Goal: Task Accomplishment & Management: Complete application form

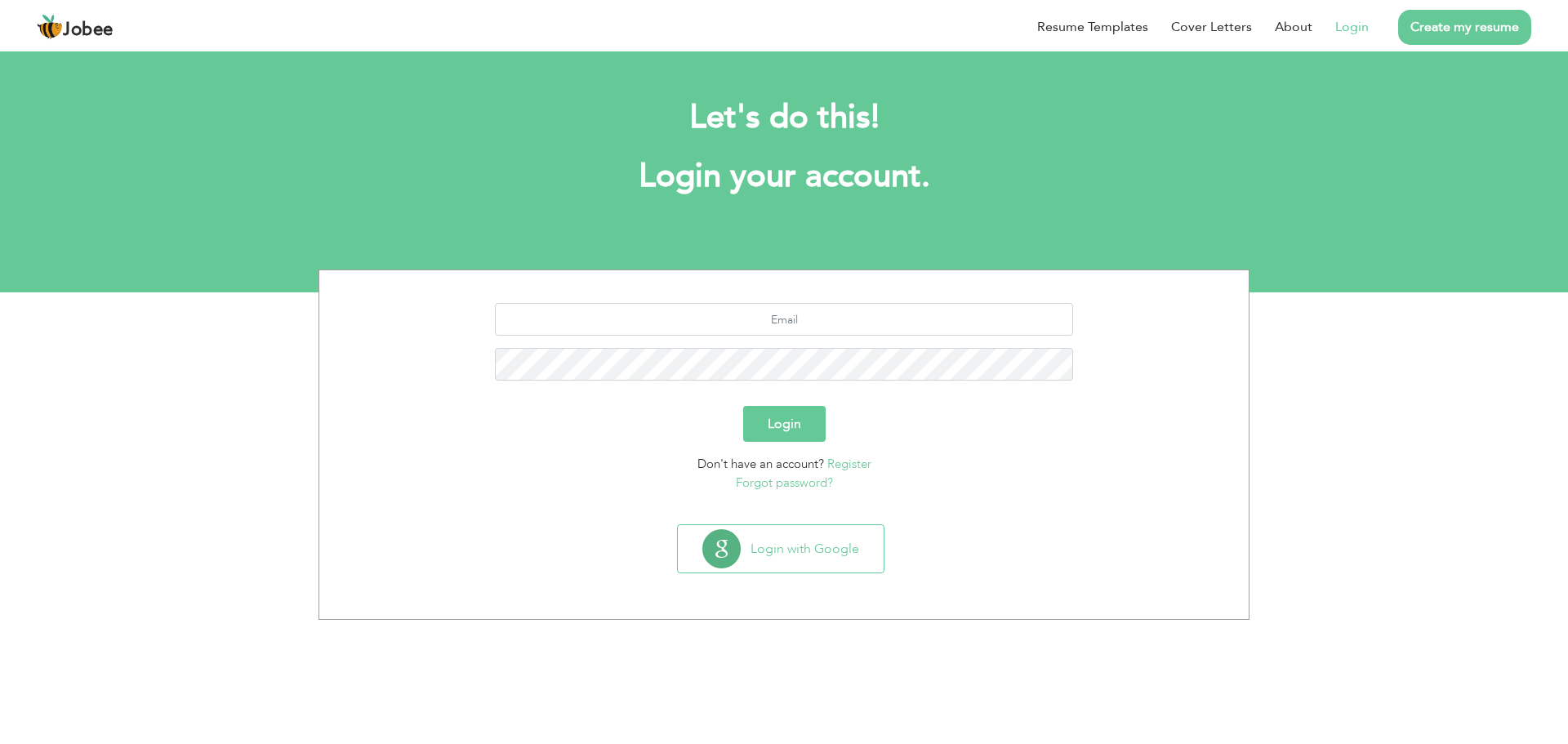
click at [1459, 29] on link "Create my resume" at bounding box center [1465, 27] width 133 height 35
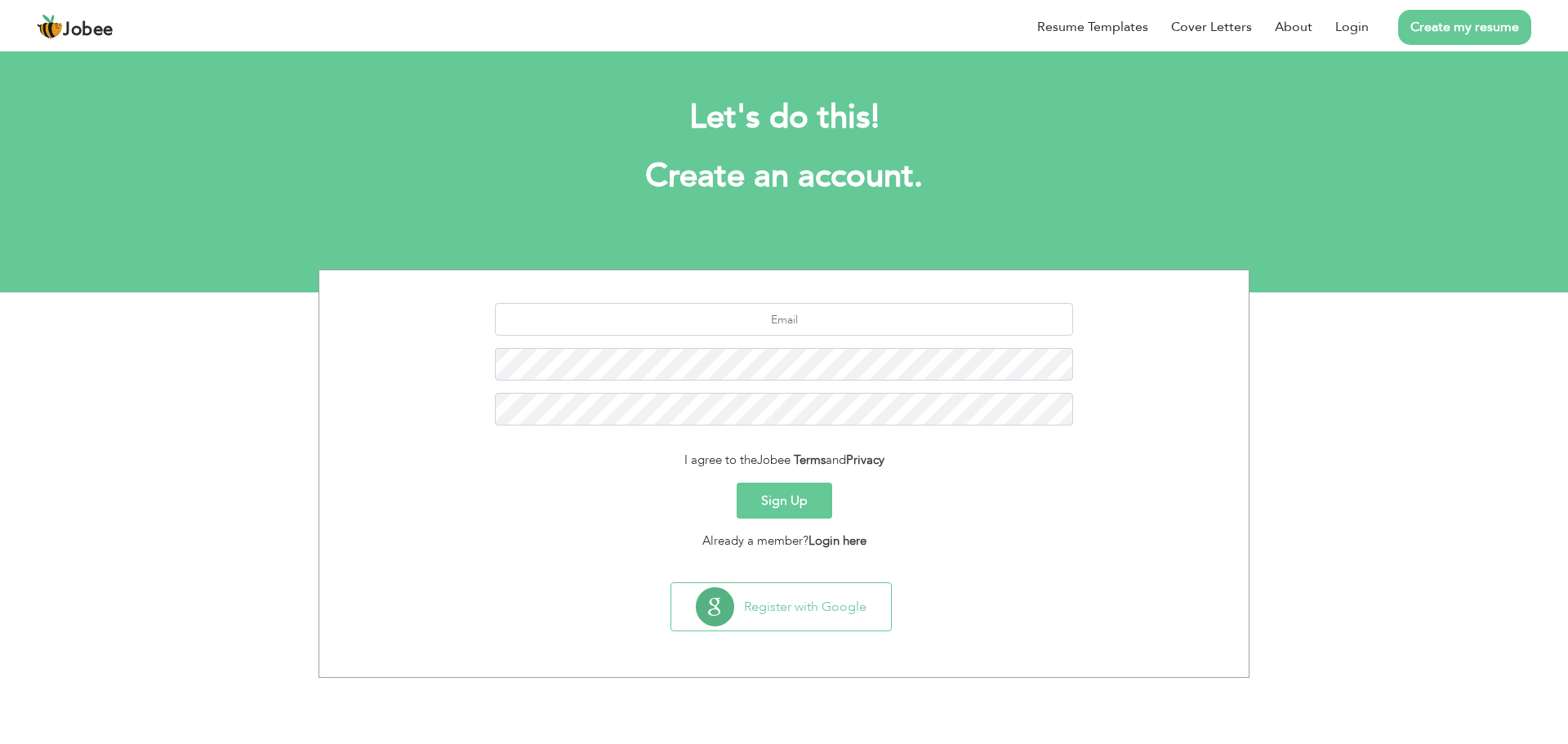
click at [766, 495] on button "Sign Up" at bounding box center [784, 501] width 95 height 36
click at [792, 321] on input "text" at bounding box center [785, 319] width 579 height 32
type input "ikramaali195858@gmail.com"
click at [804, 487] on button "Sign Up" at bounding box center [784, 501] width 95 height 36
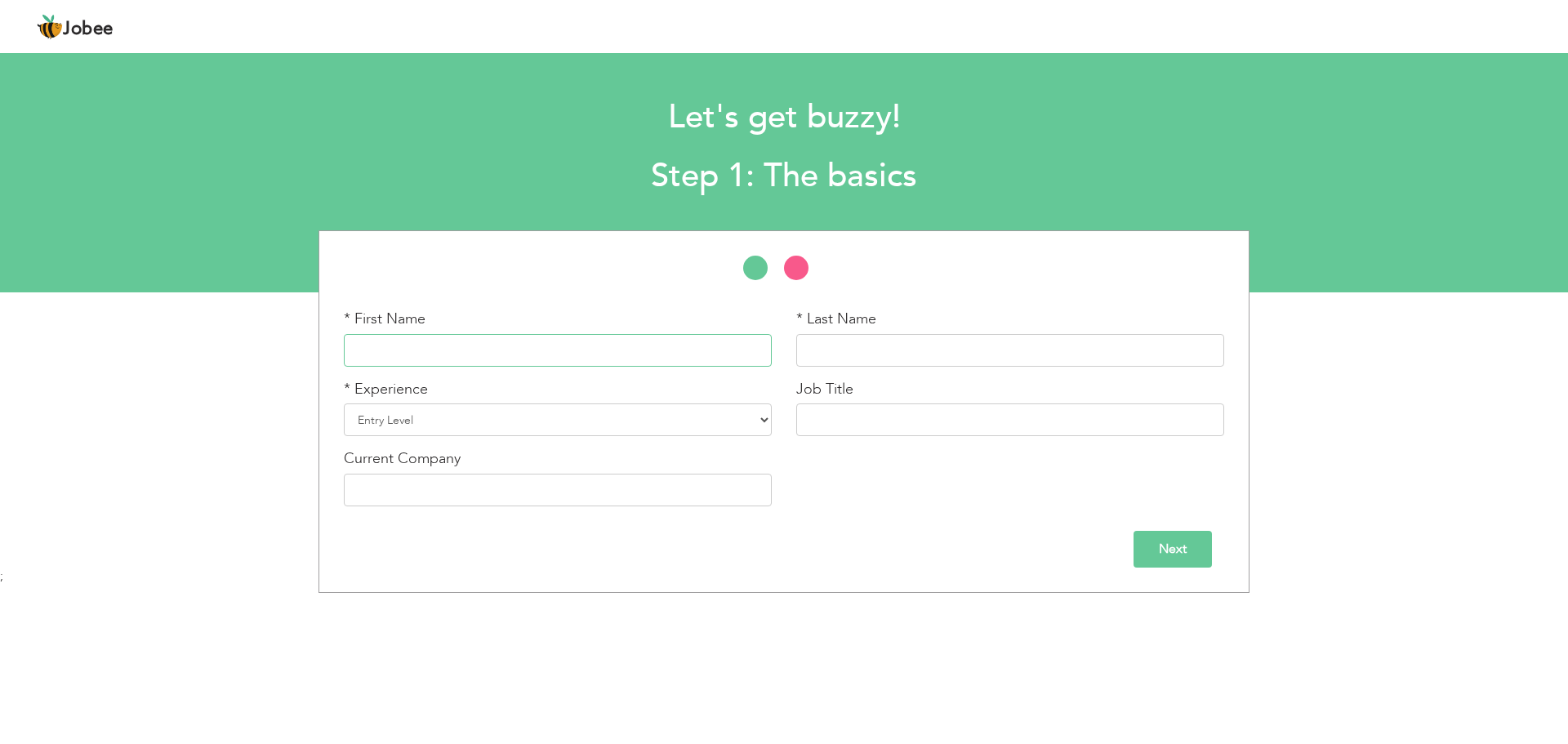
click at [445, 347] on input "text" at bounding box center [557, 350] width 428 height 32
type input "i"
click at [825, 364] on input "text" at bounding box center [1010, 350] width 428 height 32
drag, startPoint x: 407, startPoint y: 348, endPoint x: 386, endPoint y: 354, distance: 21.8
click at [386, 354] on input "[PERSON_NAME]" at bounding box center [557, 350] width 428 height 32
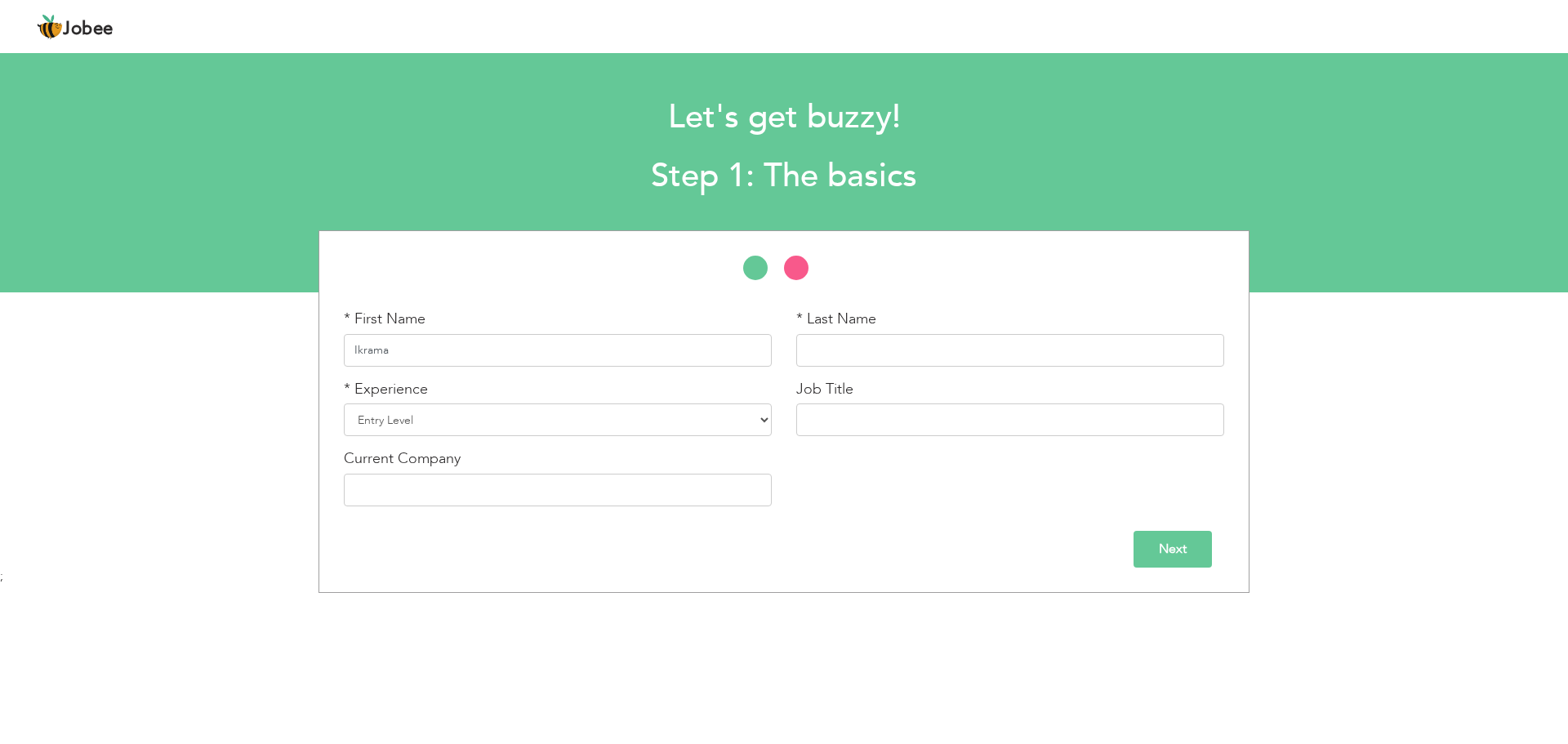
type input "Ikrama"
click at [890, 352] on input "text" at bounding box center [1010, 350] width 428 height 32
type input "Ali"
click at [764, 423] on select "Entry Level Less than 1 Year 1 Year 2 Years 3 Years 4 Years 5 Years 6 Years 7 Y…" at bounding box center [557, 419] width 428 height 32
select select "5"
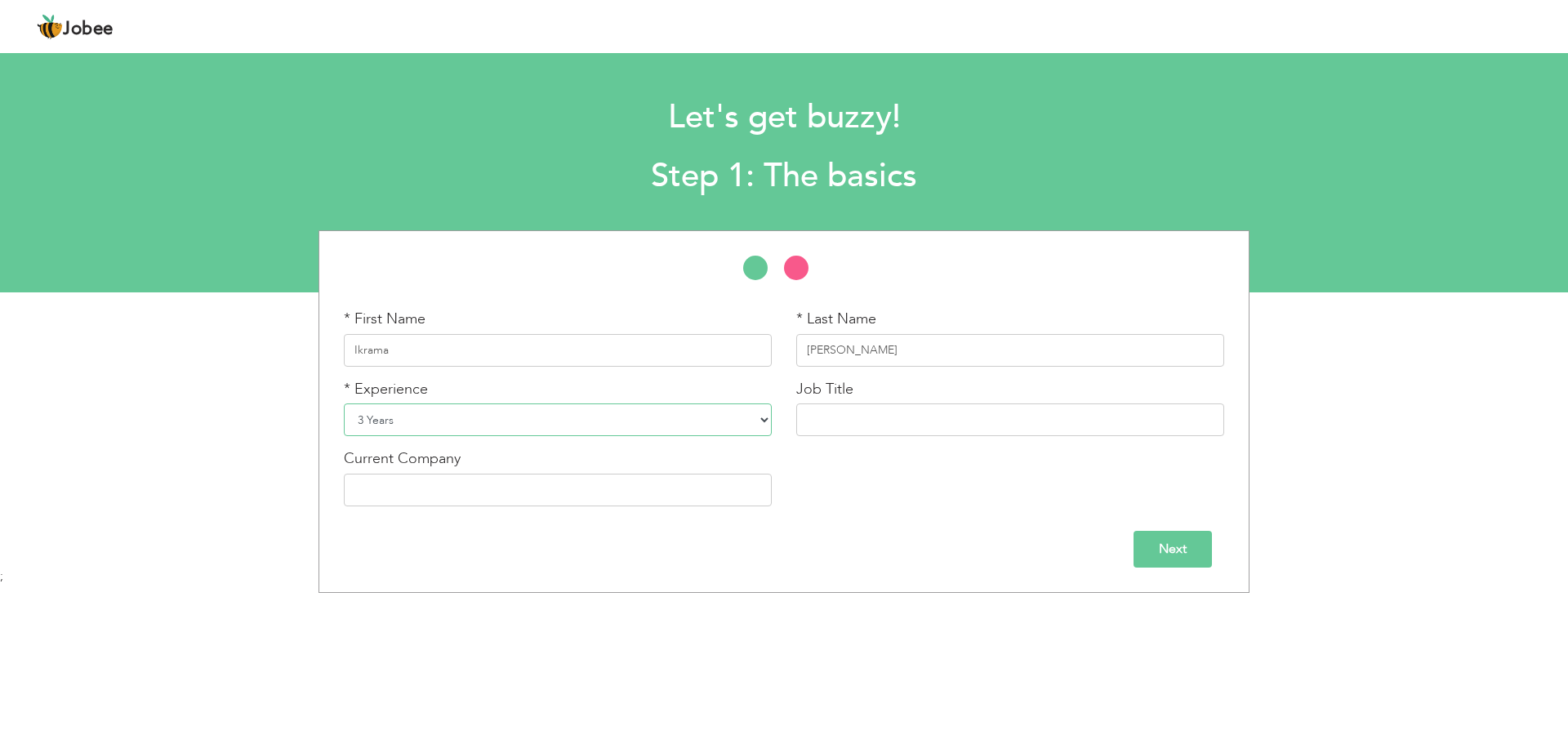
click at [344, 404] on select "Entry Level Less than 1 Year 1 Year 2 Years 3 Years 4 Years 5 Years 6 Years 7 Y…" at bounding box center [557, 419] width 428 height 32
click at [857, 431] on input "text" at bounding box center [1010, 419] width 428 height 32
type input "den"
click at [857, 431] on input "den" at bounding box center [1010, 419] width 428 height 32
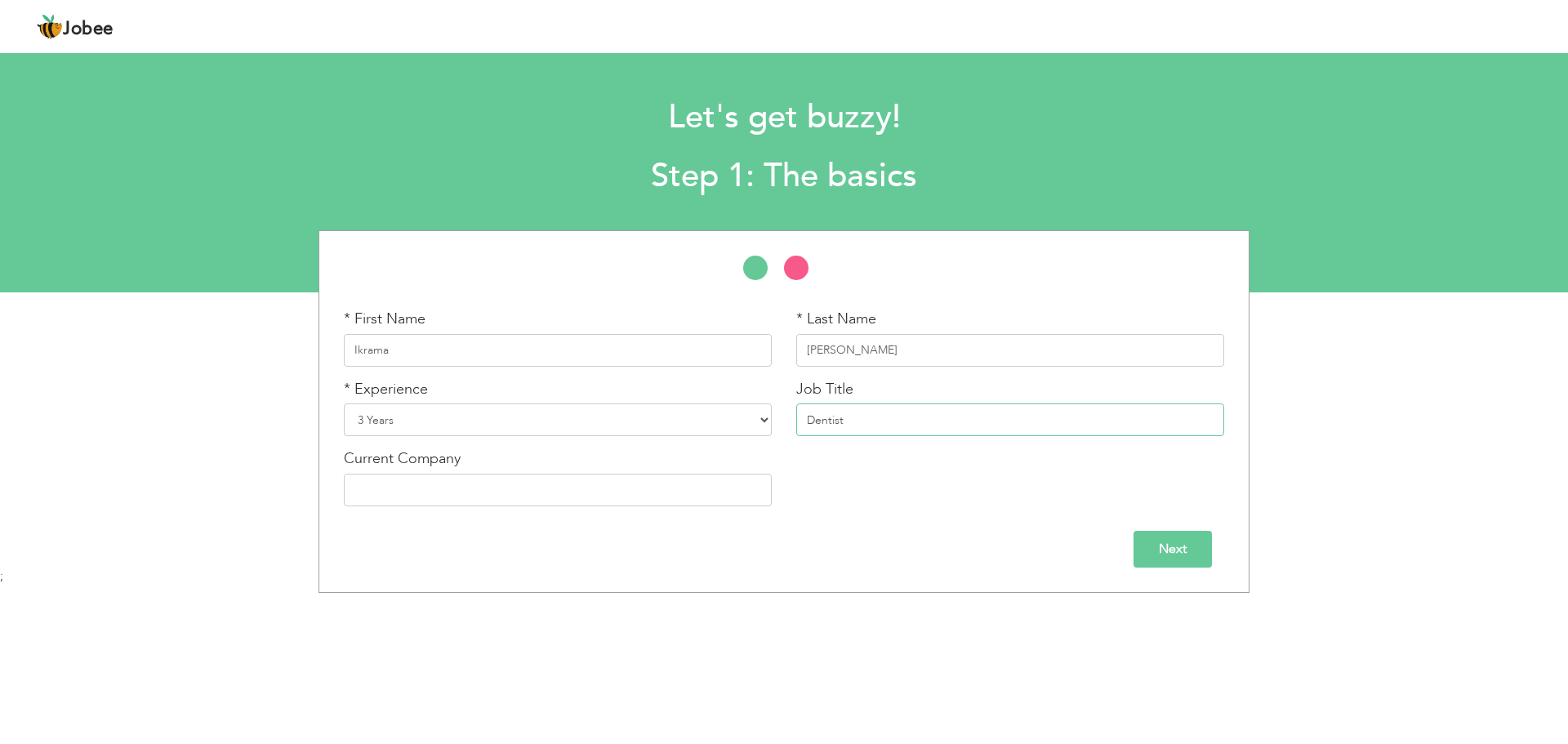
type input "Dentist"
click at [634, 491] on input "text" at bounding box center [557, 489] width 428 height 32
drag, startPoint x: 538, startPoint y: 491, endPoint x: 398, endPoint y: 492, distance: 140.0
click at [398, 492] on input "Lahore MEDICAL aND DENTAL" at bounding box center [557, 489] width 428 height 32
type input "Lahore Medical And Dental College Dental Hospital"
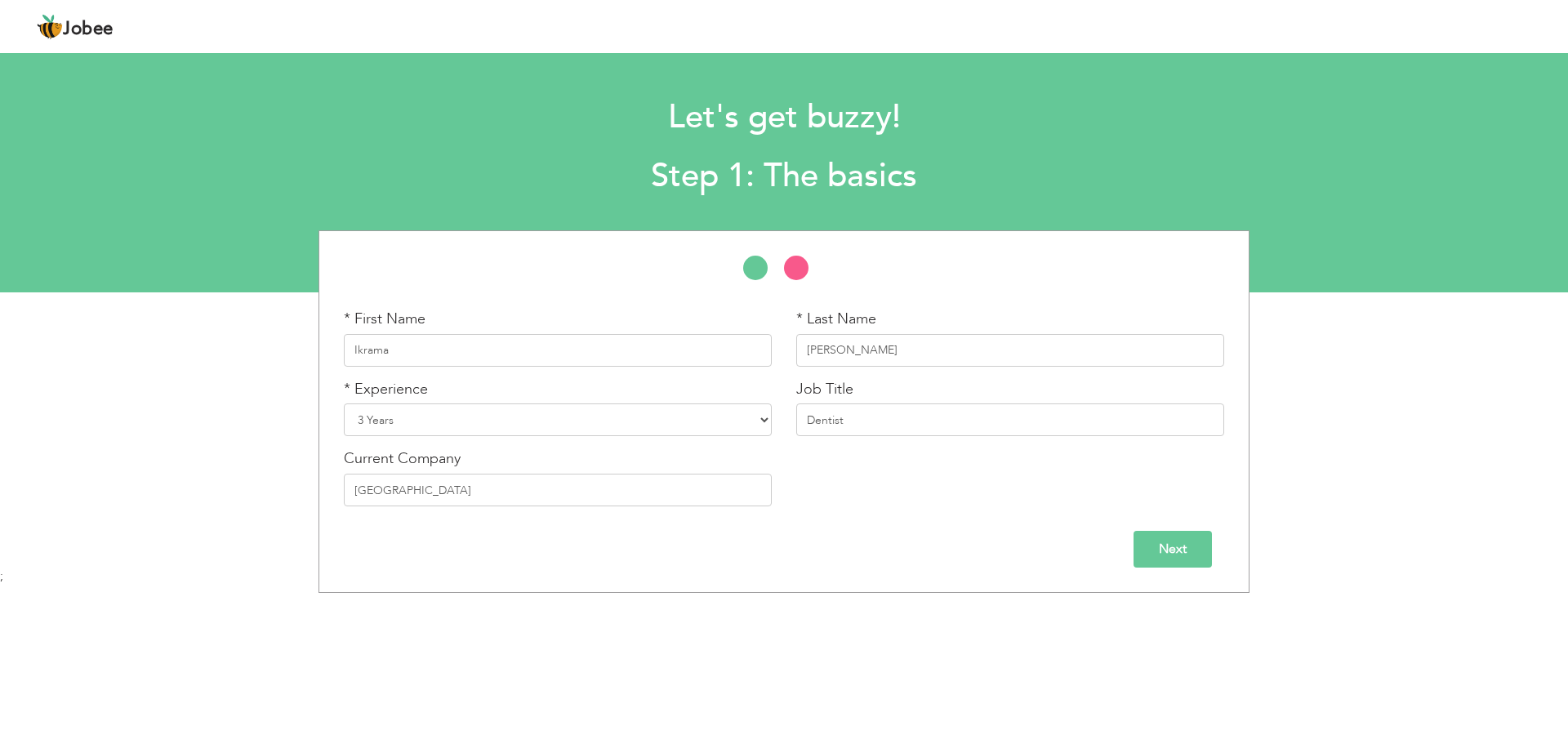
click at [1167, 549] on input "Next" at bounding box center [1173, 550] width 79 height 37
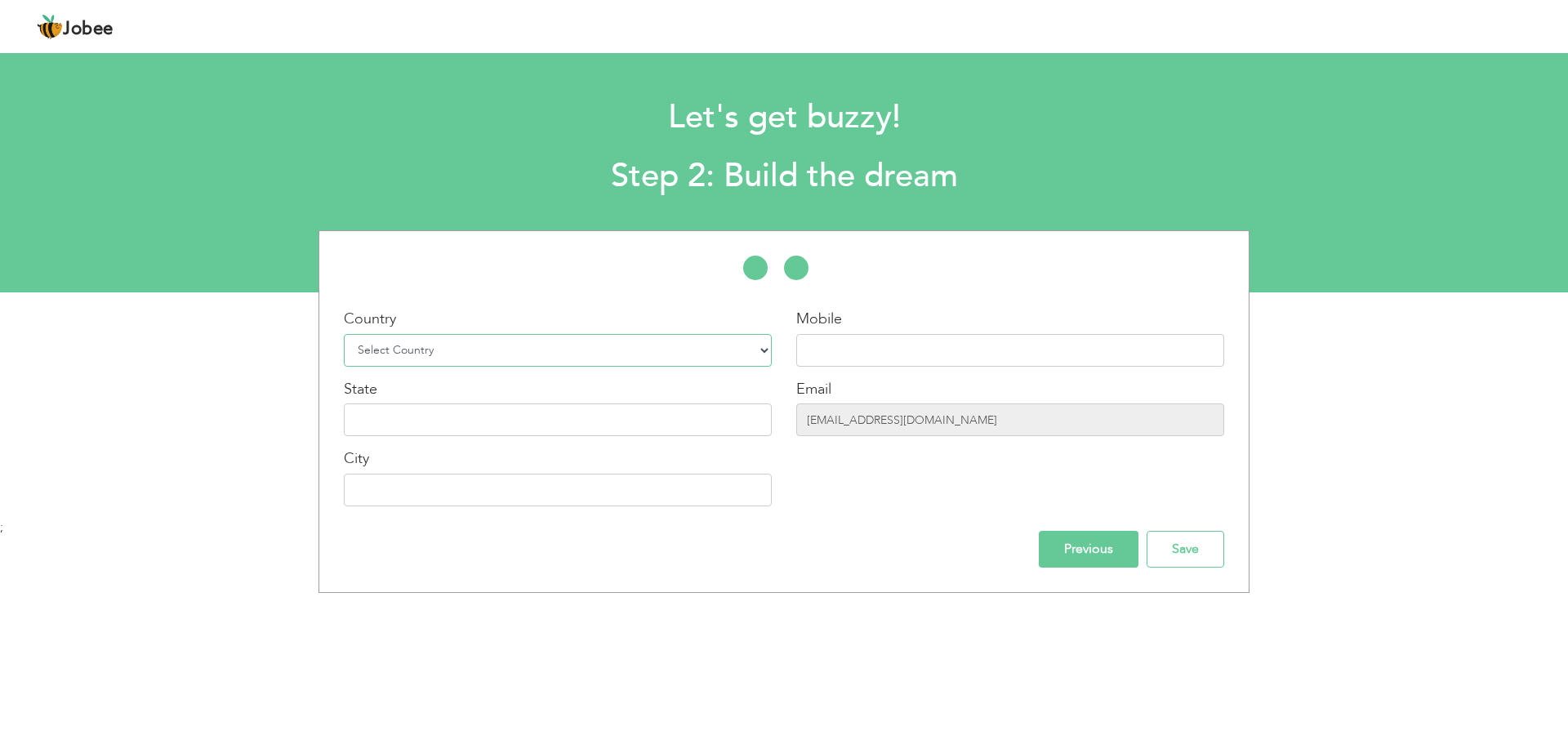
click at [735, 356] on select "Select Country Afghanistan Albania Algeria American Samoa Andorra Angola Anguil…" at bounding box center [557, 350] width 428 height 32
select select "166"
click at [344, 334] on select "Select Country Afghanistan Albania Algeria American Samoa Andorra Angola Anguil…" at bounding box center [557, 350] width 428 height 32
click at [931, 354] on input "text" at bounding box center [1010, 350] width 428 height 32
type input "03160010019"
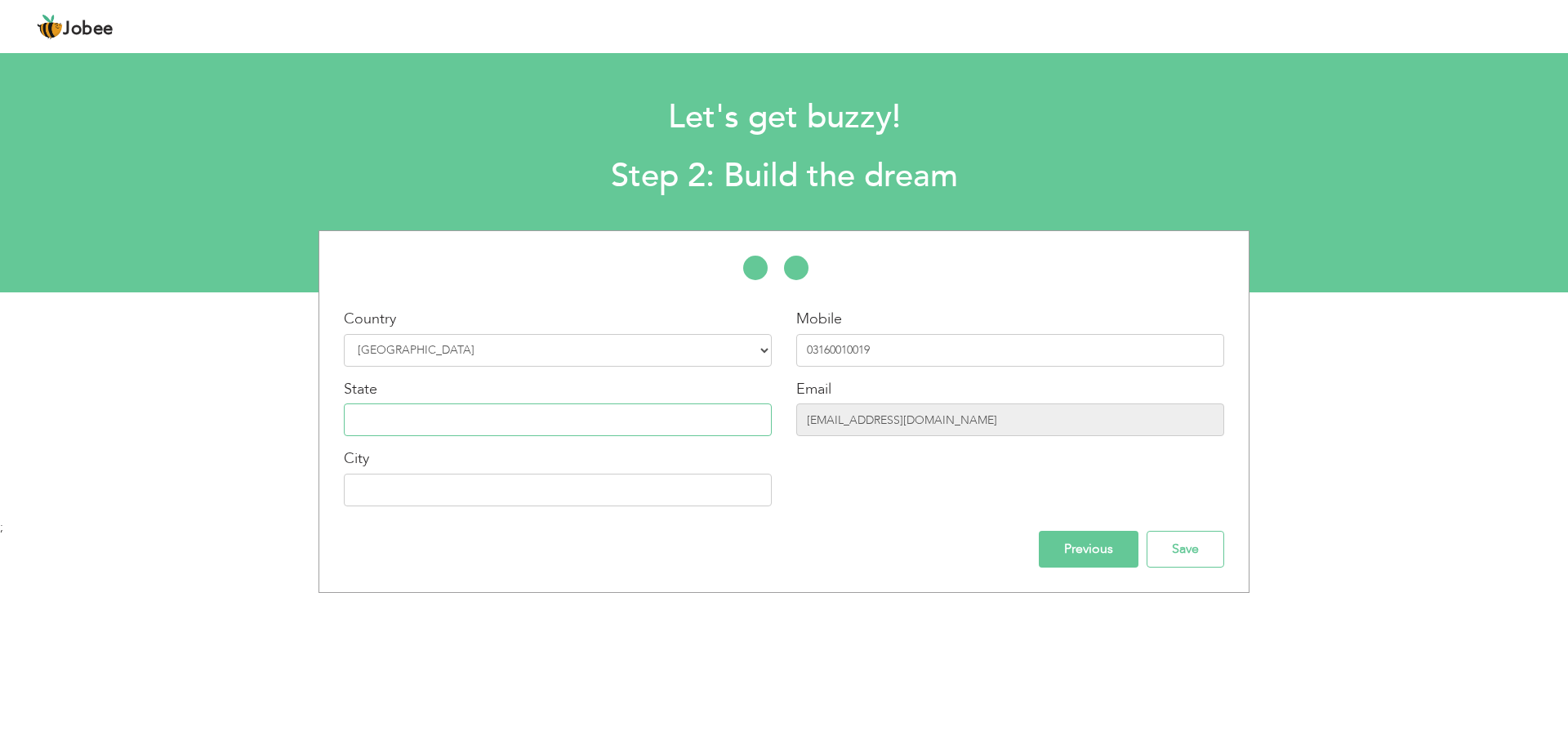
click at [690, 421] on input "text" at bounding box center [557, 419] width 428 height 32
type input "p"
type input "[GEOGRAPHIC_DATA]"
click at [501, 499] on input "text" at bounding box center [557, 489] width 428 height 32
type input "Gojra"
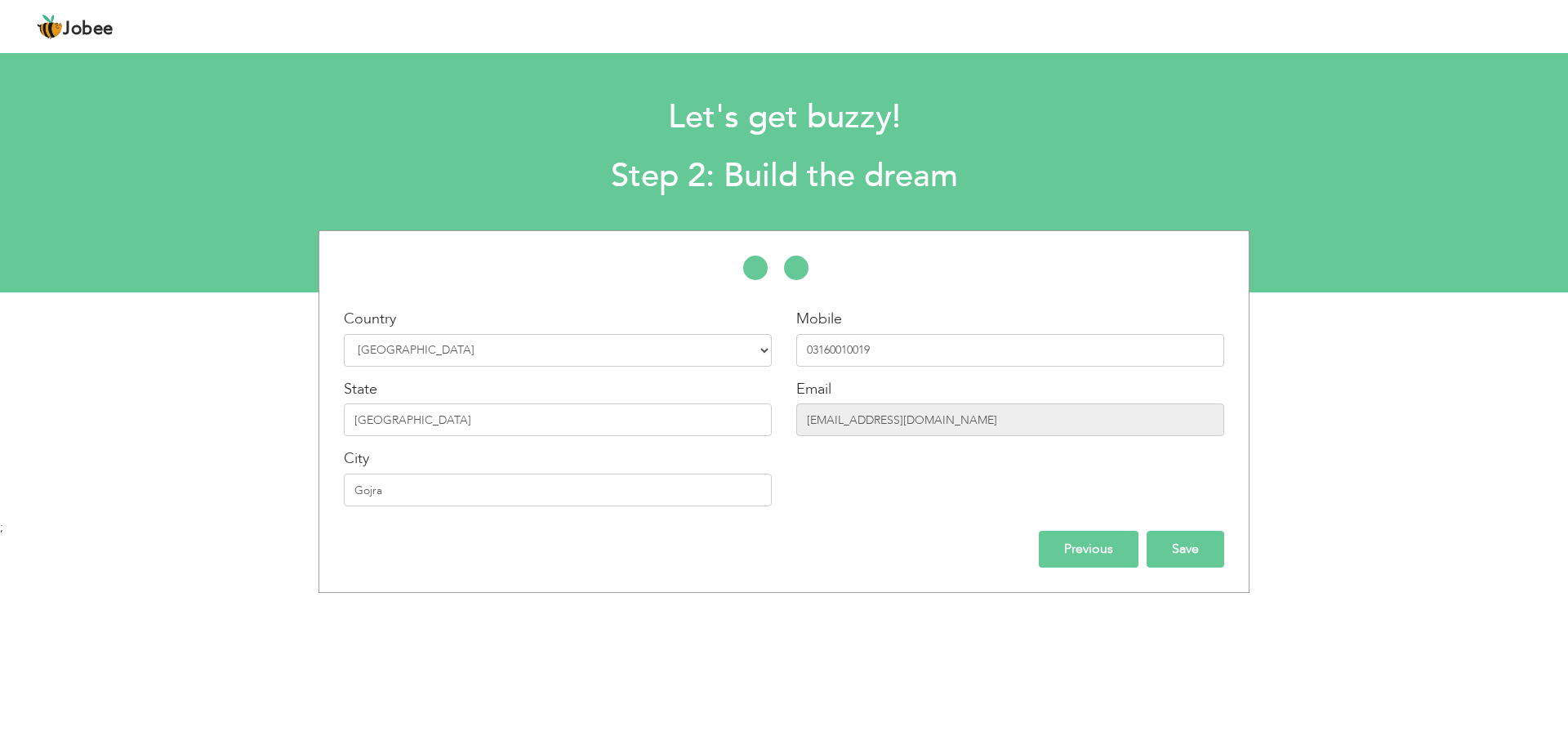
click at [1213, 555] on input "Save" at bounding box center [1185, 550] width 78 height 37
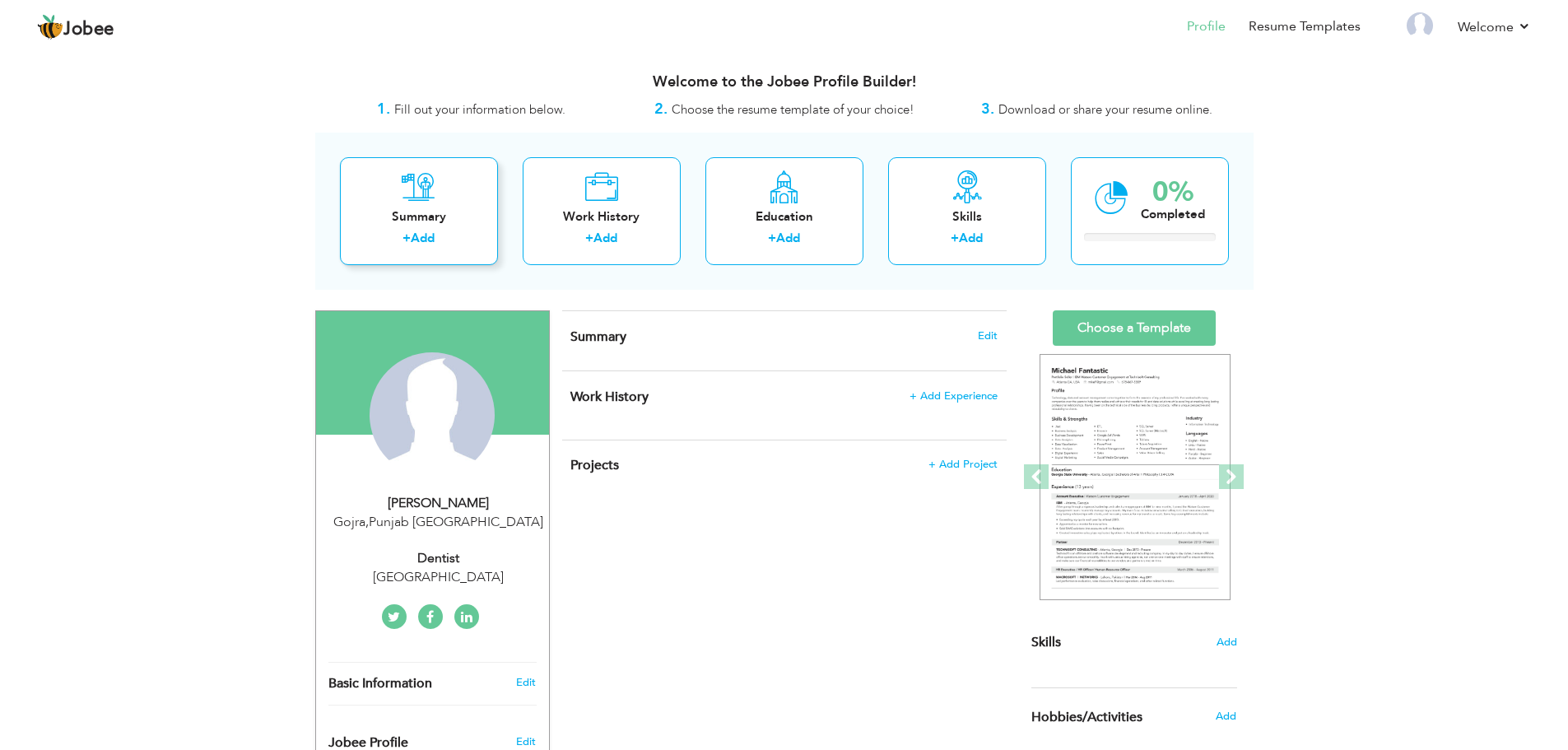
click at [469, 222] on div "Summary" at bounding box center [418, 217] width 131 height 18
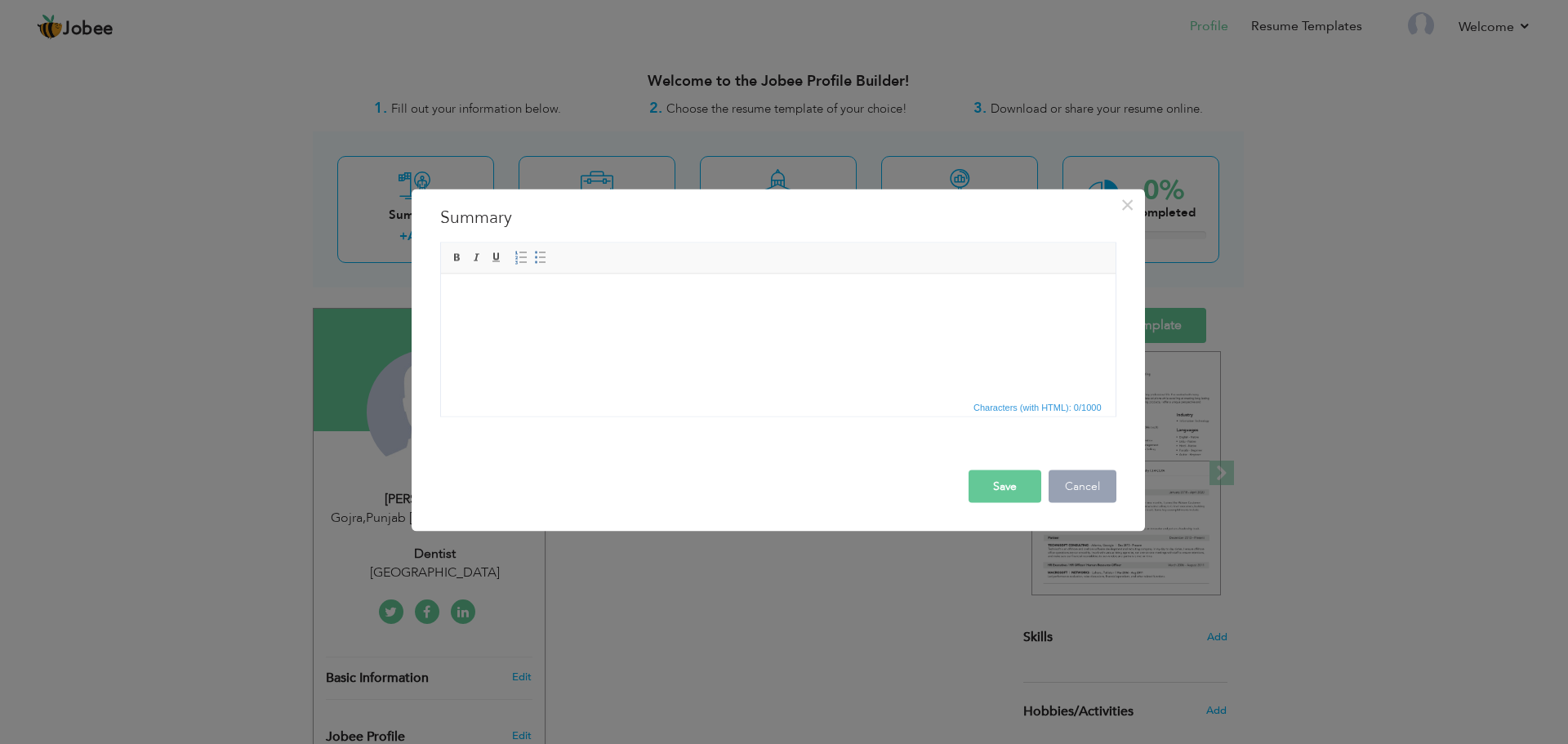
click at [1100, 483] on button "Cancel" at bounding box center [1082, 486] width 67 height 32
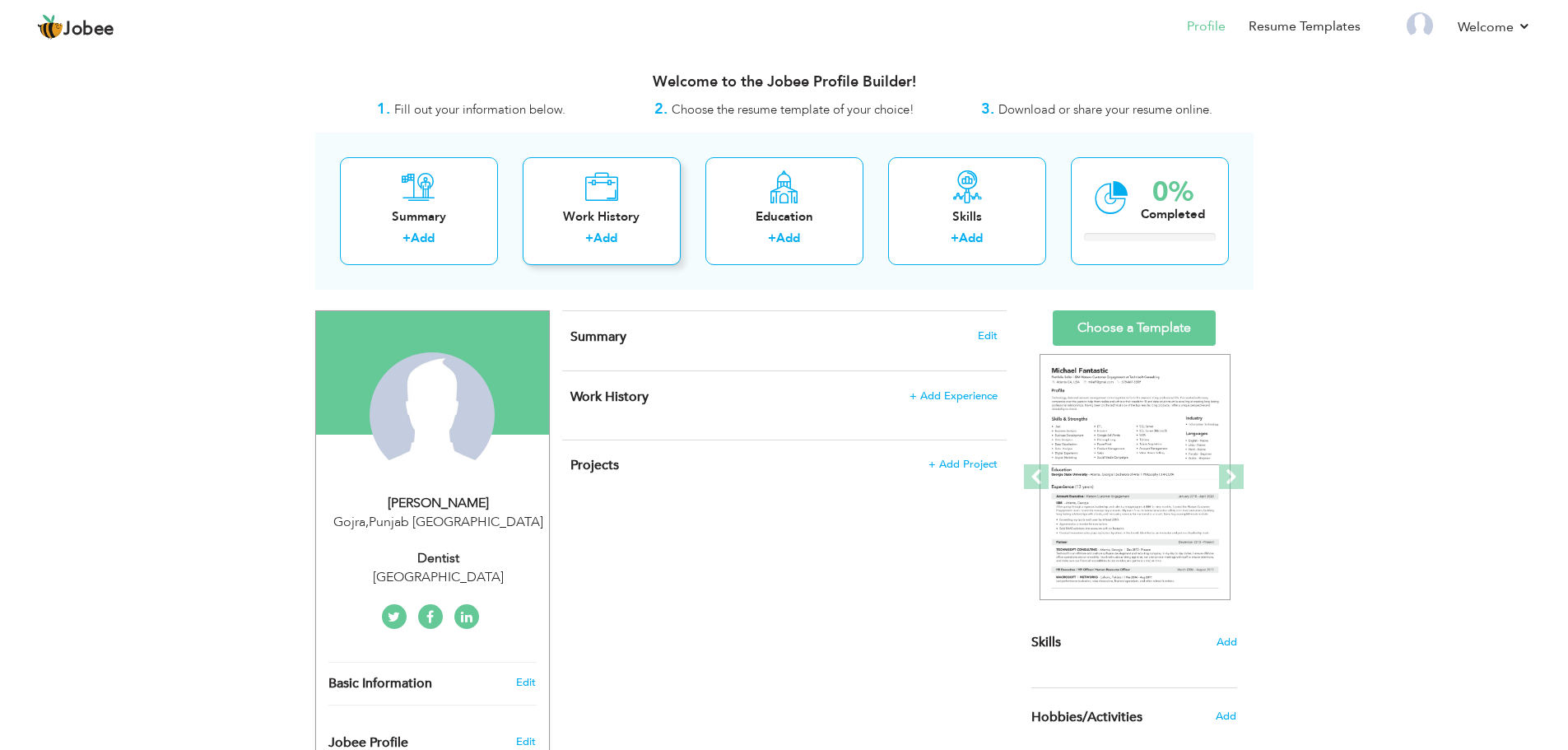
click at [601, 203] on icon at bounding box center [601, 186] width 34 height 33
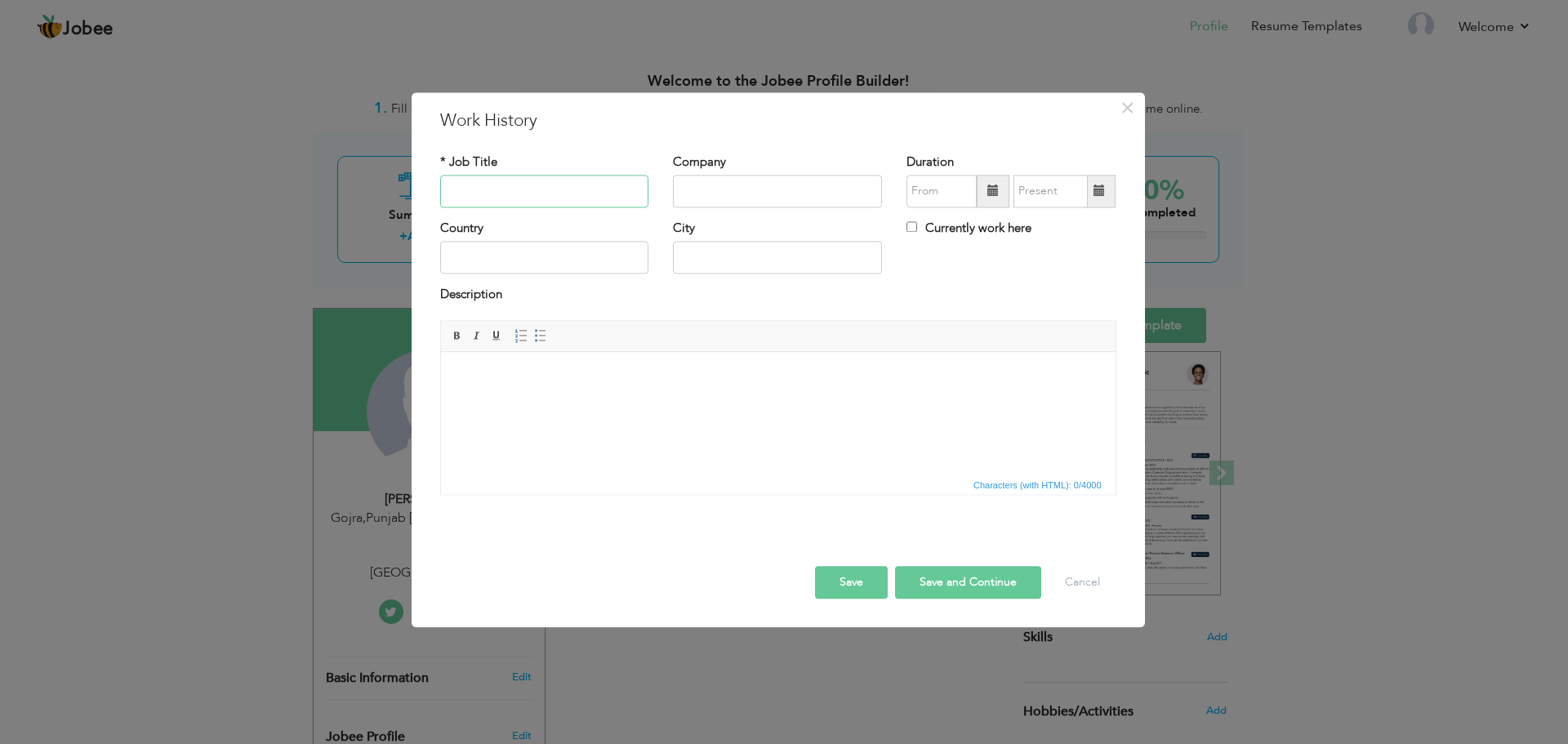
click at [533, 193] on input "text" at bounding box center [544, 191] width 209 height 32
type input "h"
type input "House Officer"
click at [680, 196] on input "text" at bounding box center [777, 191] width 209 height 32
type input "L"
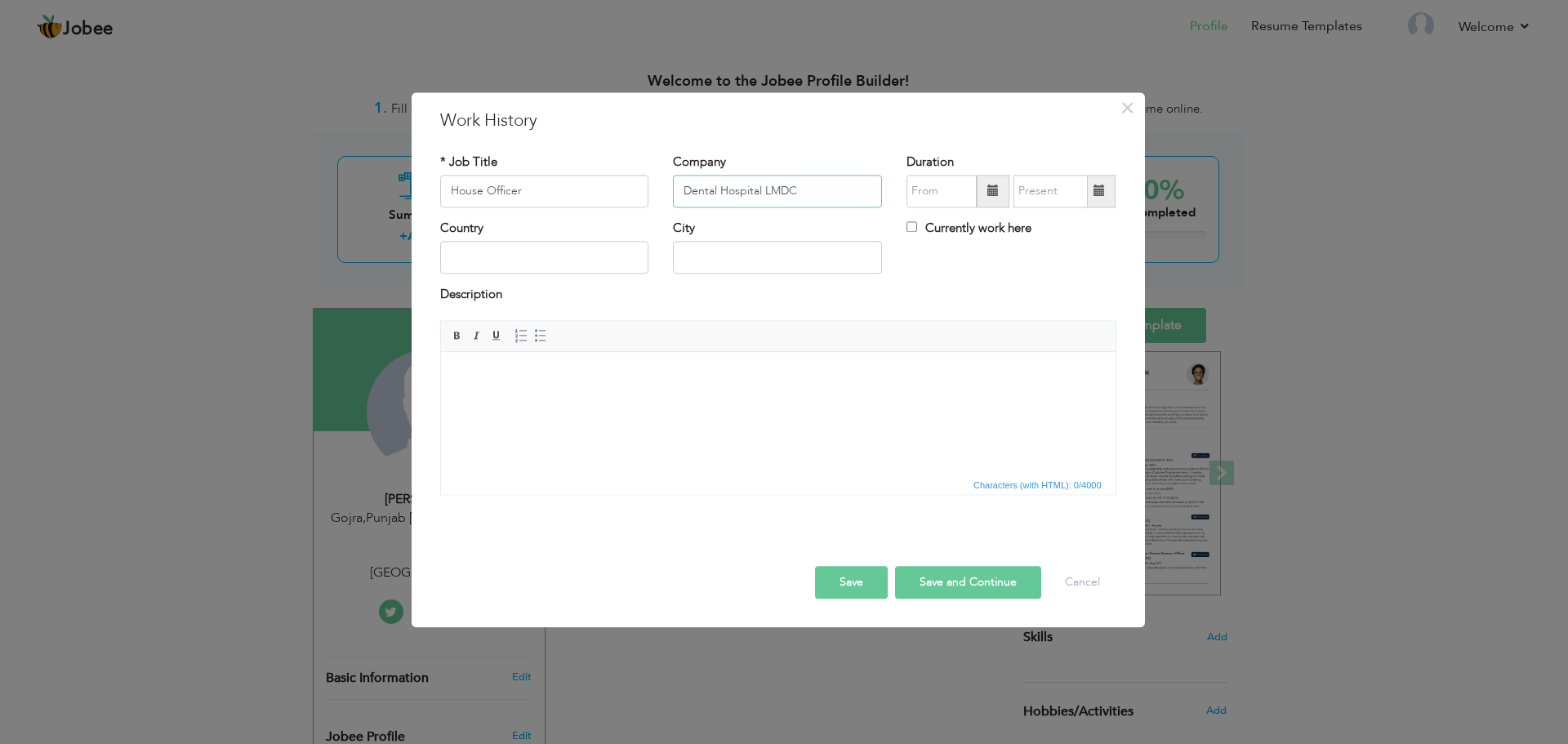
type input "Dental Hospital LMDC"
click at [991, 179] on span at bounding box center [992, 191] width 32 height 32
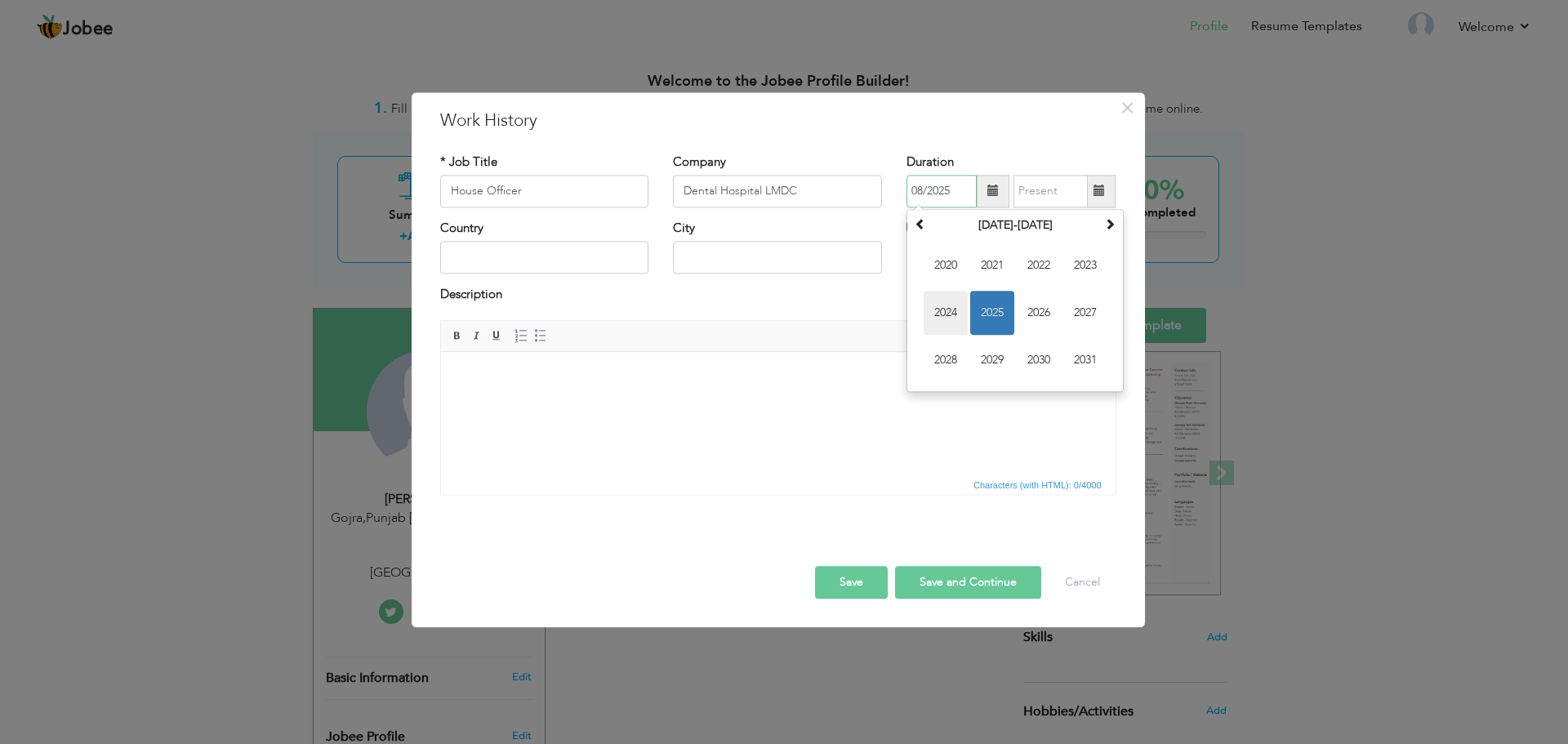
click at [954, 303] on span "2024" at bounding box center [946, 312] width 44 height 44
click at [1069, 308] on span "Aug" at bounding box center [1085, 312] width 44 height 44
type input "08/2024"
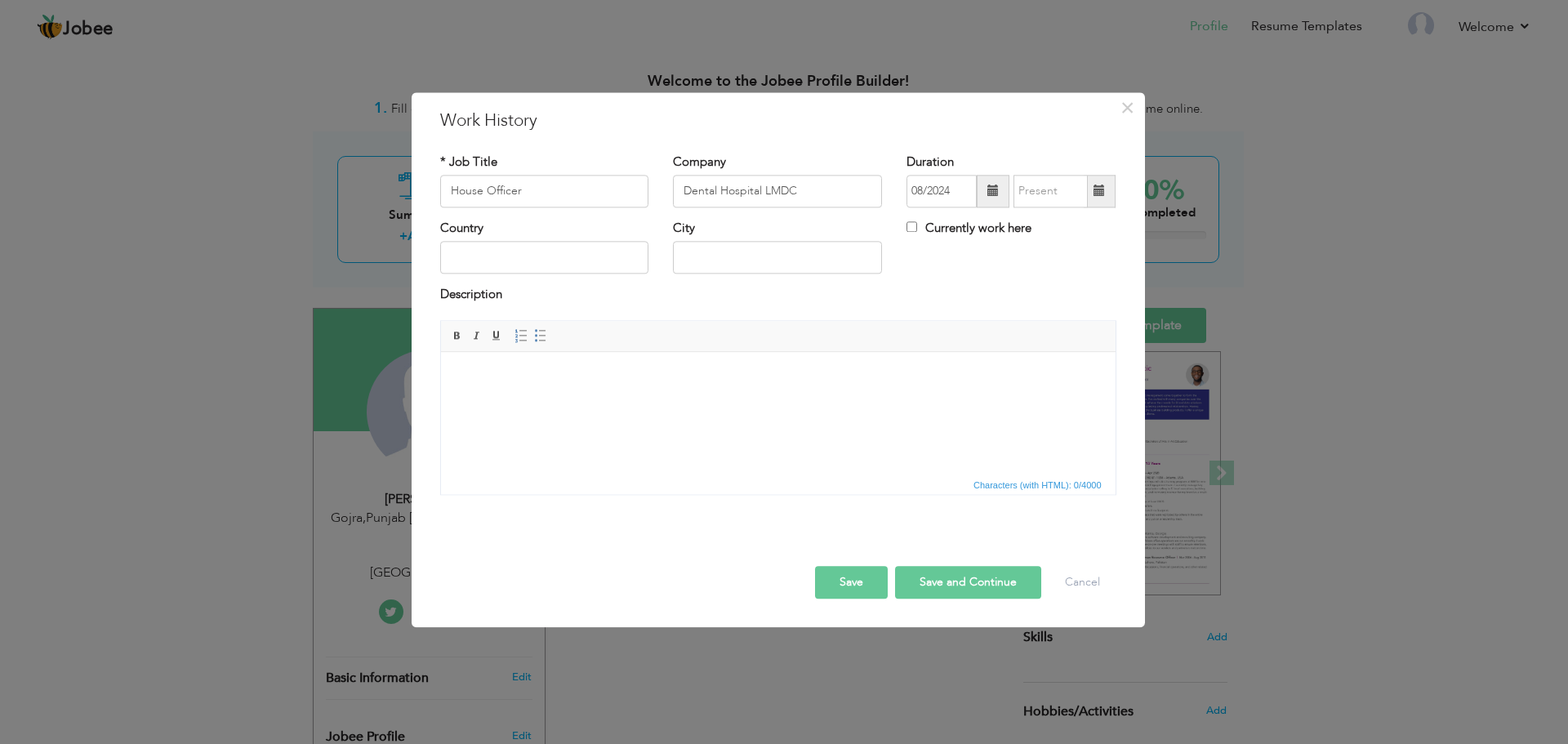
click at [1089, 190] on span at bounding box center [1100, 191] width 32 height 32
type input "08/2025"
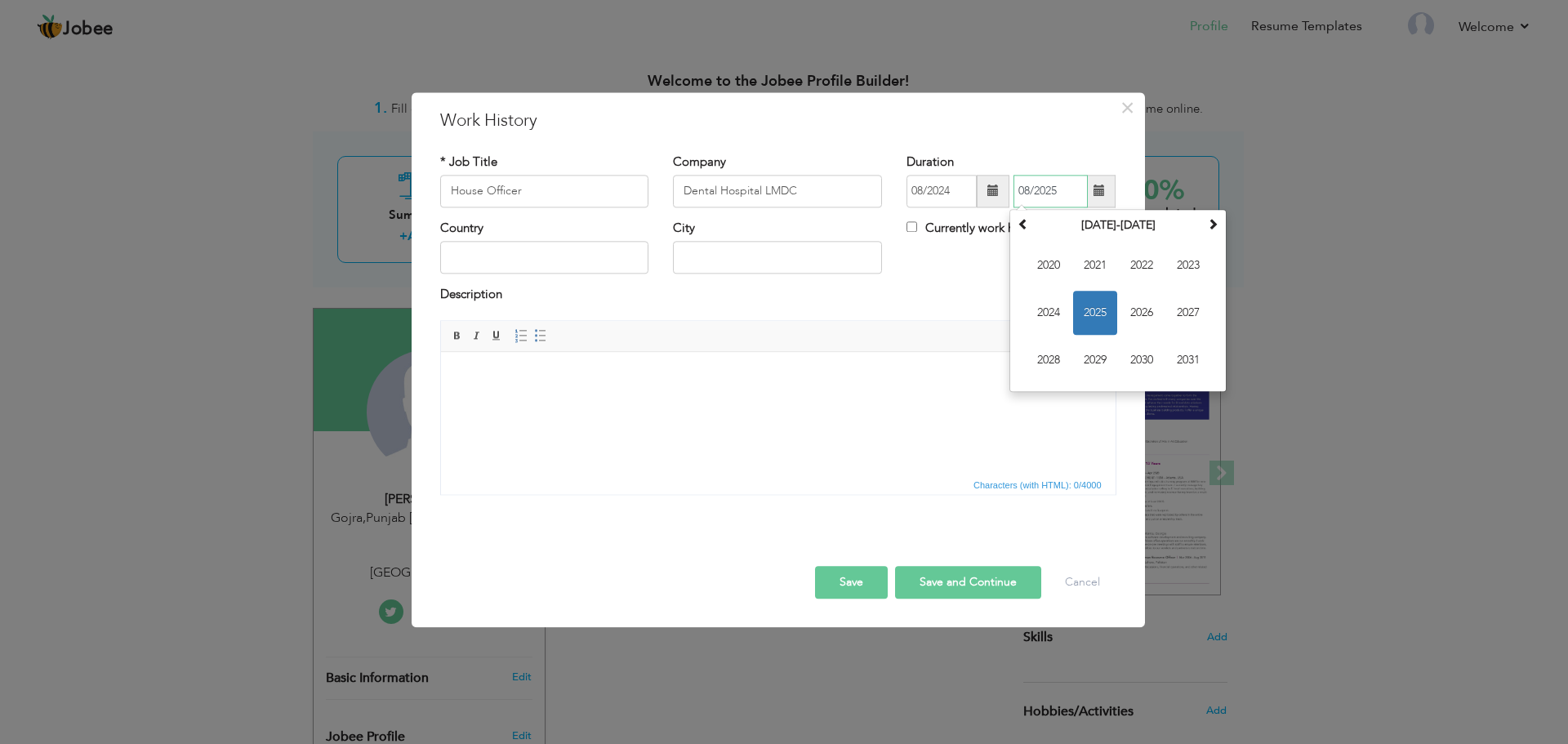
click at [1088, 305] on span "2025" at bounding box center [1095, 312] width 44 height 44
click at [1280, 233] on div "× Work History * Job Title House Officer Company Dental Hospital LMDC Su" at bounding box center [784, 372] width 1568 height 744
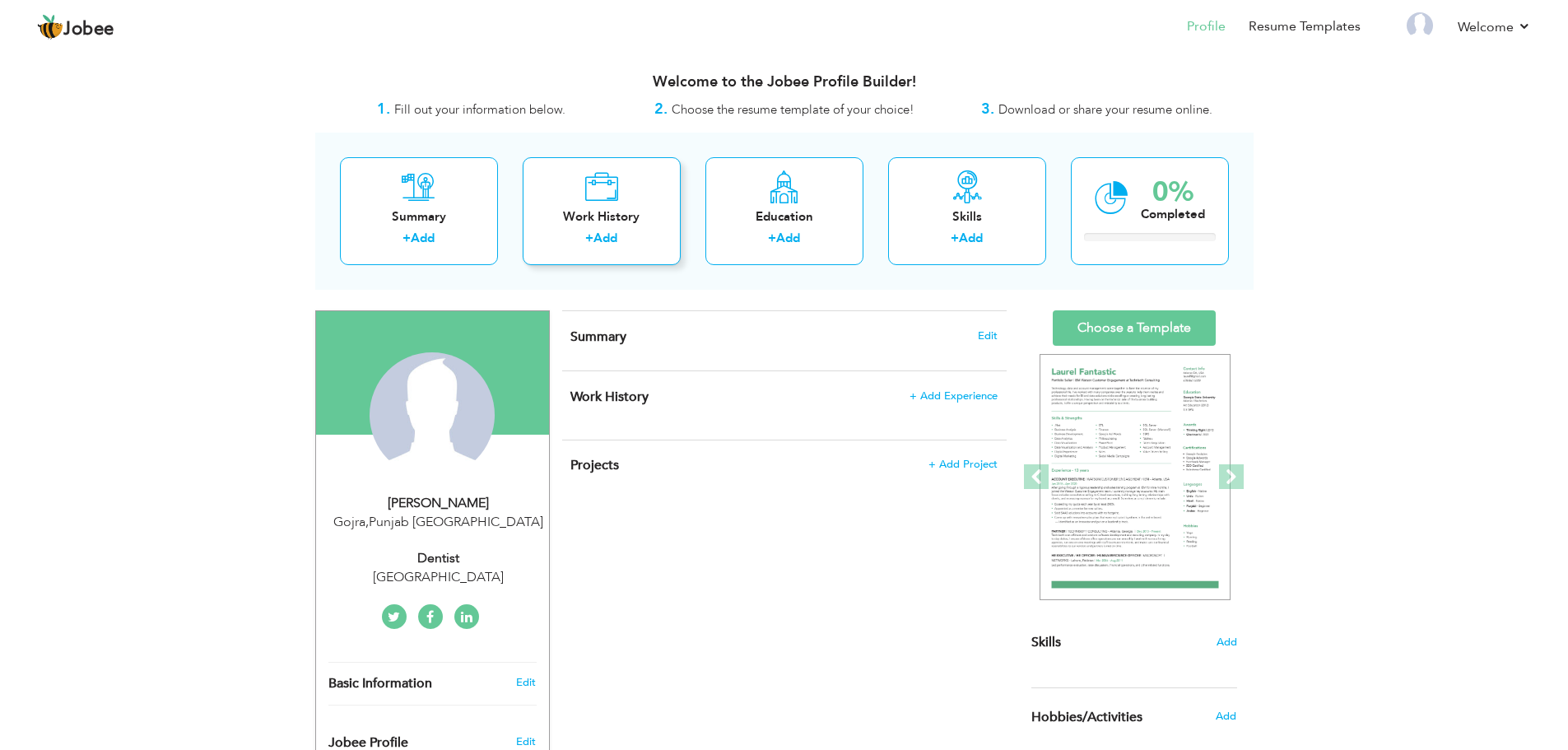
click at [653, 229] on div "Work History + Add" at bounding box center [601, 211] width 158 height 108
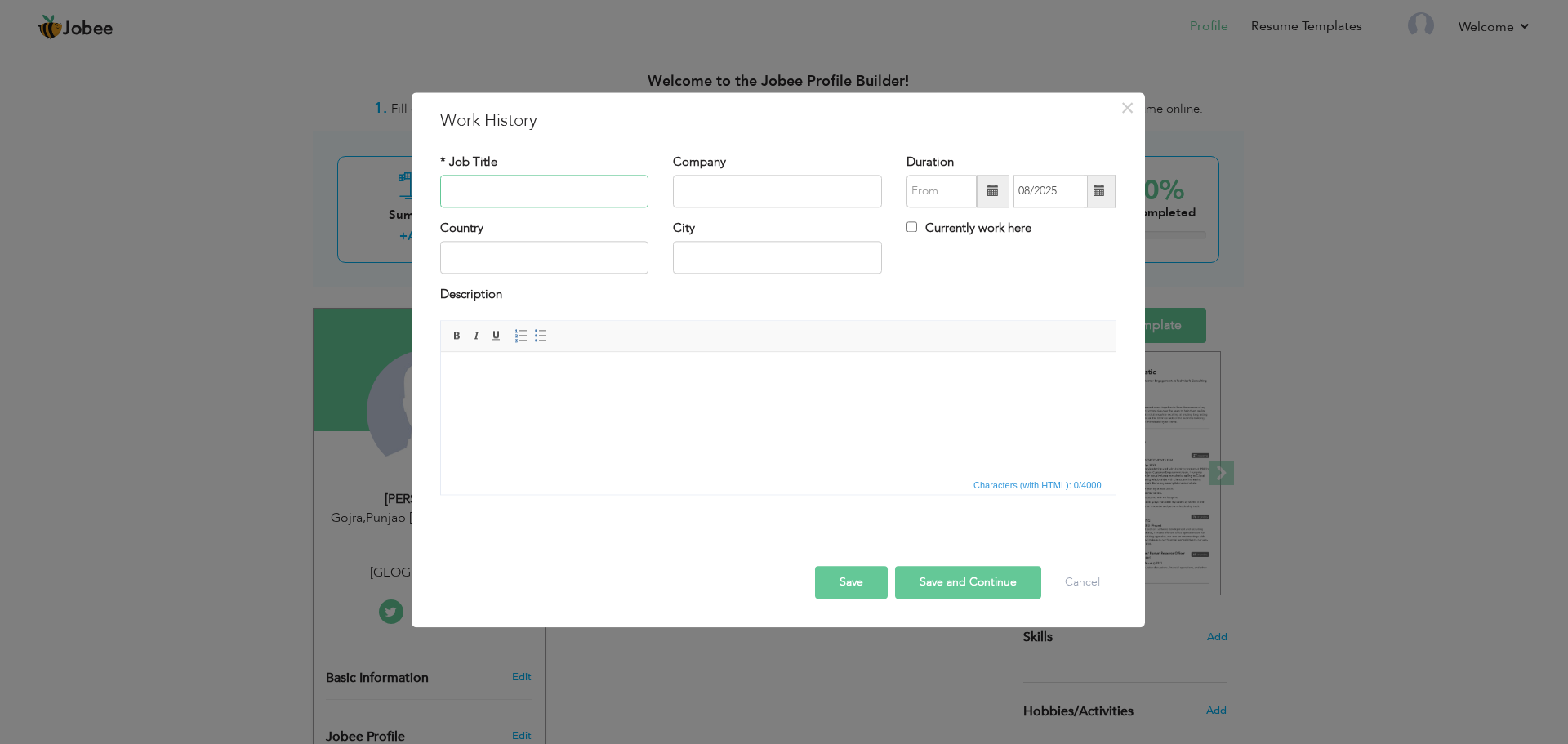
click at [470, 186] on input "text" at bounding box center [544, 191] width 209 height 32
type input "House Officer"
click at [716, 187] on input "text" at bounding box center [777, 191] width 209 height 32
type input "Dental Hospital LMDC"
click at [982, 189] on span at bounding box center [992, 191] width 32 height 32
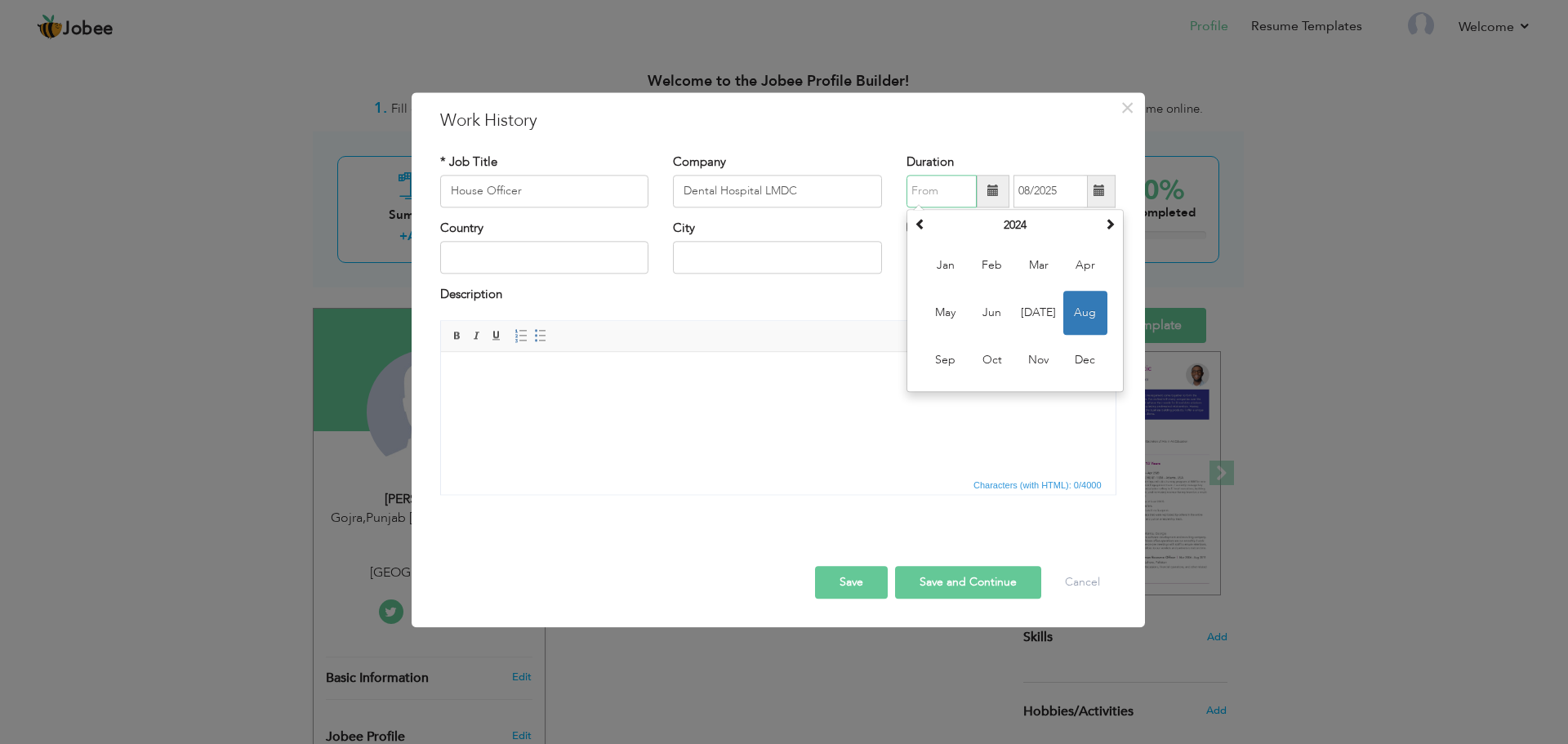
click at [1077, 299] on span "Aug" at bounding box center [1085, 312] width 44 height 44
type input "08/2024"
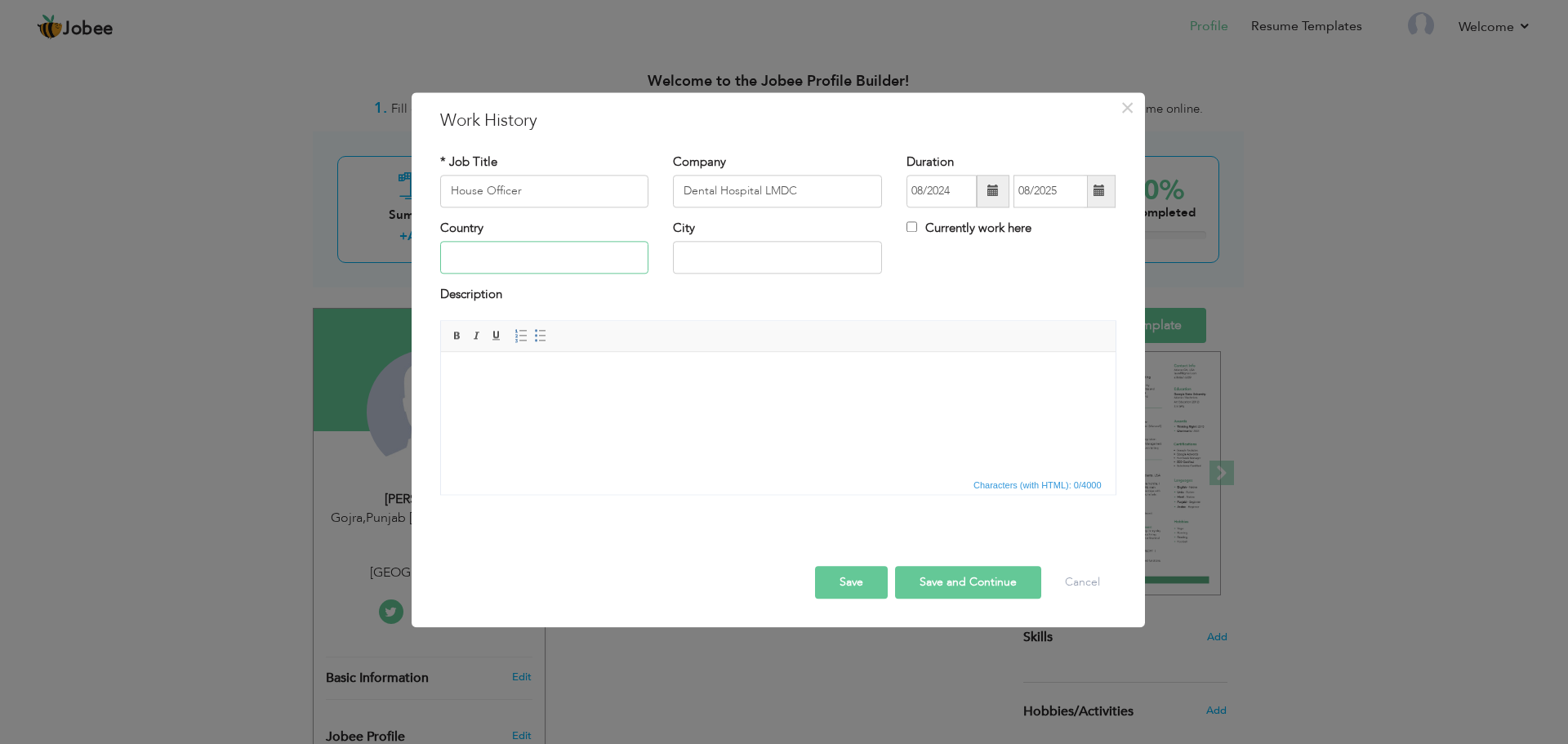
click at [552, 273] on input "text" at bounding box center [544, 257] width 209 height 32
type input "[GEOGRAPHIC_DATA]"
click at [732, 272] on input "text" at bounding box center [777, 257] width 209 height 32
type input "[GEOGRAPHIC_DATA]"
click at [945, 580] on button "Save and Continue" at bounding box center [968, 582] width 146 height 32
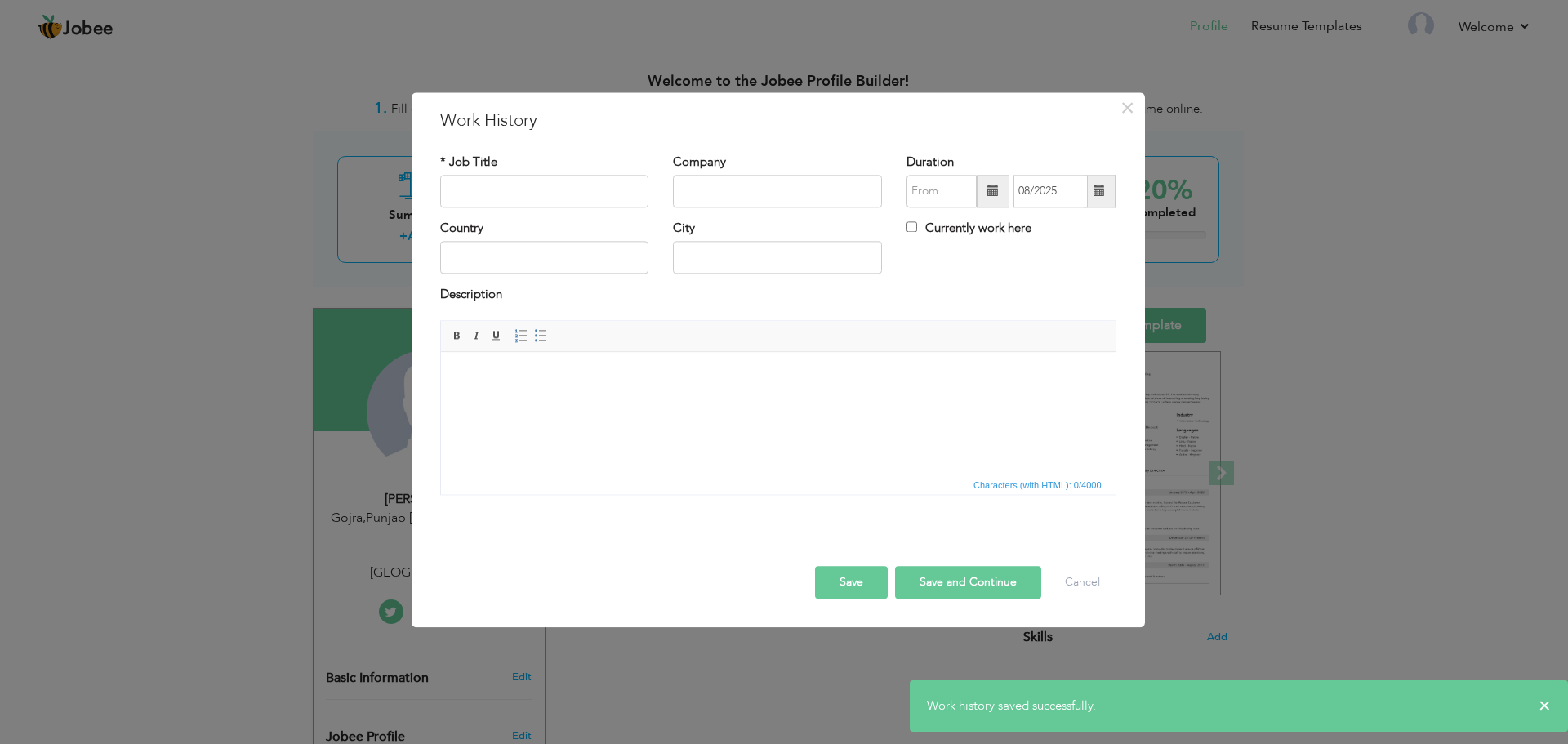
click at [945, 580] on button "Save and Continue" at bounding box center [968, 582] width 146 height 32
click at [1481, 302] on div "× Work History * Job Title Company Duration 08/2025 Currently work here" at bounding box center [784, 372] width 1568 height 744
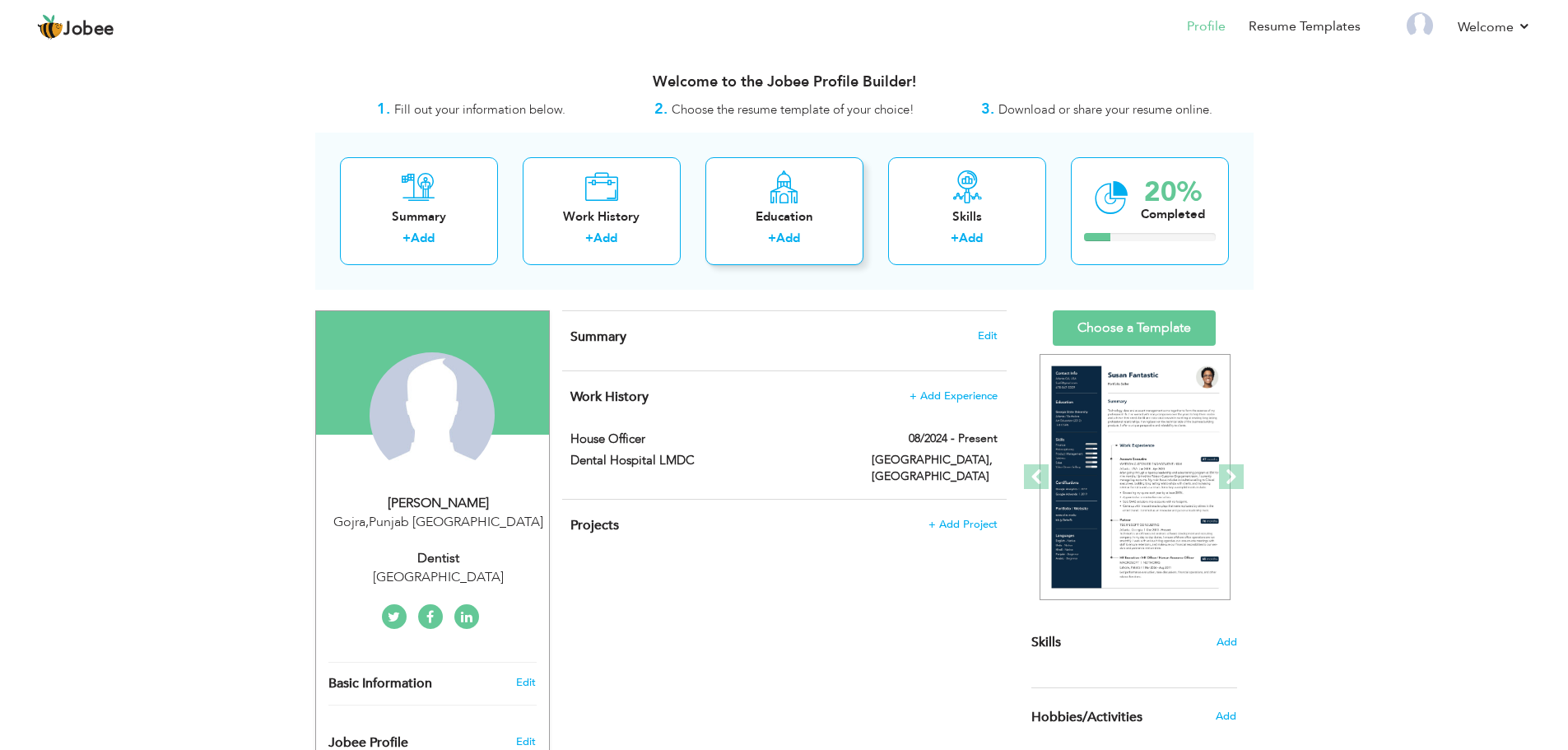
click at [767, 219] on div "Education" at bounding box center [784, 217] width 131 height 18
radio input "true"
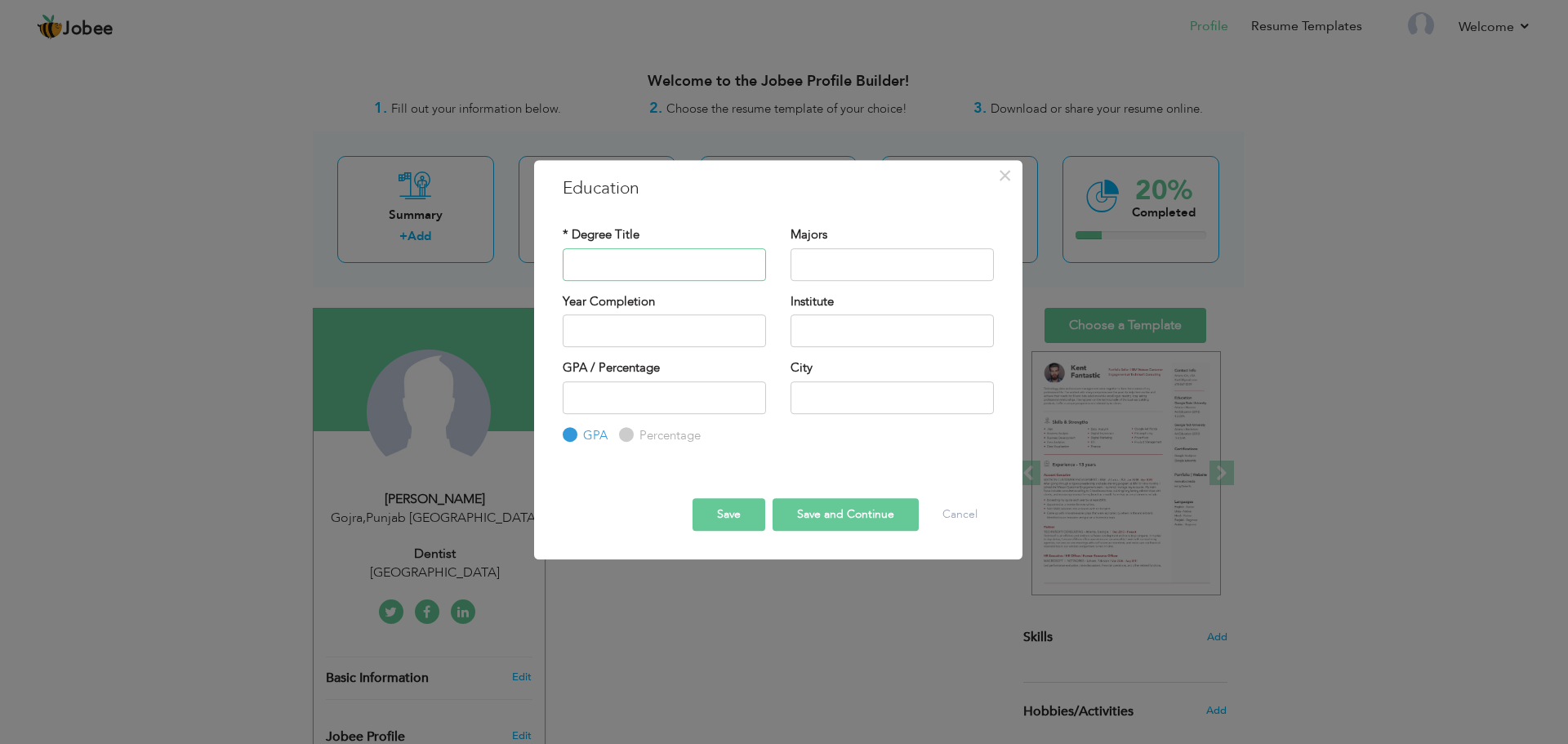
type input "b"
click at [664, 266] on input "BDs" at bounding box center [664, 264] width 203 height 32
type input "BDS"
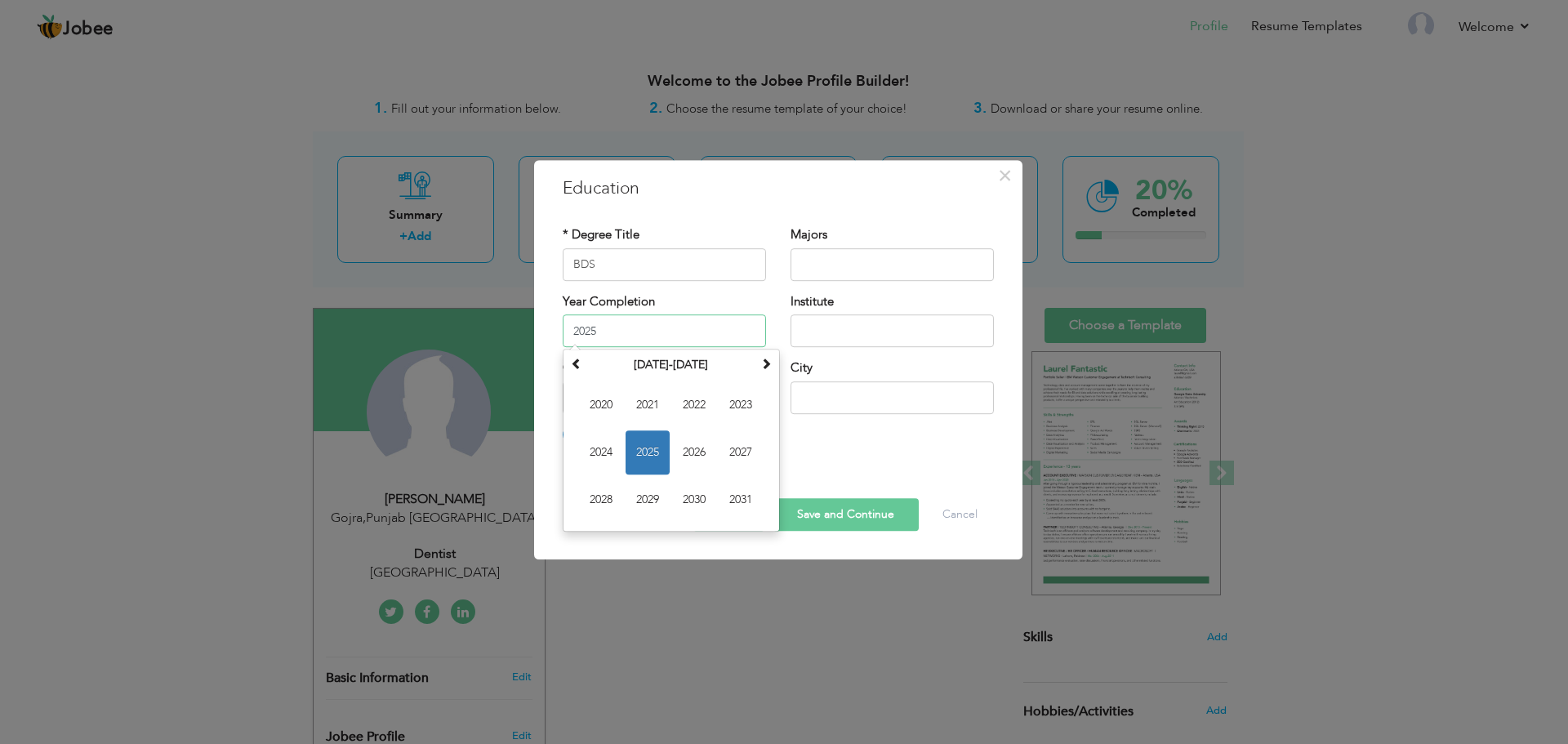
click at [623, 347] on input "2025" at bounding box center [664, 330] width 203 height 32
click at [609, 443] on span "2024" at bounding box center [601, 453] width 44 height 44
type input "2024"
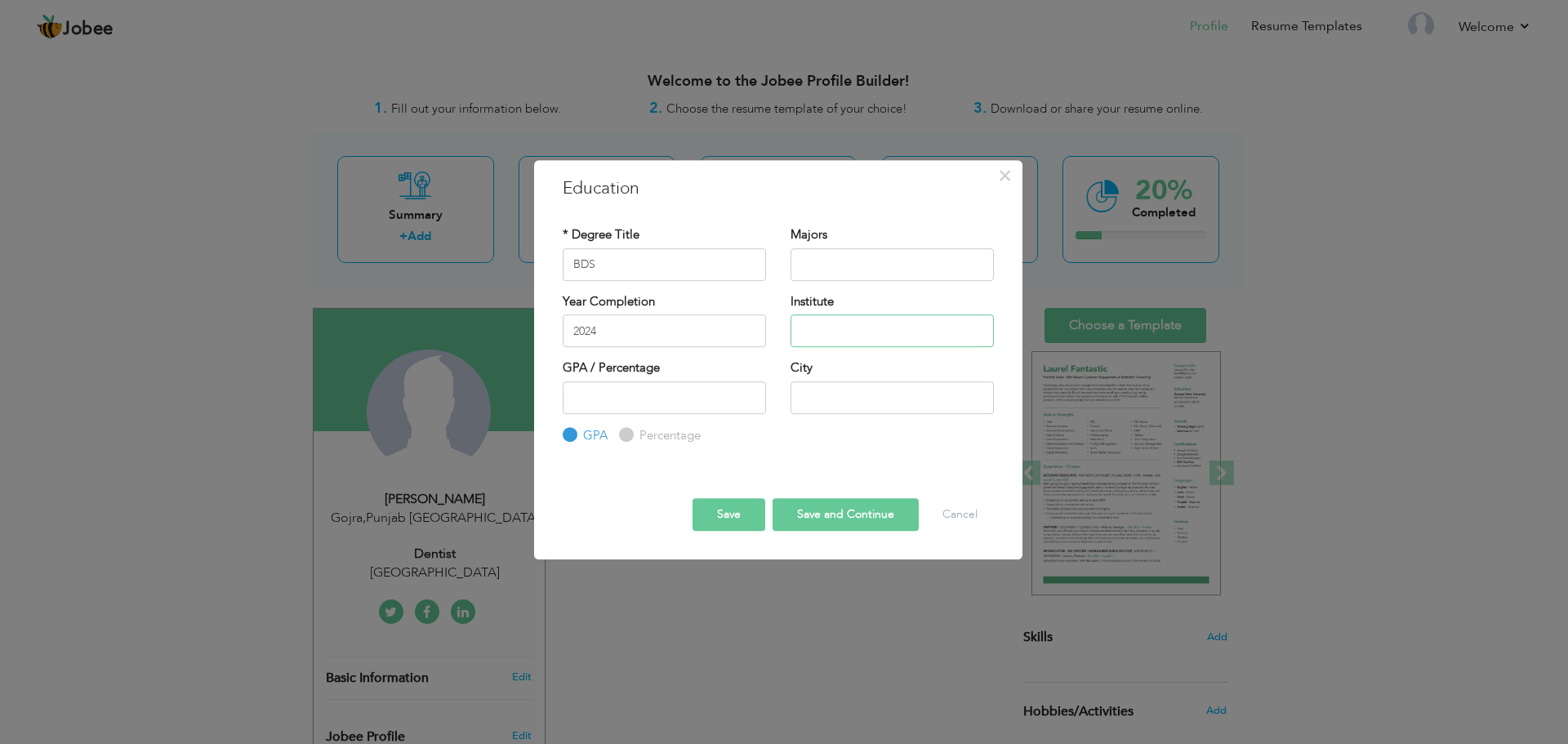
click at [822, 327] on input "text" at bounding box center [892, 330] width 203 height 32
type input "[GEOGRAPHIC_DATA]"
click at [937, 401] on input "text" at bounding box center [892, 397] width 203 height 32
type input "[GEOGRAPHIC_DATA]"
click at [858, 510] on button "Save and Continue" at bounding box center [845, 514] width 146 height 32
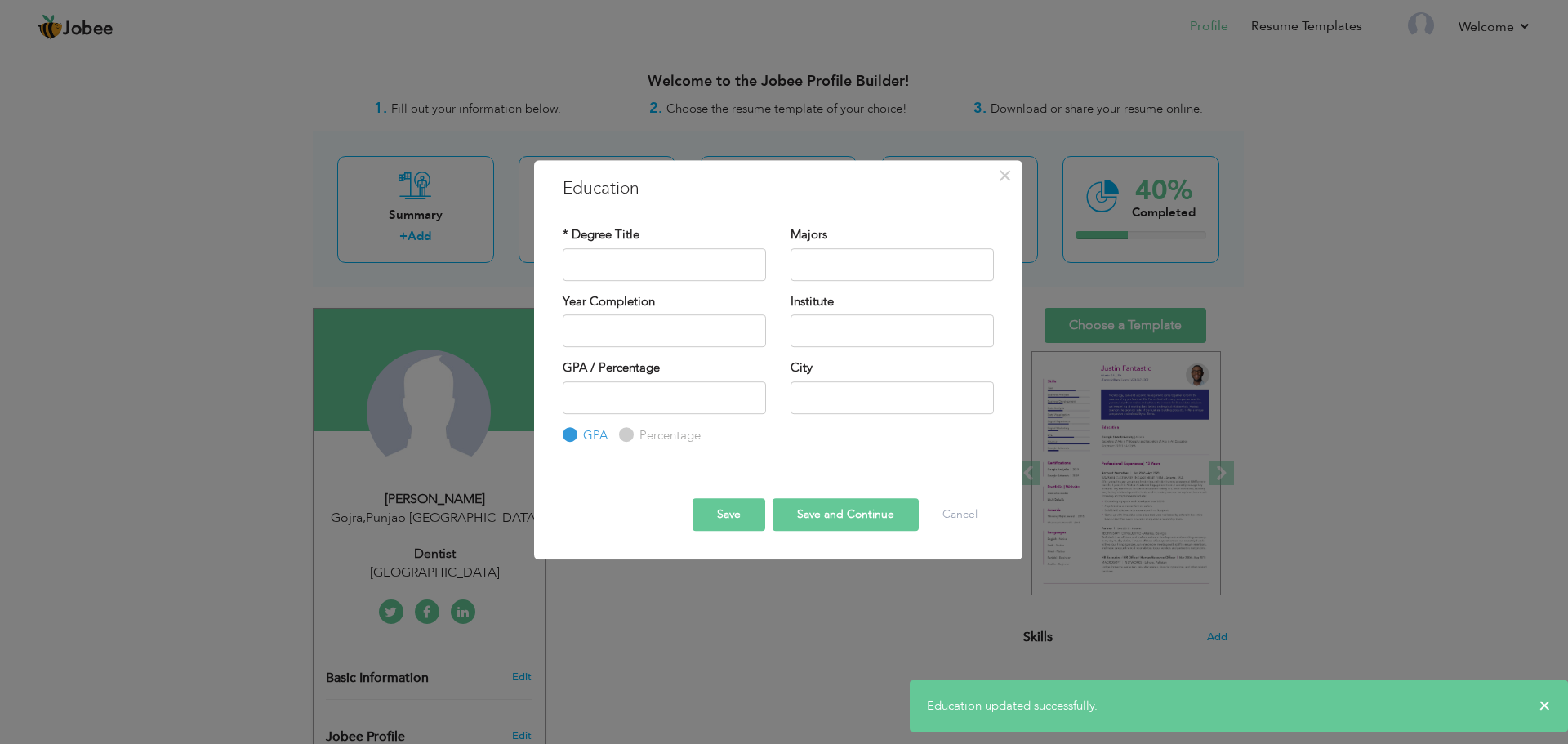
click at [705, 507] on button "Save" at bounding box center [728, 514] width 73 height 32
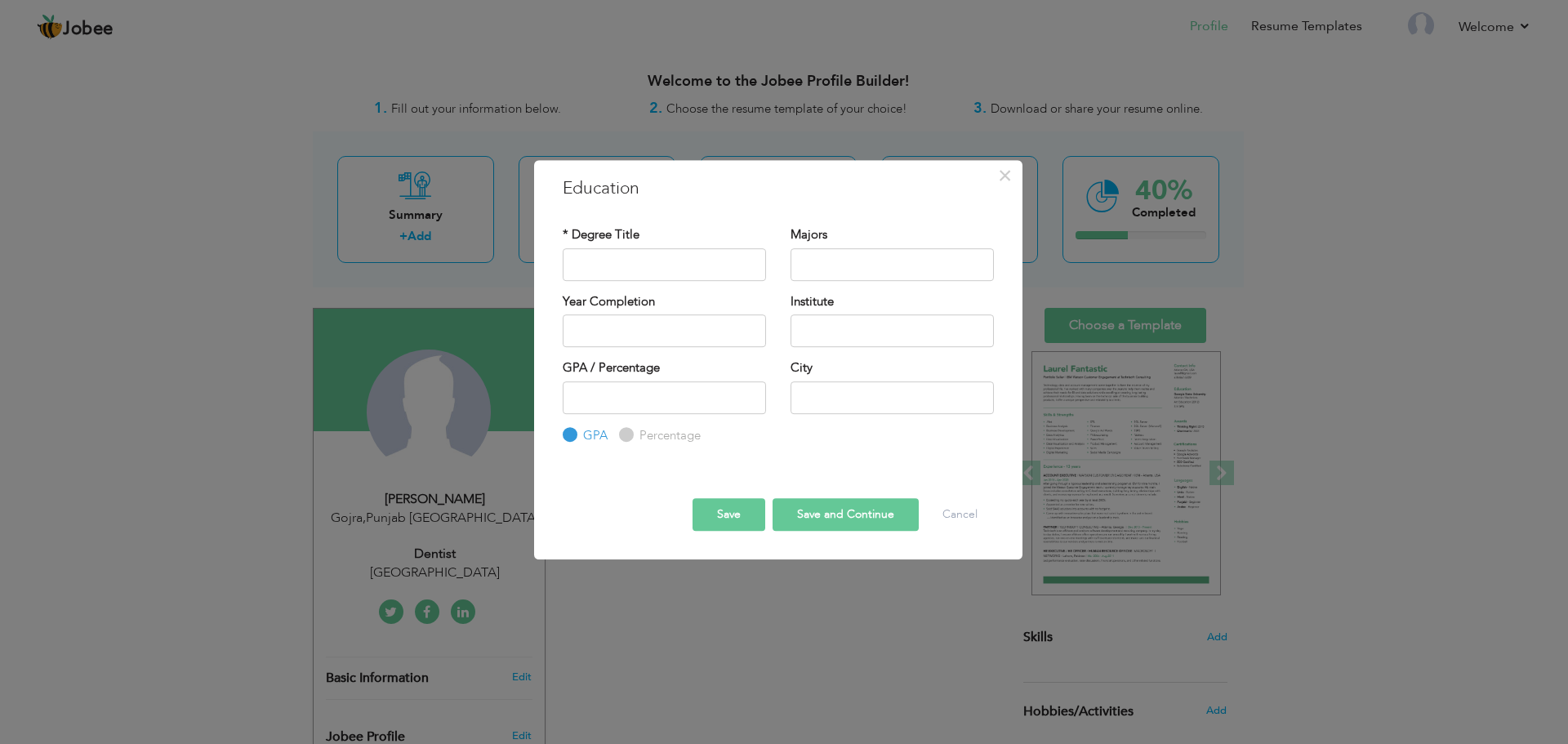
click at [1497, 423] on div "× Education * Degree Title Majors Year Completion Institute GPA" at bounding box center [784, 372] width 1568 height 744
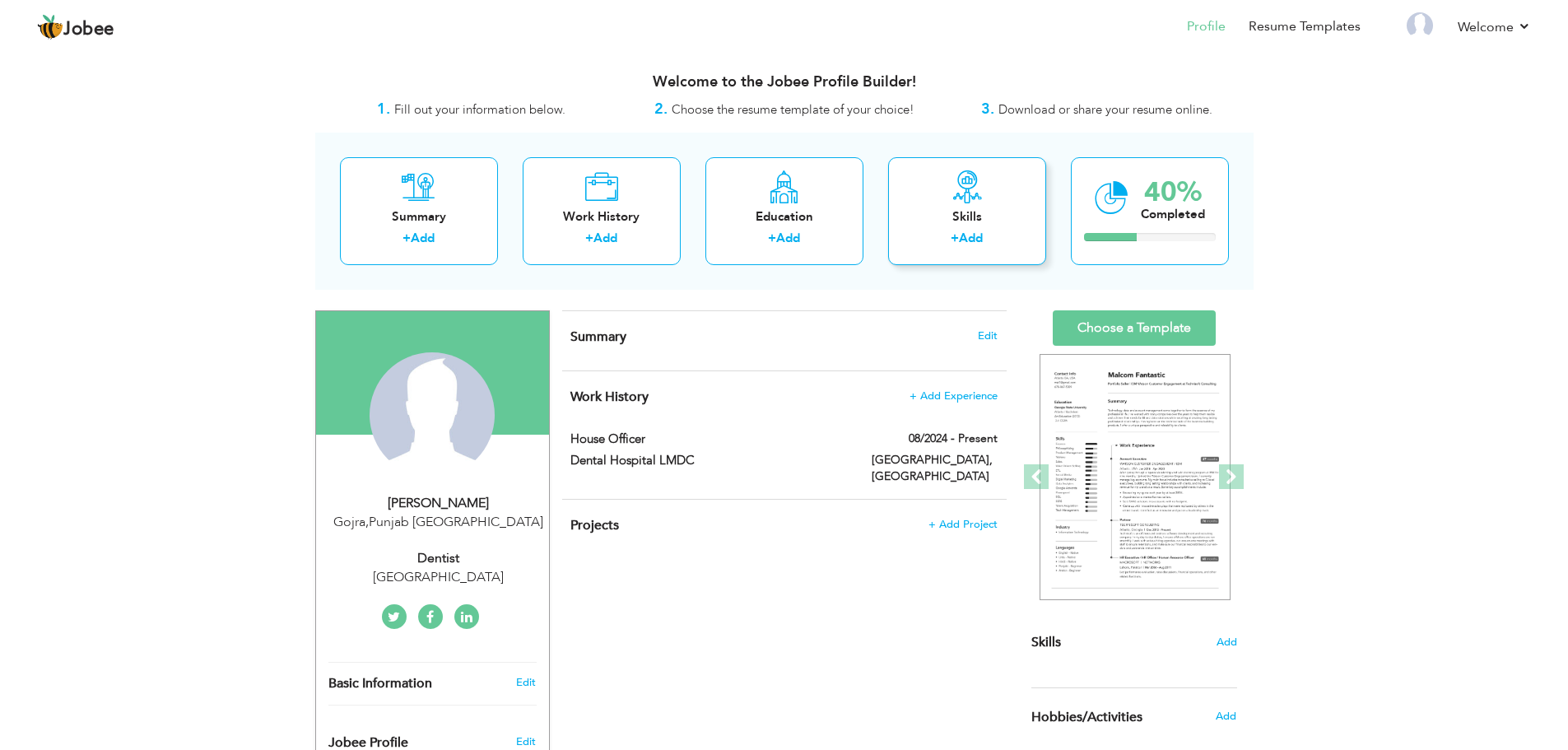
click at [932, 236] on div "+ Add" at bounding box center [967, 240] width 131 height 21
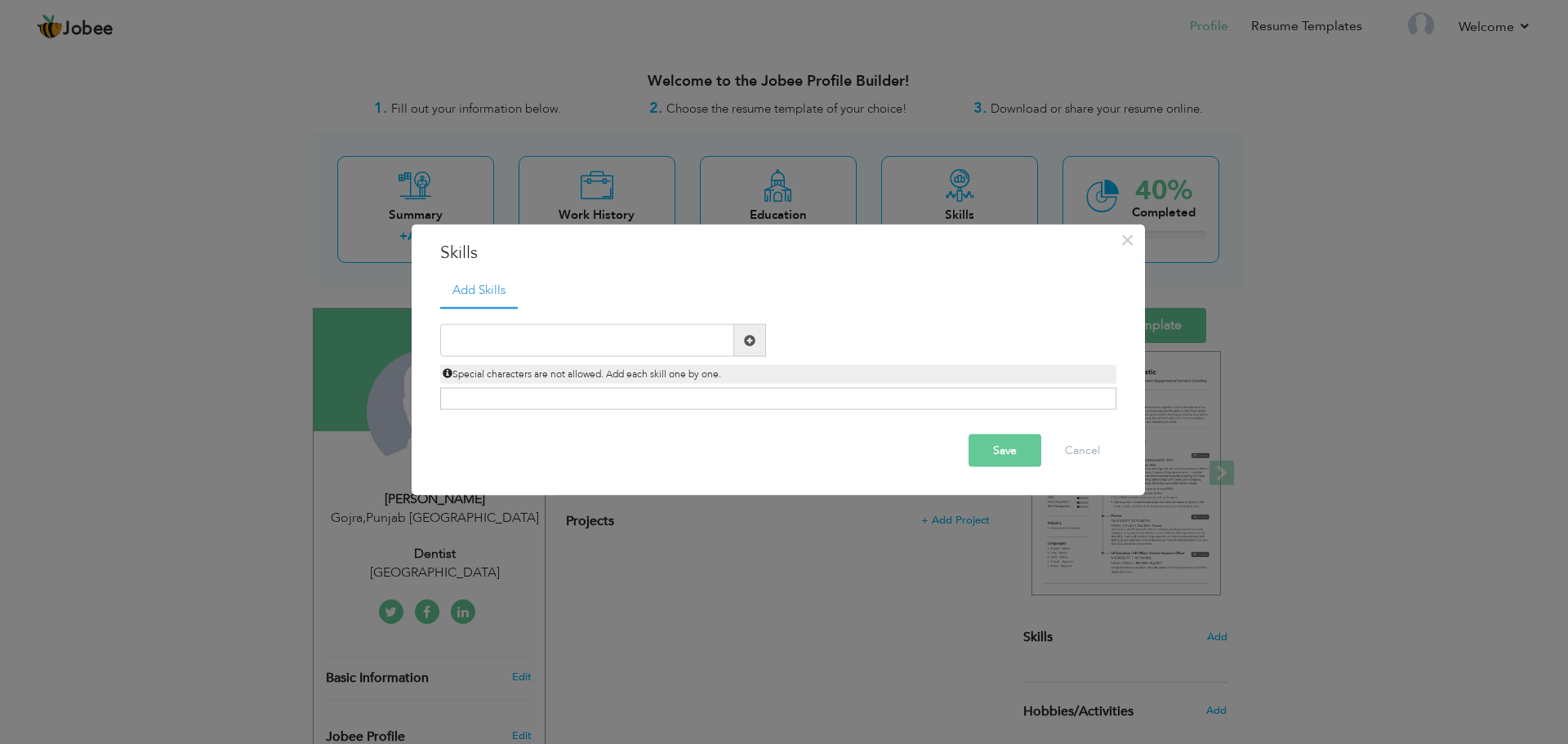
click at [755, 336] on span at bounding box center [750, 340] width 32 height 32
click at [701, 374] on span "Special characters are not allowed. Add each skill one by one." at bounding box center [582, 374] width 278 height 13
click at [748, 334] on span at bounding box center [749, 340] width 11 height 11
click at [663, 340] on input "text" at bounding box center [587, 340] width 294 height 32
click at [1563, 300] on div "× Skills Add Skills Duplicate entry Already Exist Save Cancel" at bounding box center [784, 372] width 1568 height 744
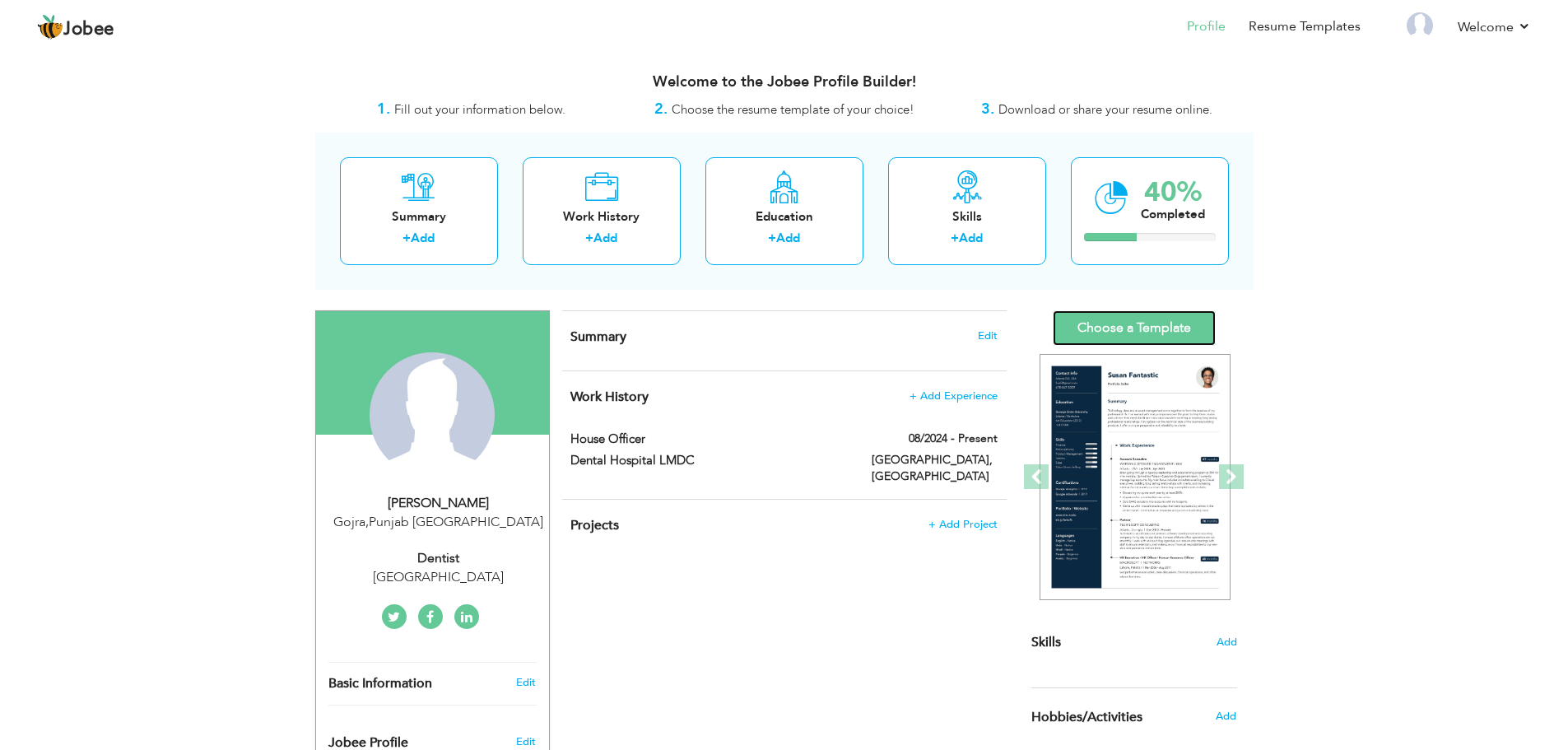
click at [1073, 326] on link "Choose a Template" at bounding box center [1134, 328] width 163 height 35
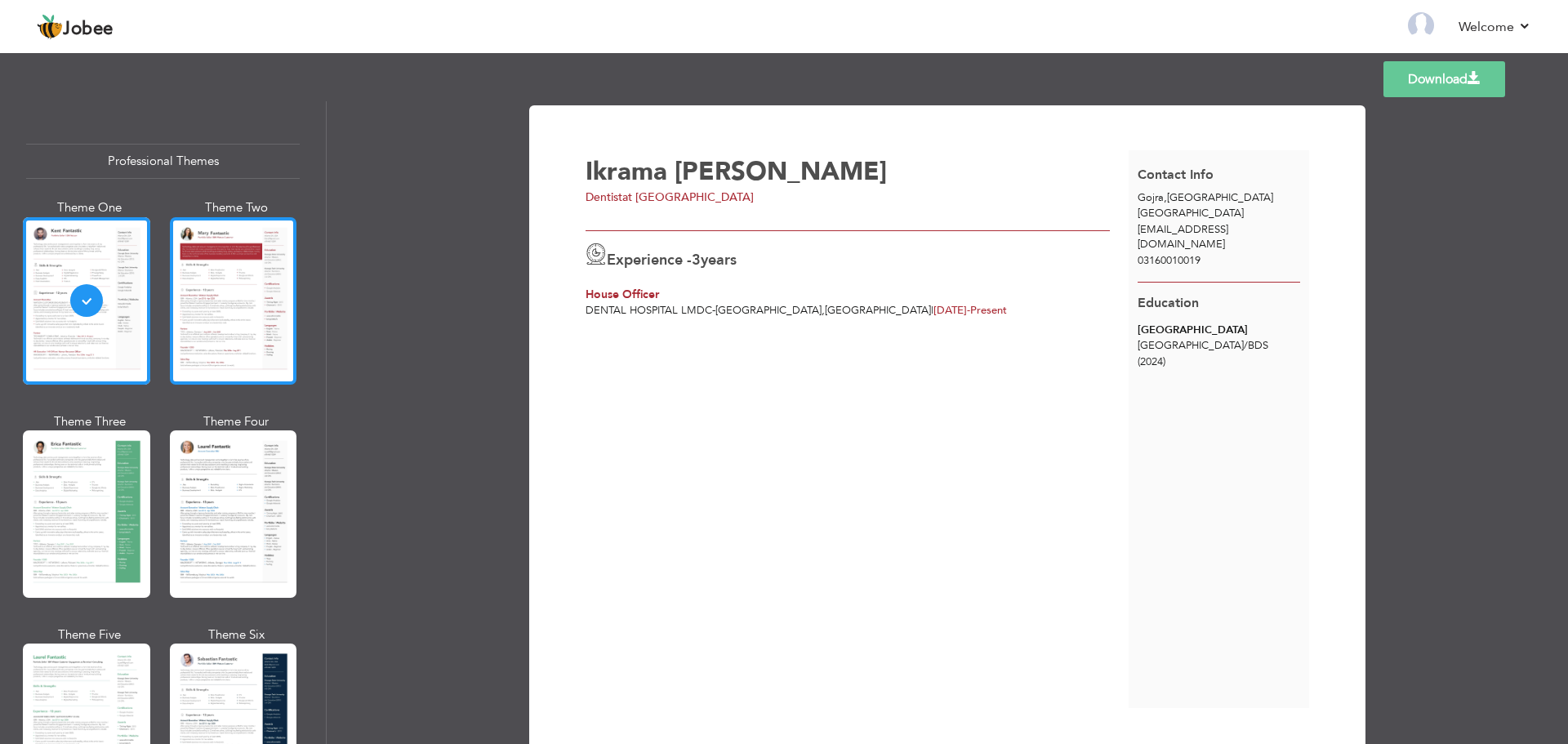
click at [186, 300] on div at bounding box center [234, 300] width 128 height 167
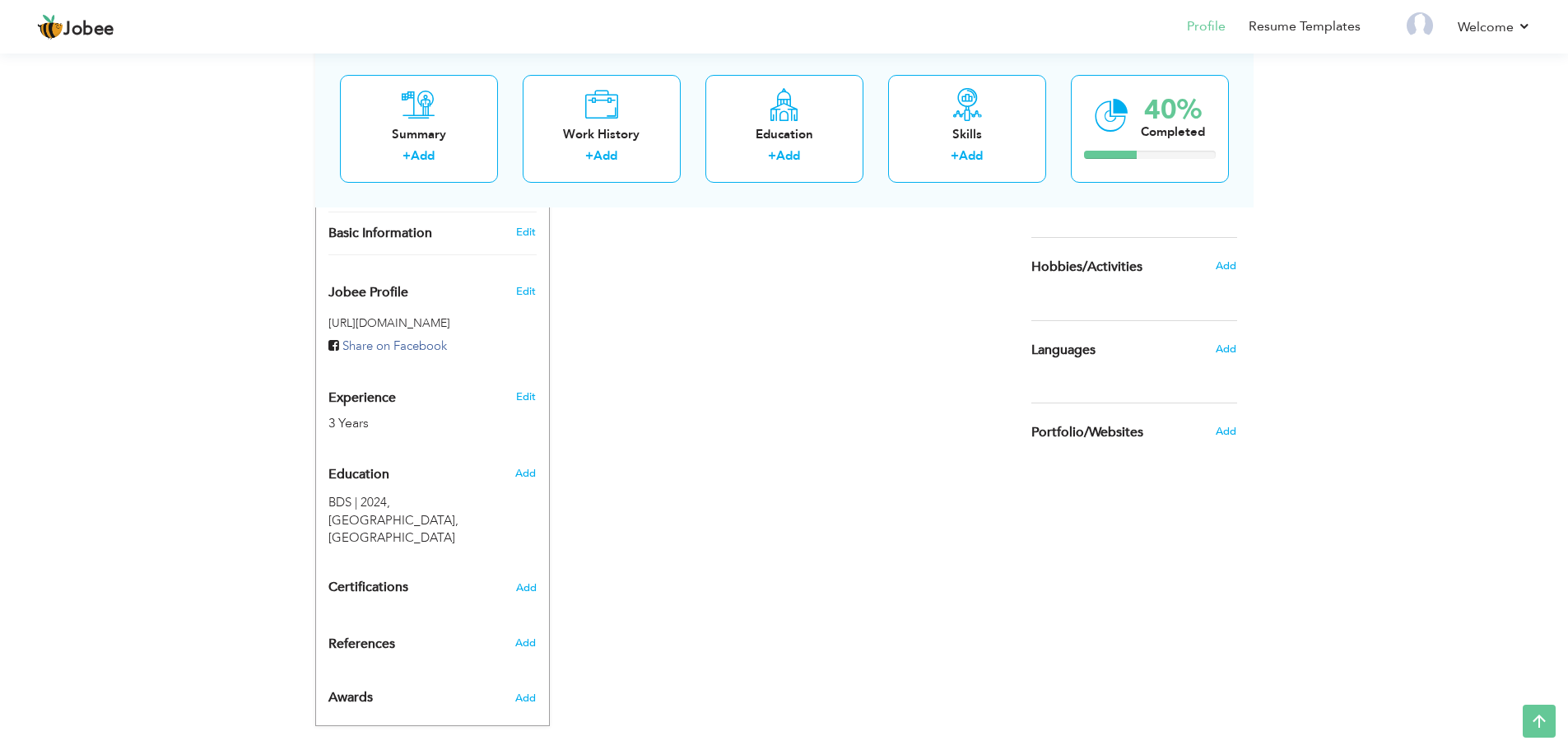
scroll to position [472, 0]
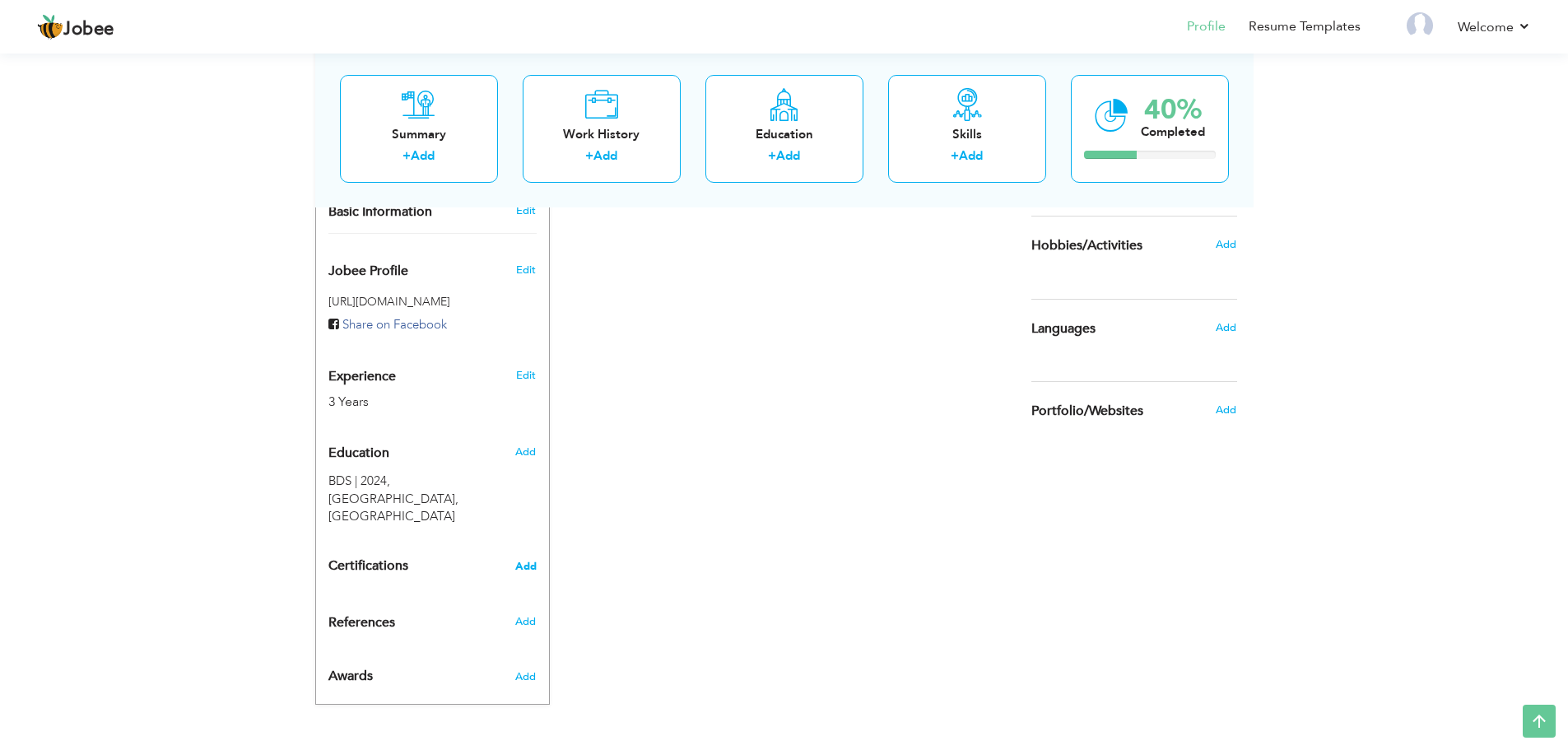
click at [534, 566] on span "Add" at bounding box center [526, 566] width 21 height 11
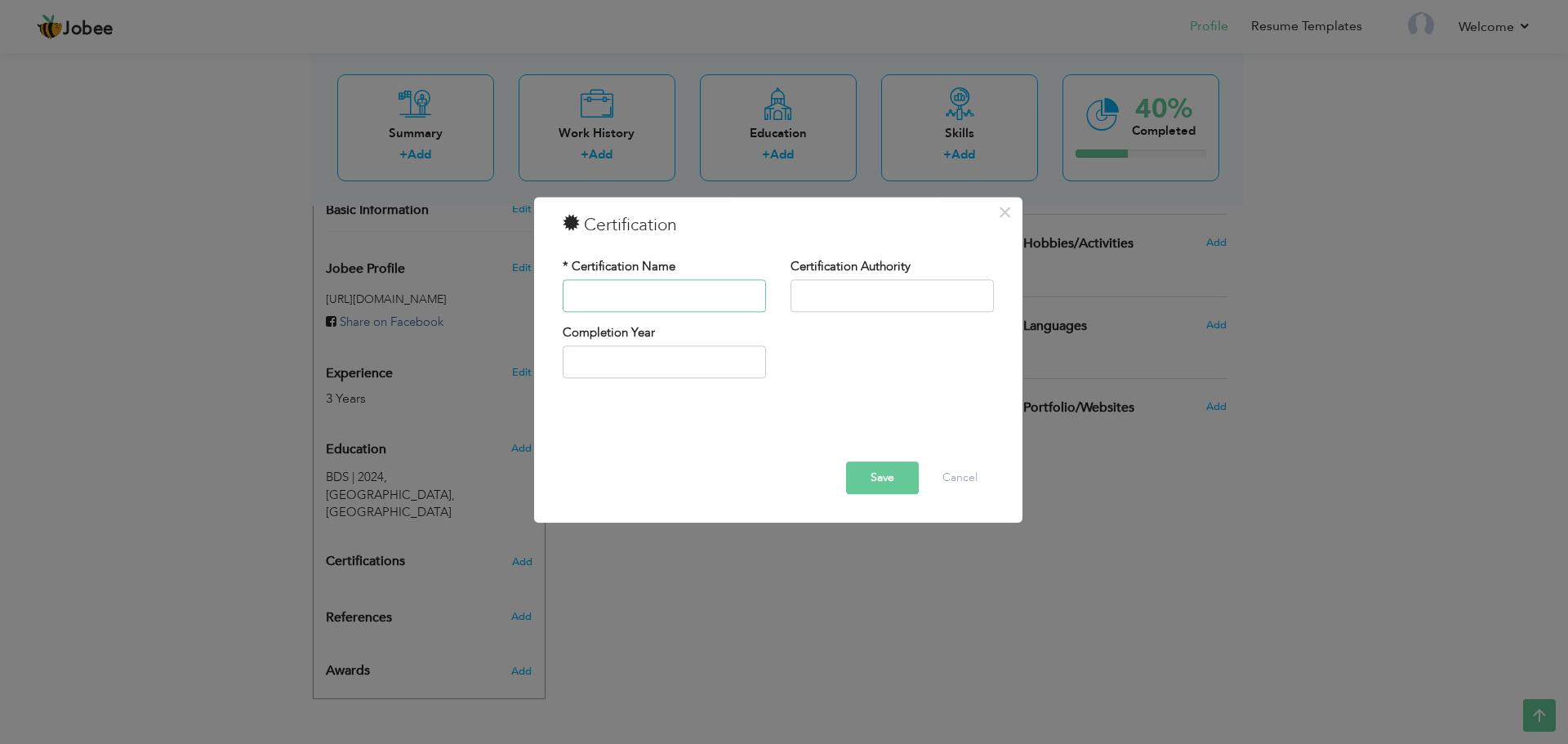
click at [625, 290] on input "text" at bounding box center [664, 295] width 203 height 32
type input "d"
type input "Distinction"
click at [901, 300] on input "text" at bounding box center [892, 295] width 203 height 32
type input "UHS"
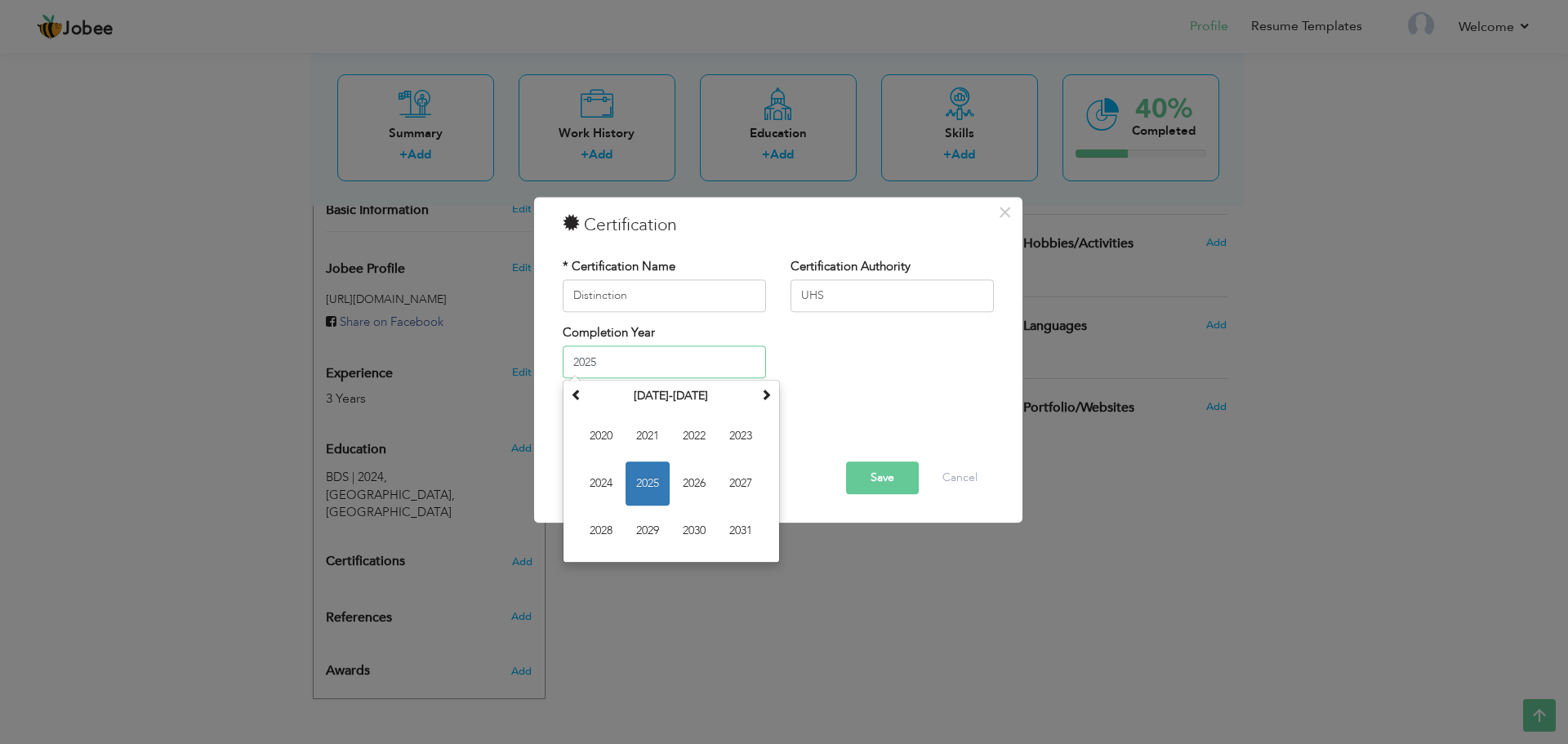
click at [748, 368] on input "2025" at bounding box center [664, 362] width 203 height 32
click at [729, 441] on span "2023" at bounding box center [740, 437] width 44 height 44
type input "2023"
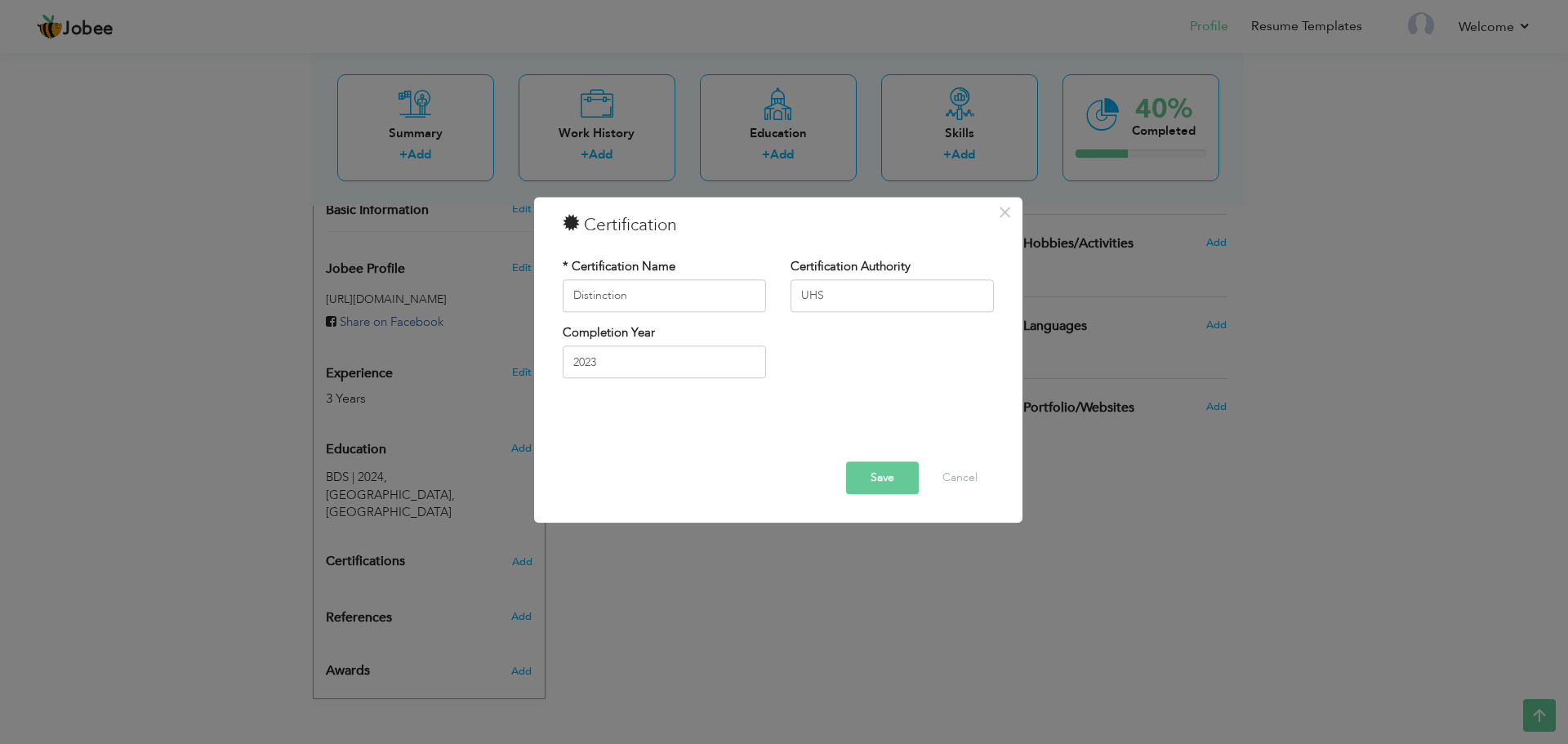
click at [894, 484] on button "Save" at bounding box center [882, 477] width 73 height 32
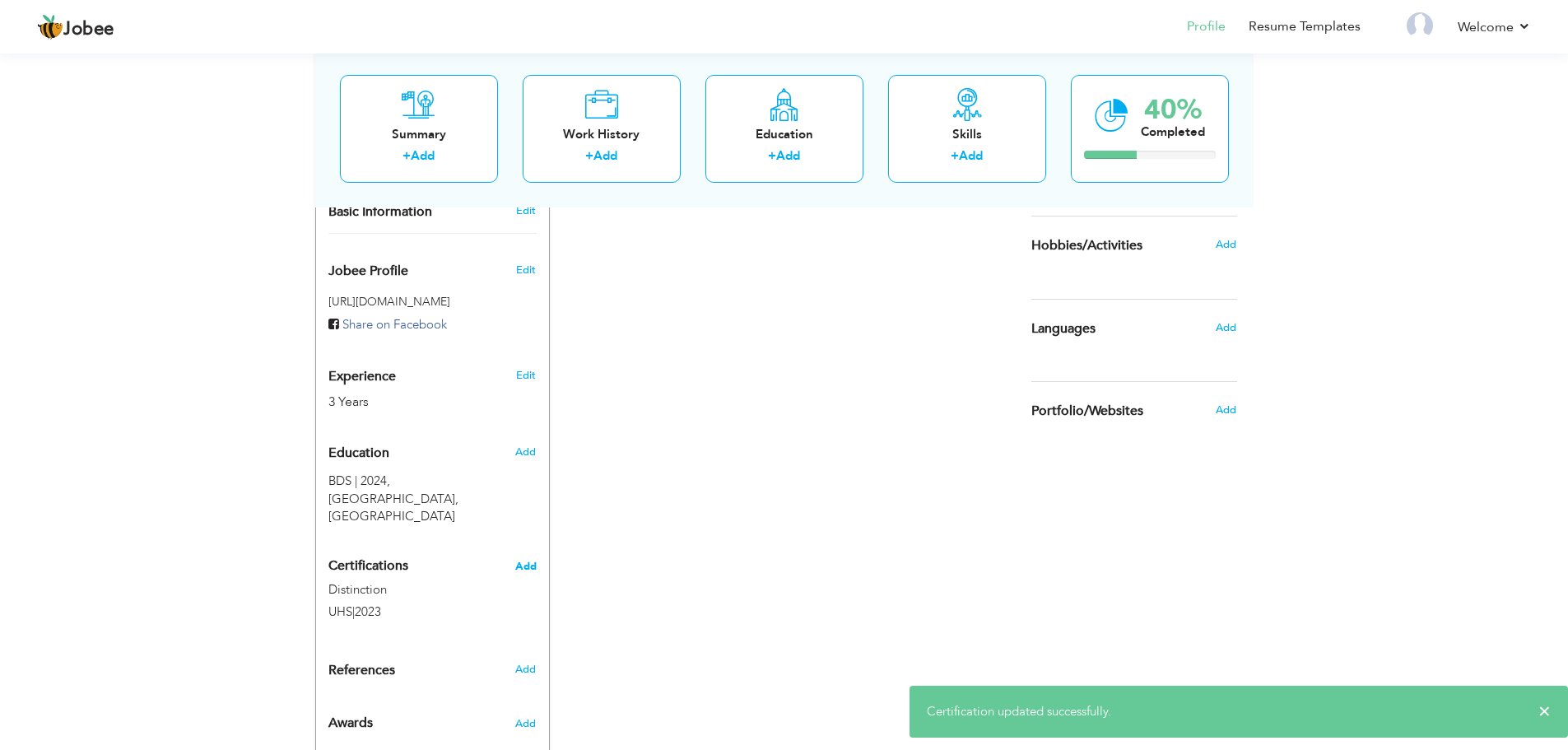
click at [527, 567] on span "Add" at bounding box center [526, 566] width 21 height 11
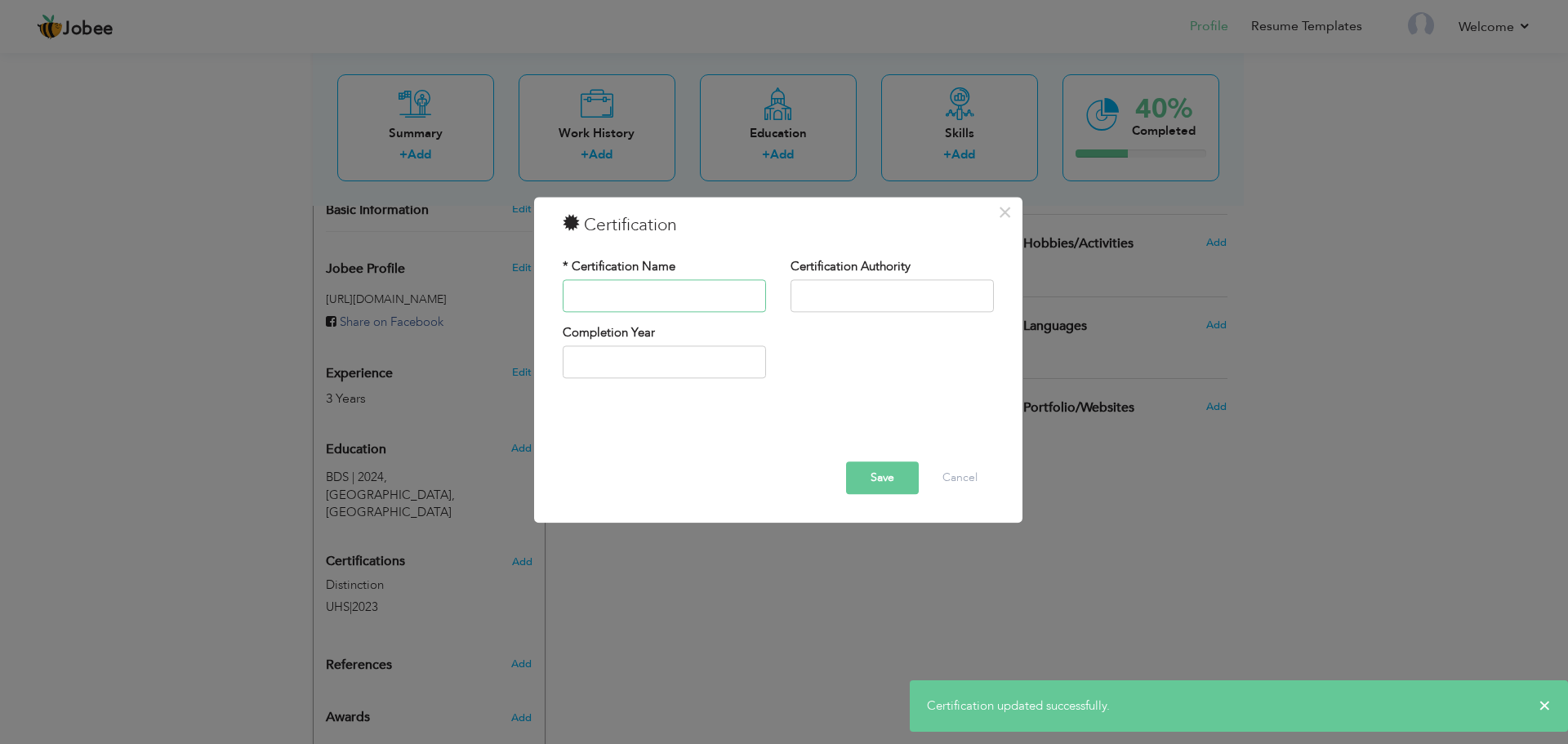
click at [629, 302] on input "text" at bounding box center [664, 295] width 203 height 32
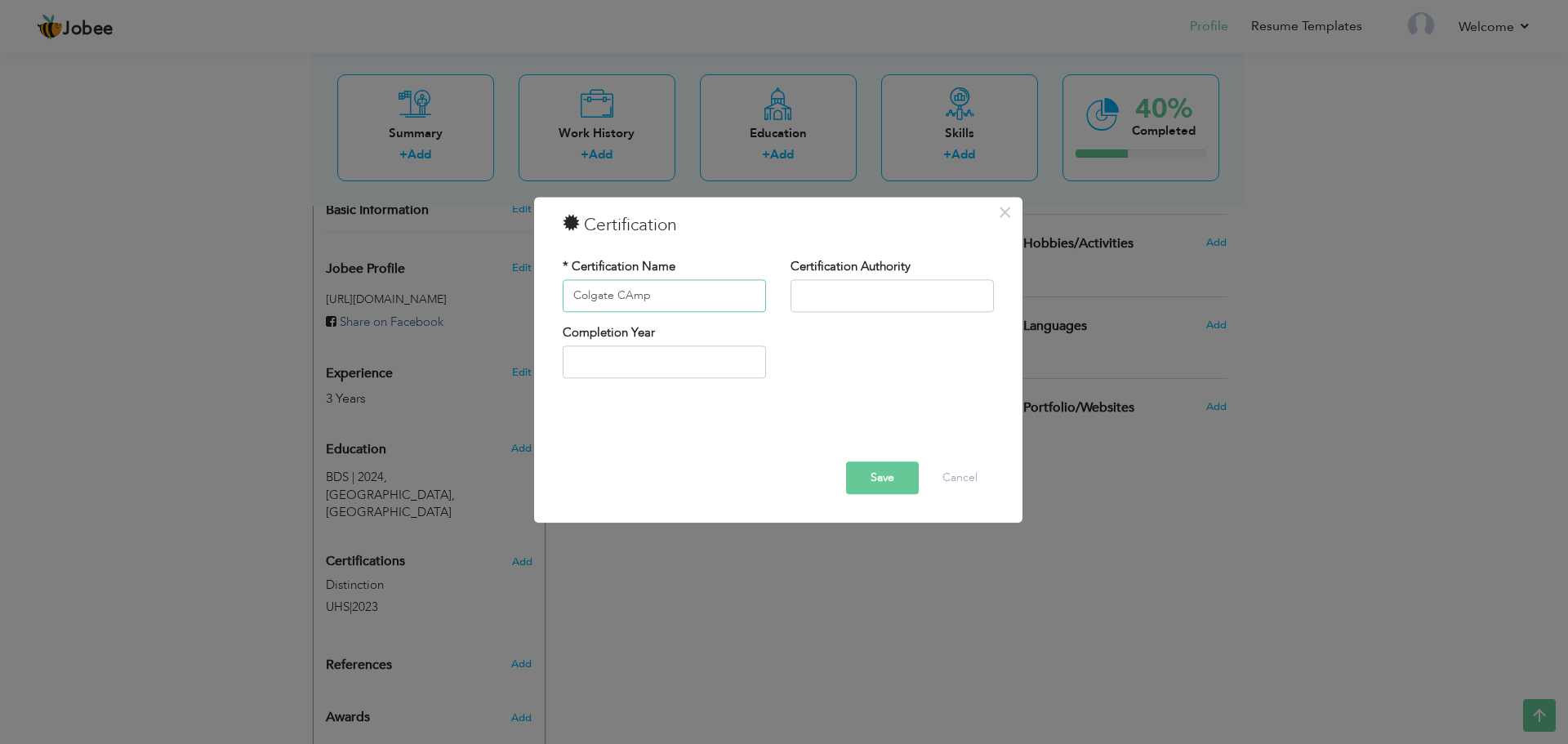
click at [630, 293] on input "Colgate CAmp" at bounding box center [664, 295] width 203 height 32
type input "Colgate Camp"
click at [850, 290] on input "text" at bounding box center [892, 295] width 203 height 32
type input "Colgate Pvt Ltd."
click at [710, 373] on input "text" at bounding box center [664, 362] width 203 height 32
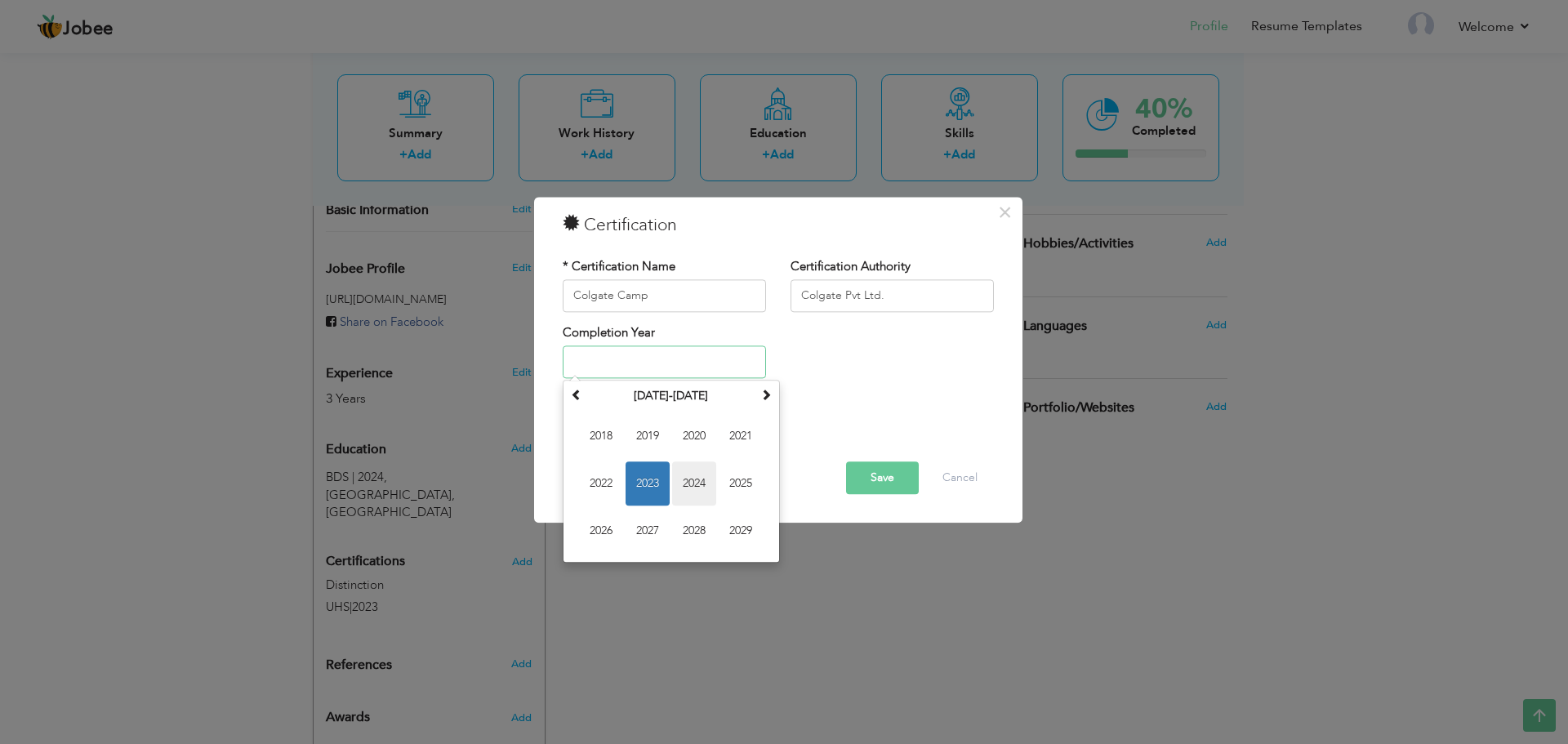
click at [702, 484] on span "2024" at bounding box center [694, 484] width 44 height 44
type input "2024"
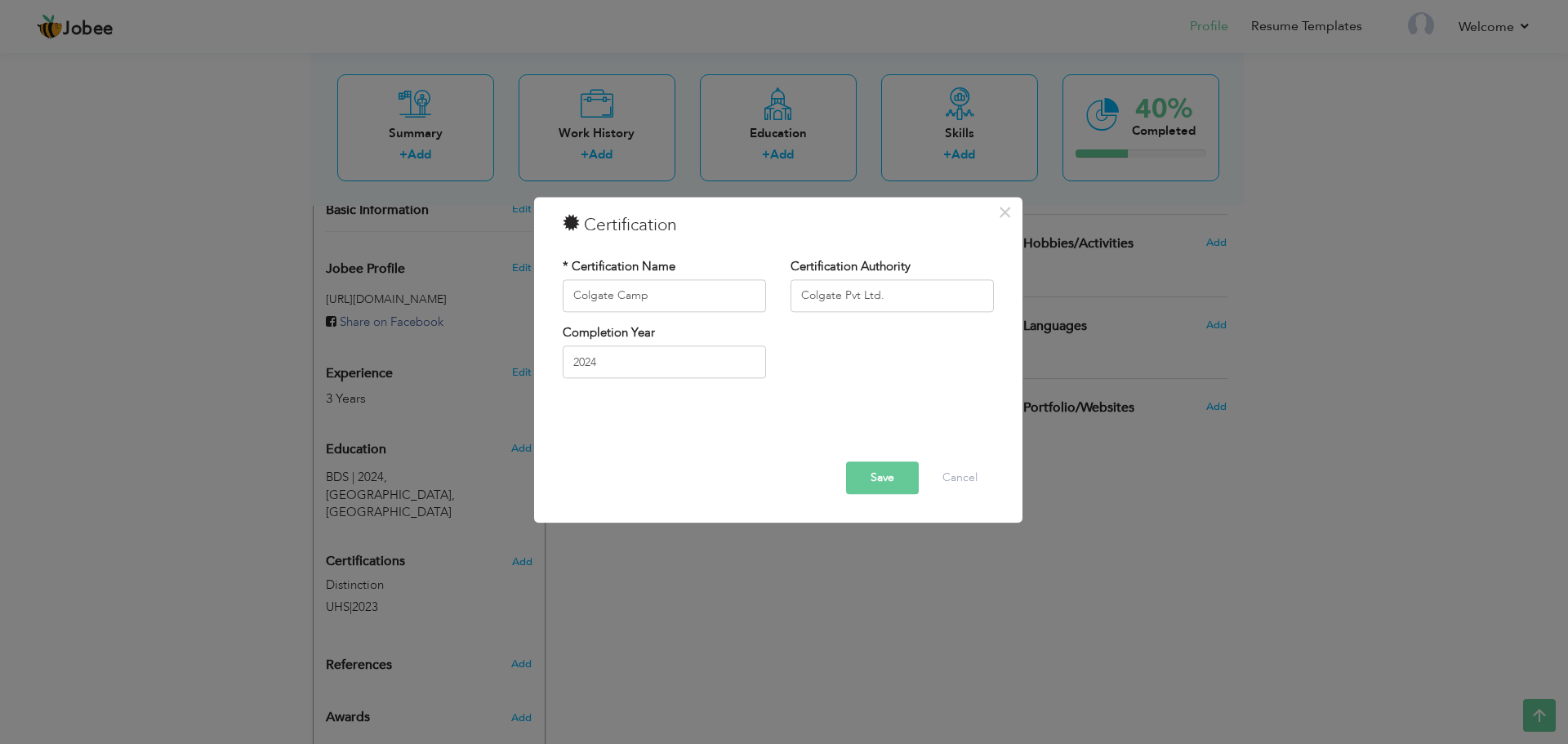
click at [897, 481] on button "Save" at bounding box center [882, 477] width 73 height 32
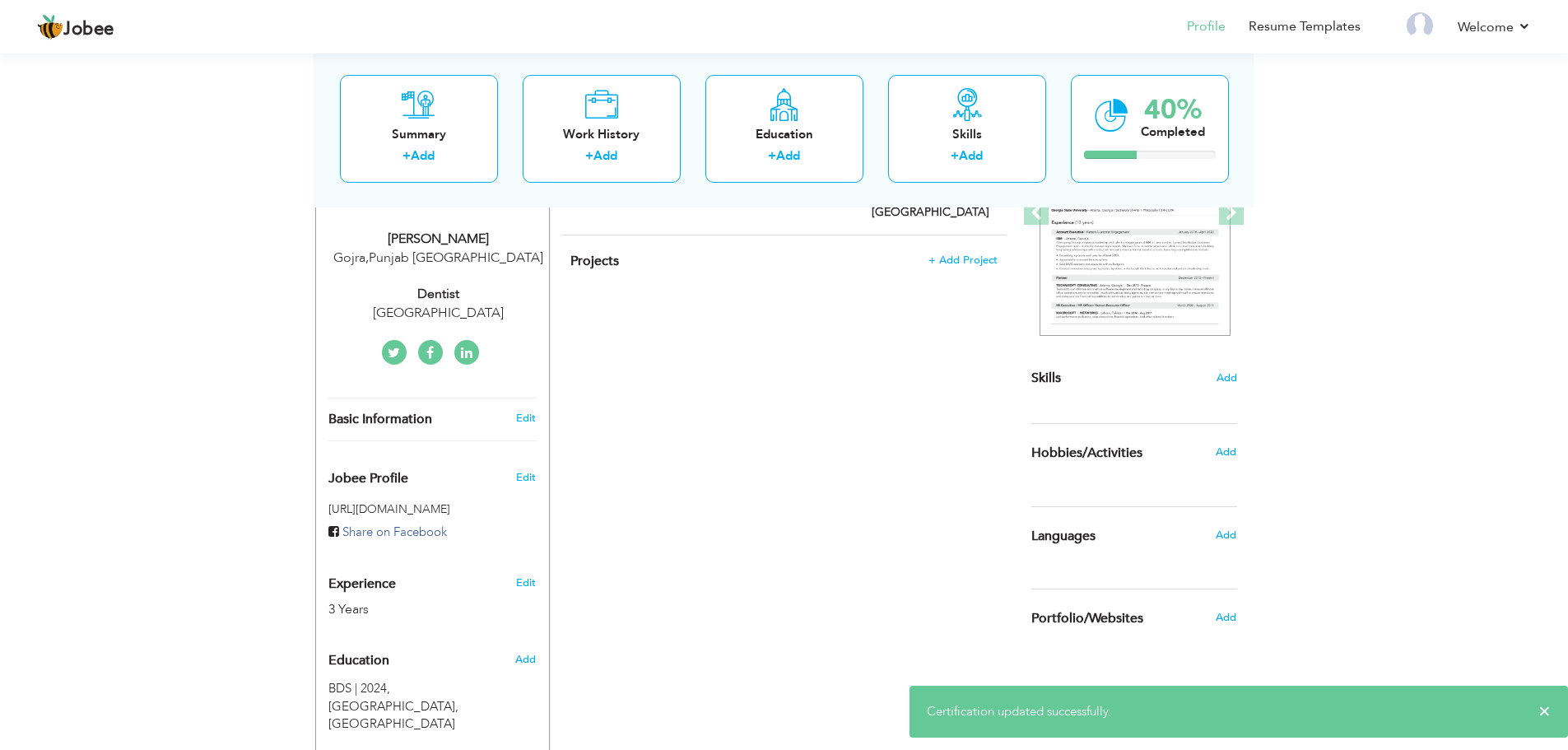
scroll to position [262, 0]
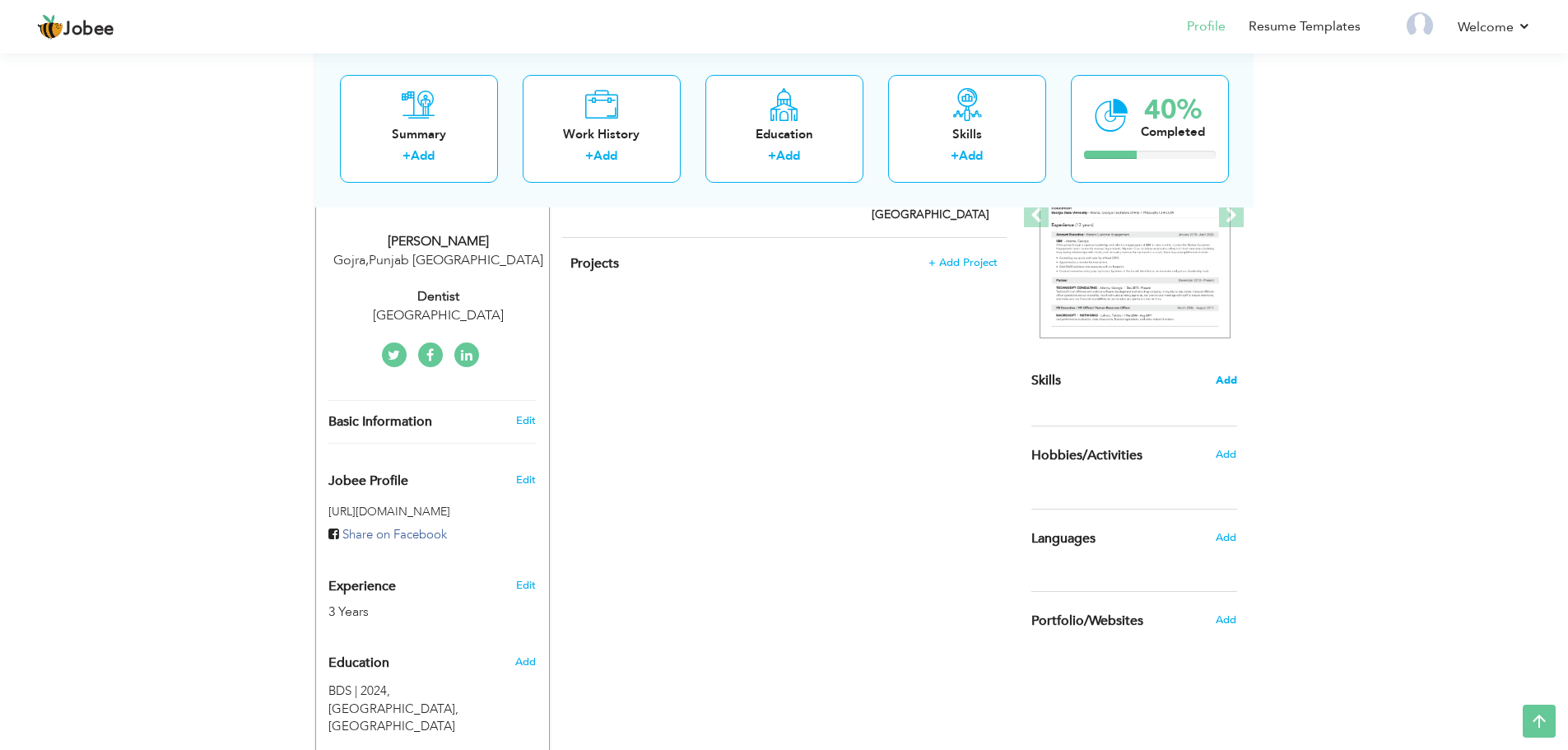
click at [1229, 378] on span "Add" at bounding box center [1227, 381] width 21 height 16
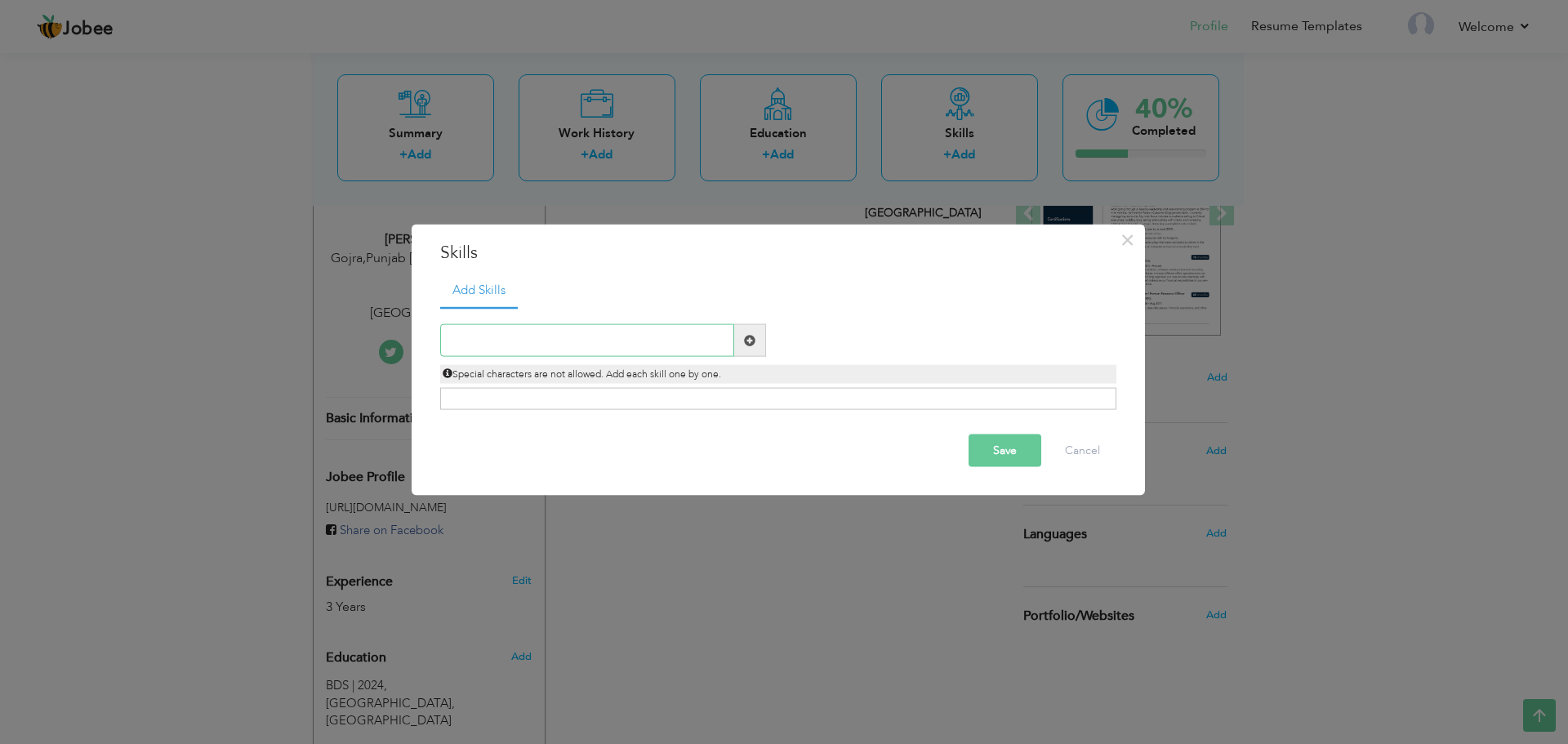
click at [452, 337] on input "text" at bounding box center [587, 340] width 294 height 32
type input "Surgical Extraction"
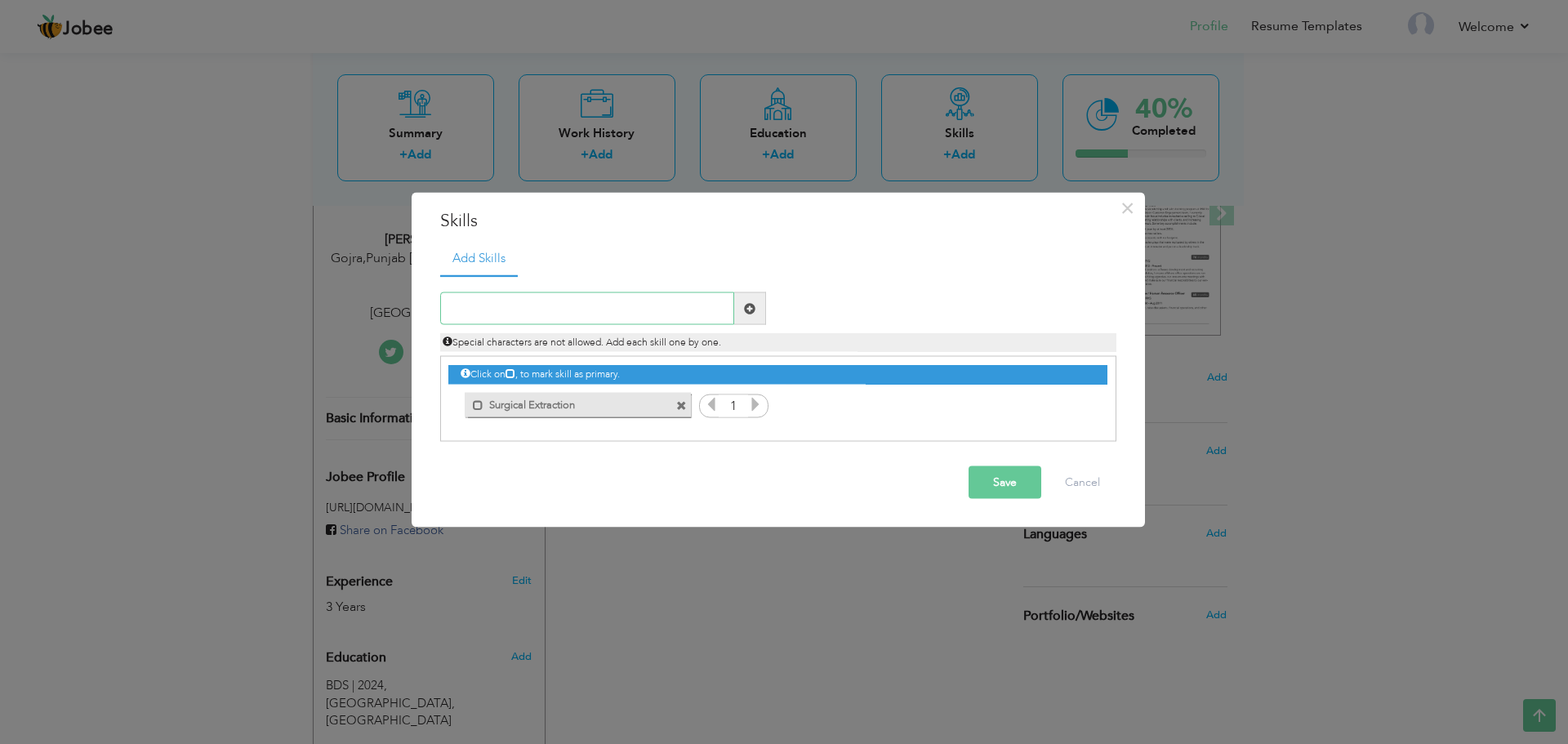
click at [465, 313] on input "text" at bounding box center [587, 308] width 294 height 32
type input "Crown Cutting And Insertion"
type input "[PERSON_NAME]"
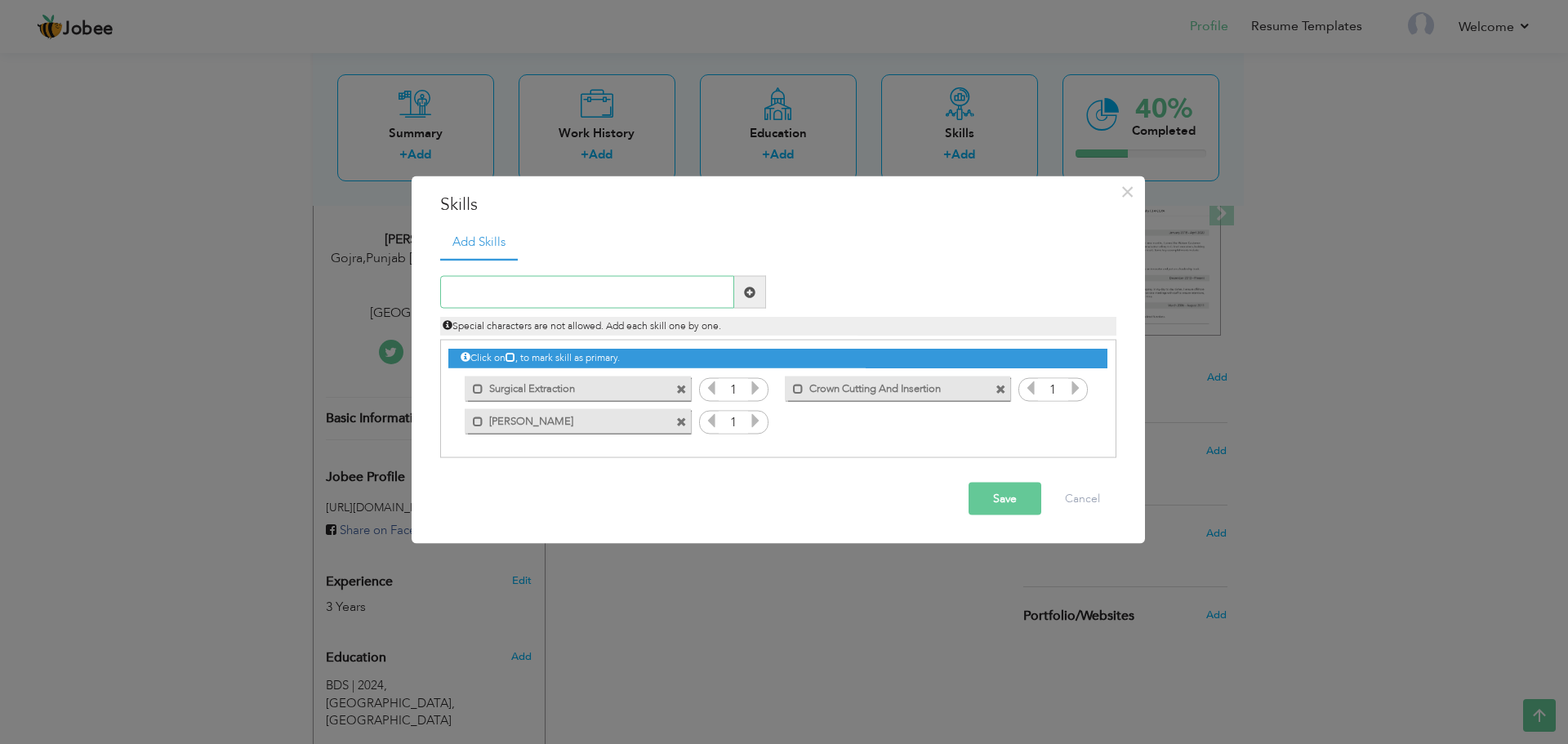
click at [557, 298] on input "text" at bounding box center [587, 291] width 294 height 32
type input "[MEDICAL_DATA]"
type input "Composite Filling"
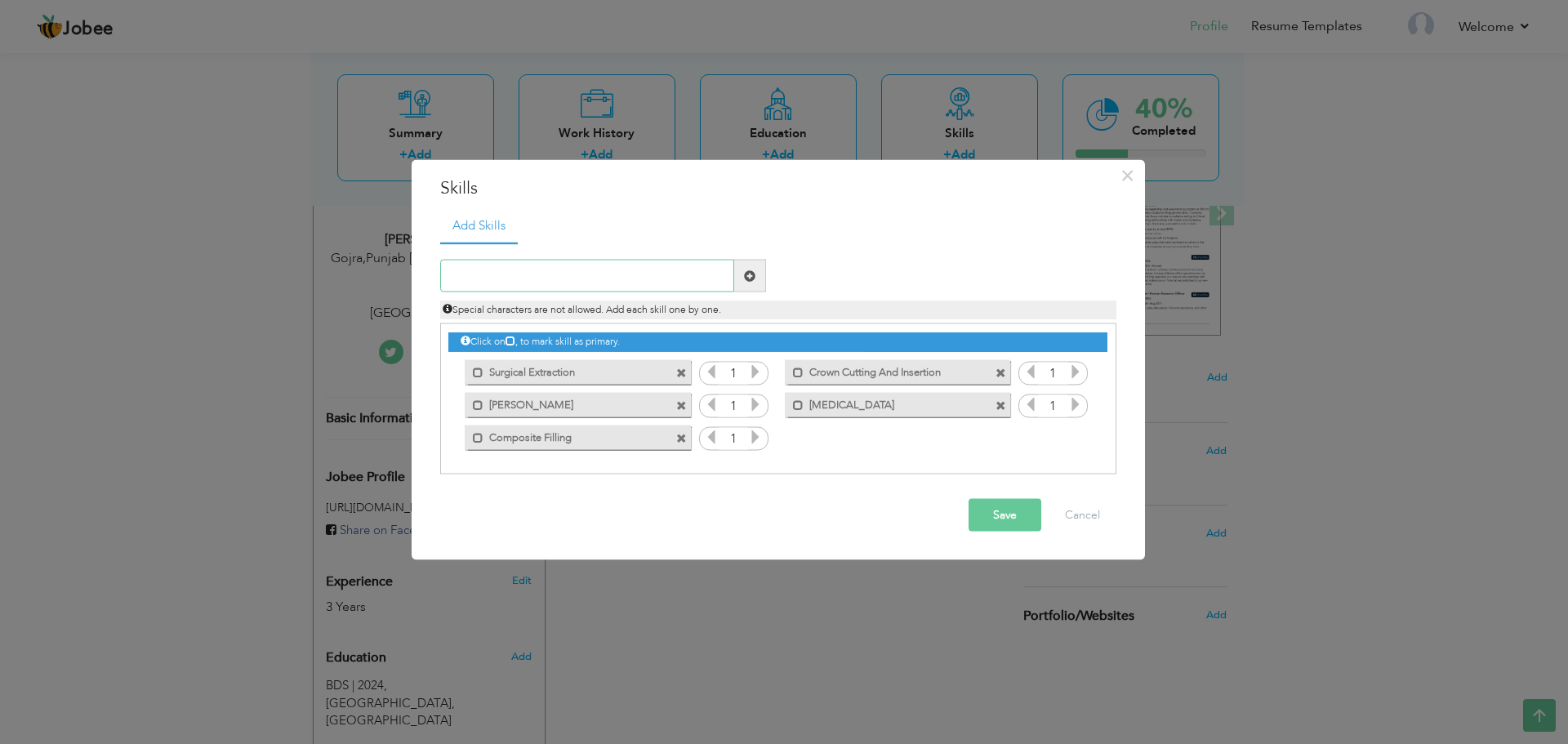
click at [552, 282] on input "text" at bounding box center [587, 276] width 294 height 32
type input "Local Anesthesia Administration"
type input "Scaling And Root Planning"
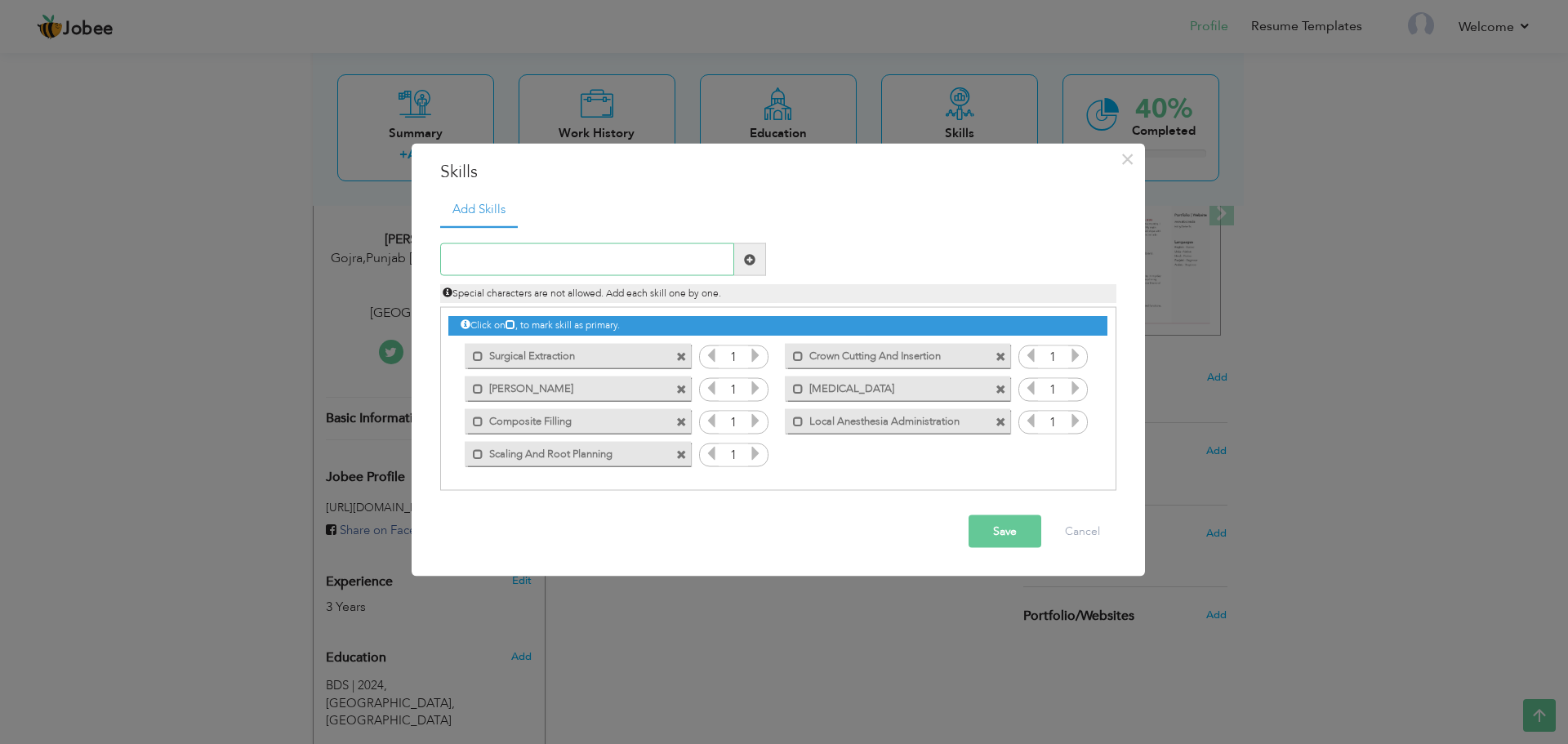
click at [534, 261] on input "text" at bounding box center [587, 259] width 294 height 32
type input "Simple Extraction"
click at [562, 261] on input "text" at bounding box center [587, 259] width 294 height 32
type input "p"
type input "Post Retained Filling"
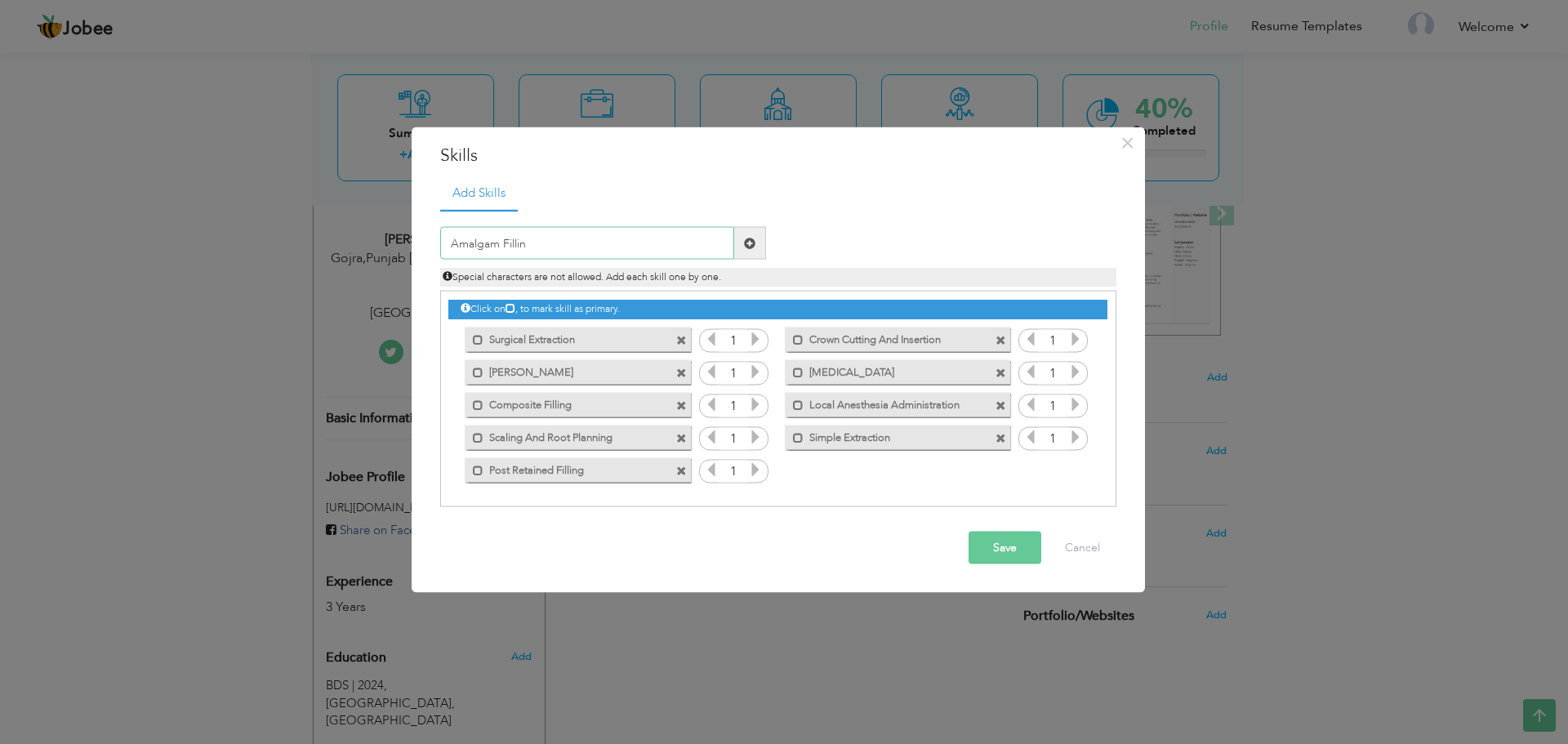
type input "Amalgam Filling"
click at [1012, 544] on button "Save" at bounding box center [1004, 548] width 73 height 32
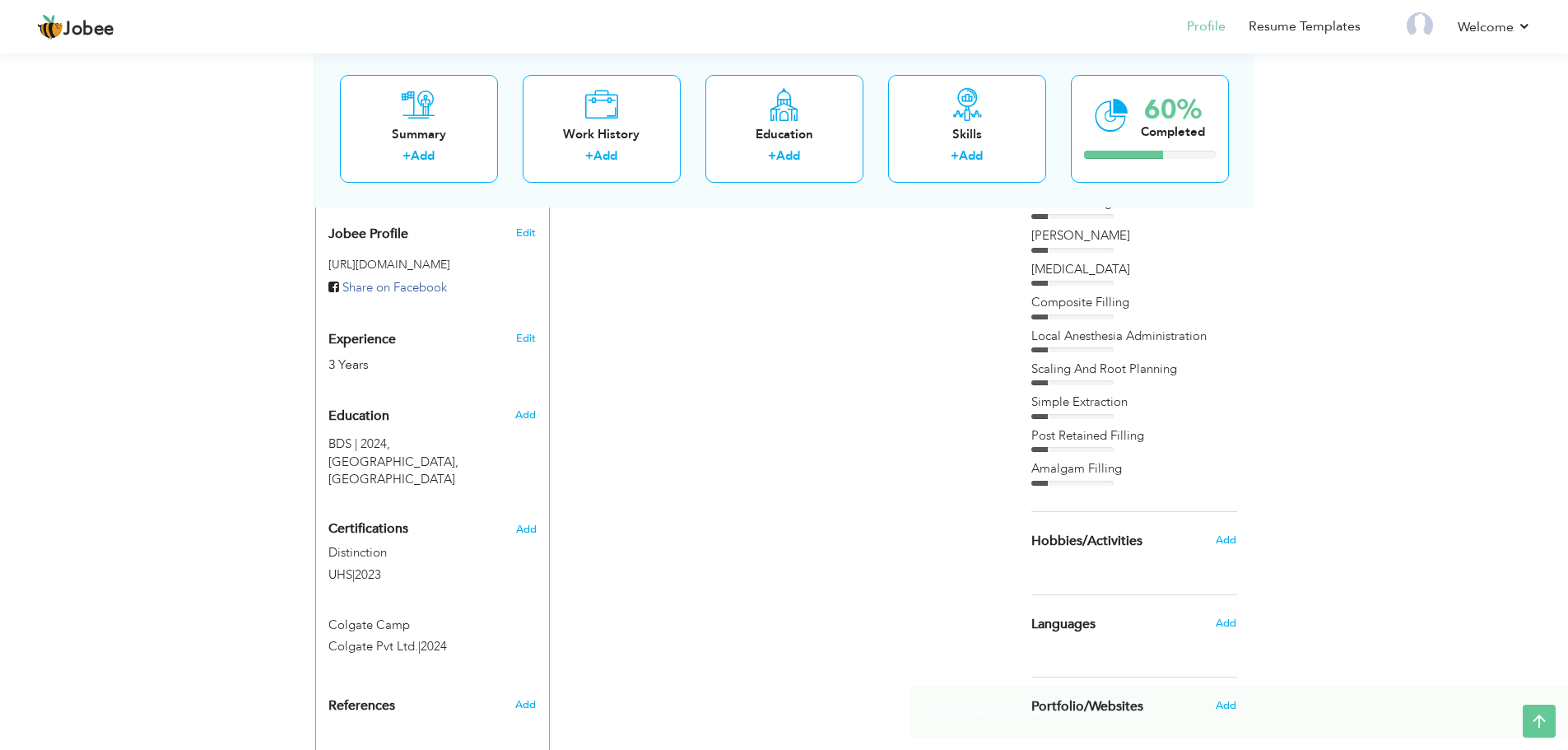
scroll to position [591, 0]
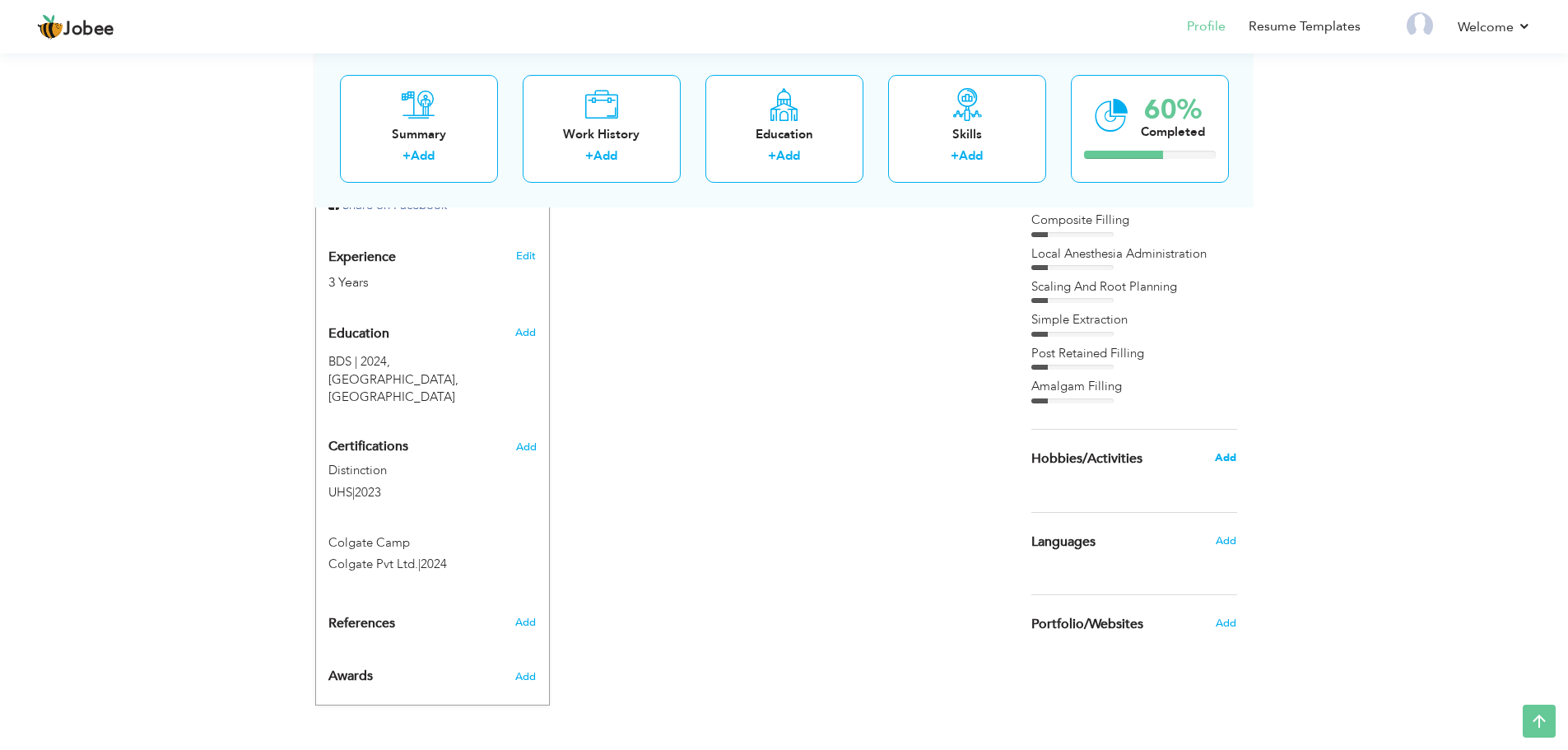
click at [1236, 462] on span "Add" at bounding box center [1226, 458] width 21 height 15
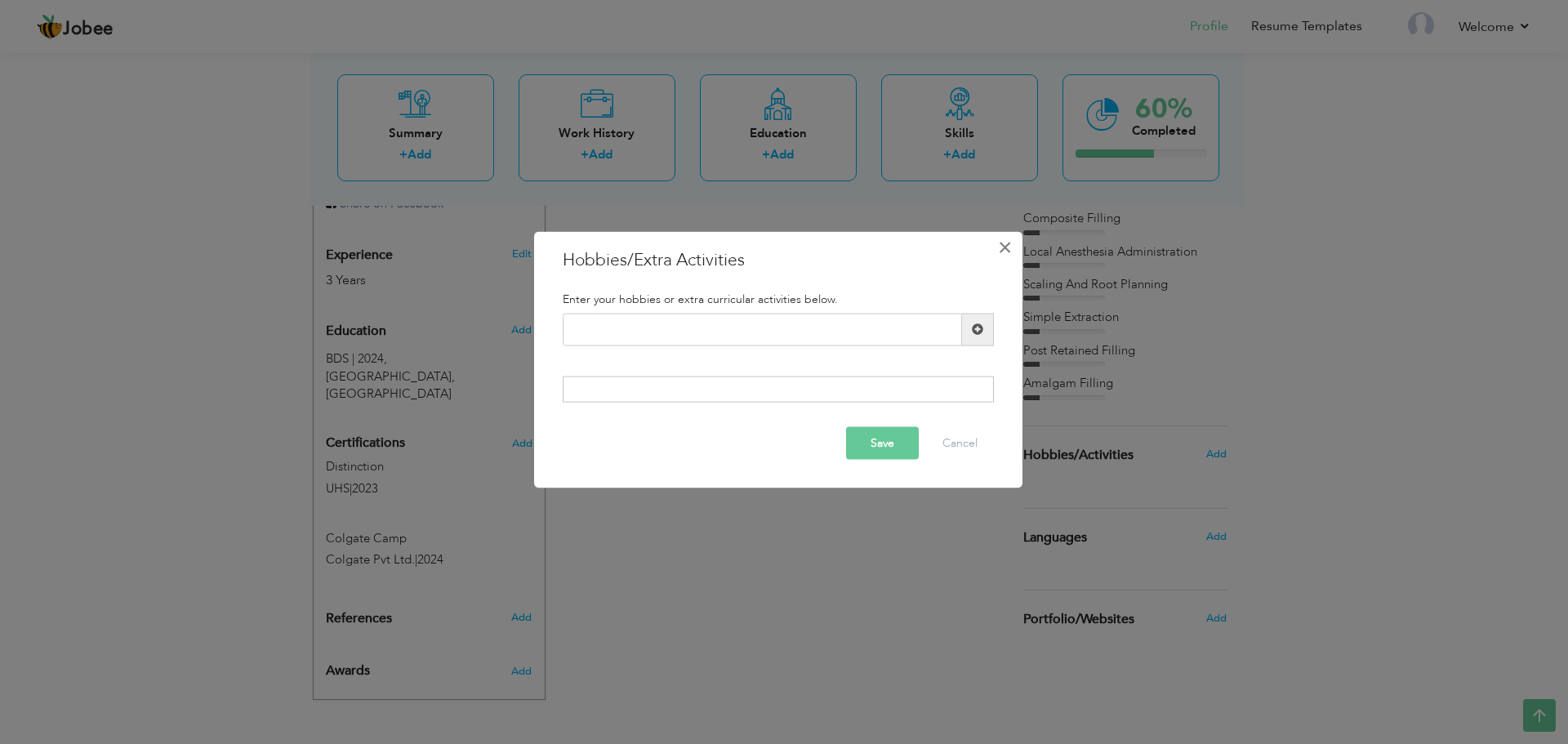
click at [1000, 249] on span "×" at bounding box center [1005, 247] width 14 height 30
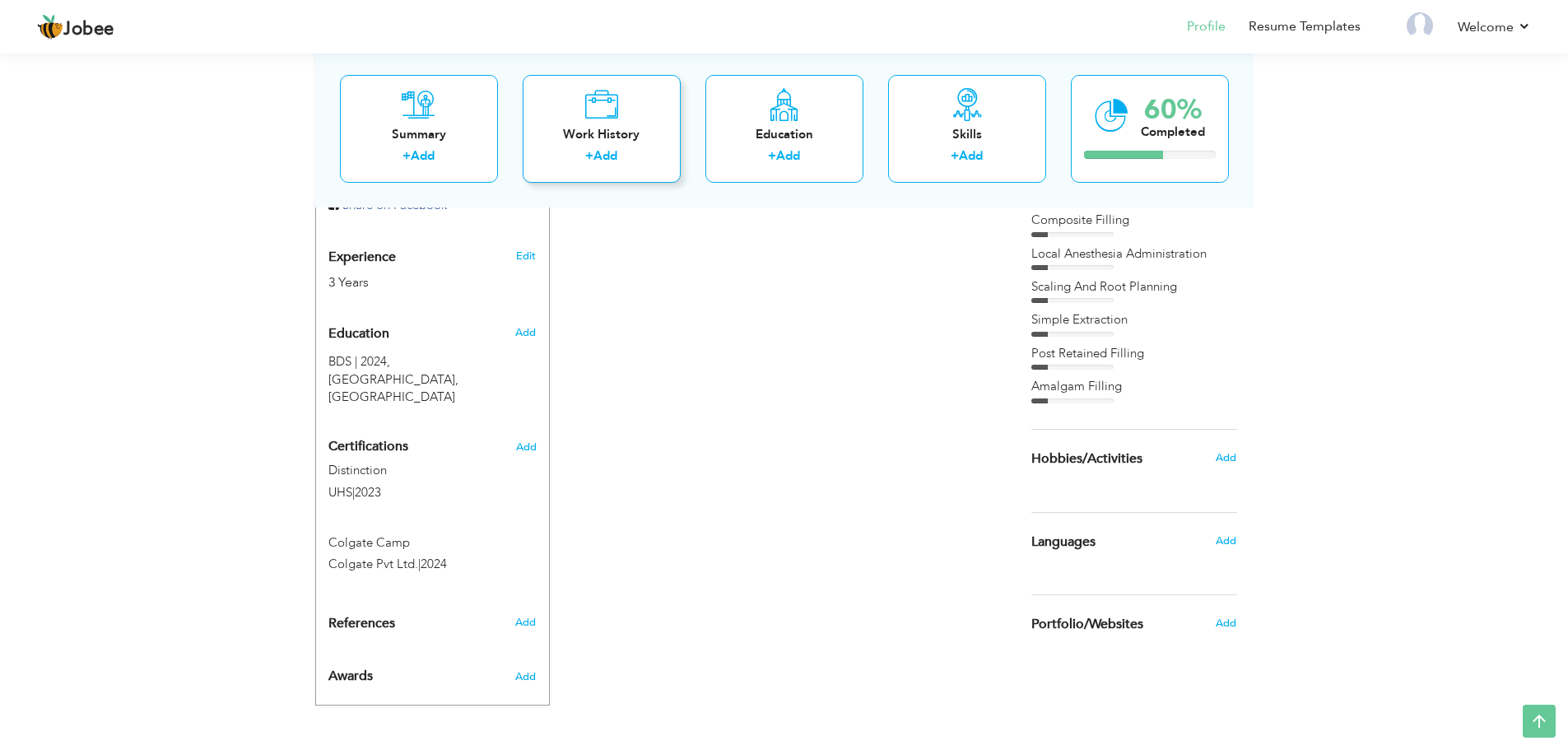
click at [601, 152] on link "Add" at bounding box center [605, 155] width 24 height 17
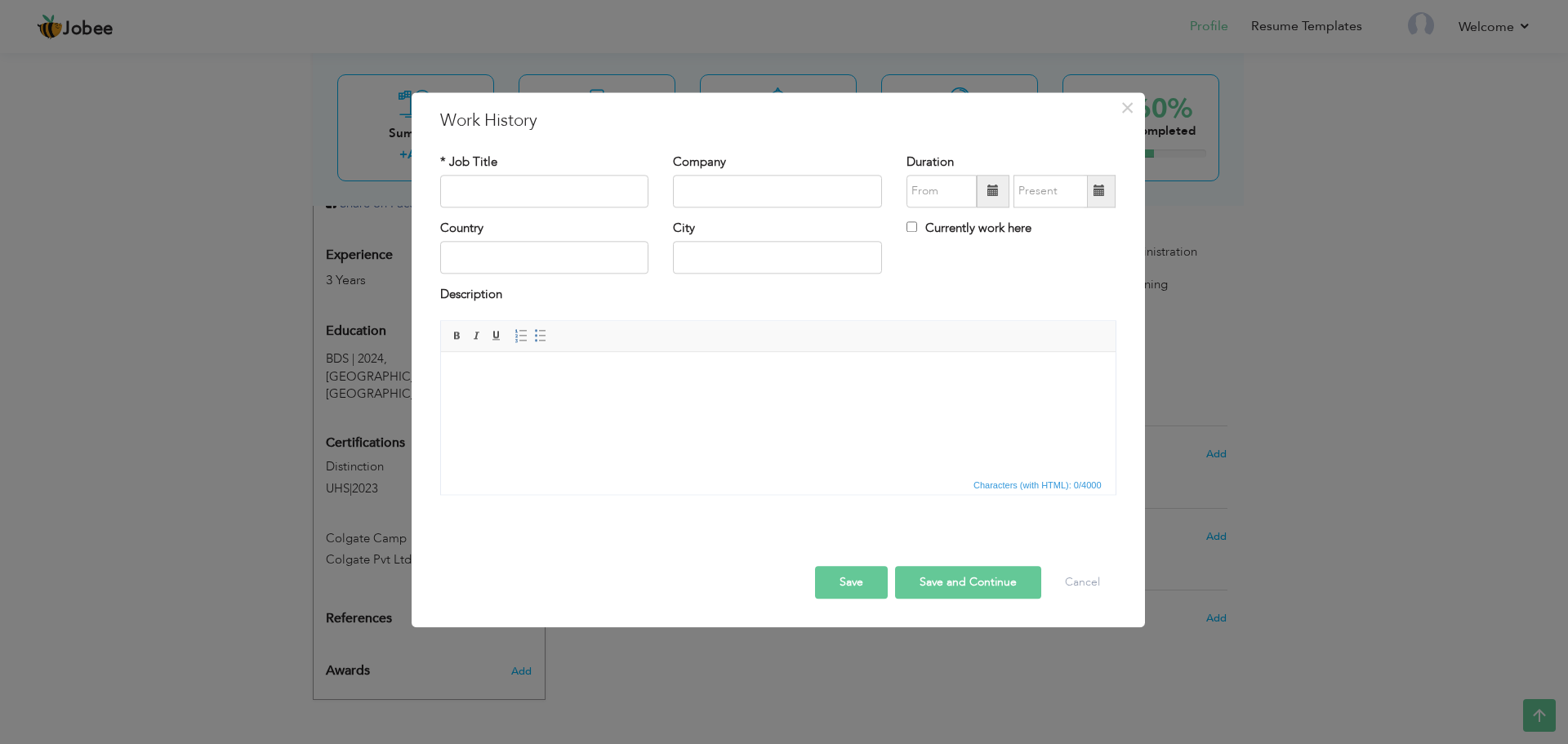
click at [1141, 109] on div "× Work History * Job Title Company Duration Currently work here Country City Bo…" at bounding box center [778, 359] width 733 height 535
click at [1126, 112] on span "×" at bounding box center [1128, 108] width 14 height 30
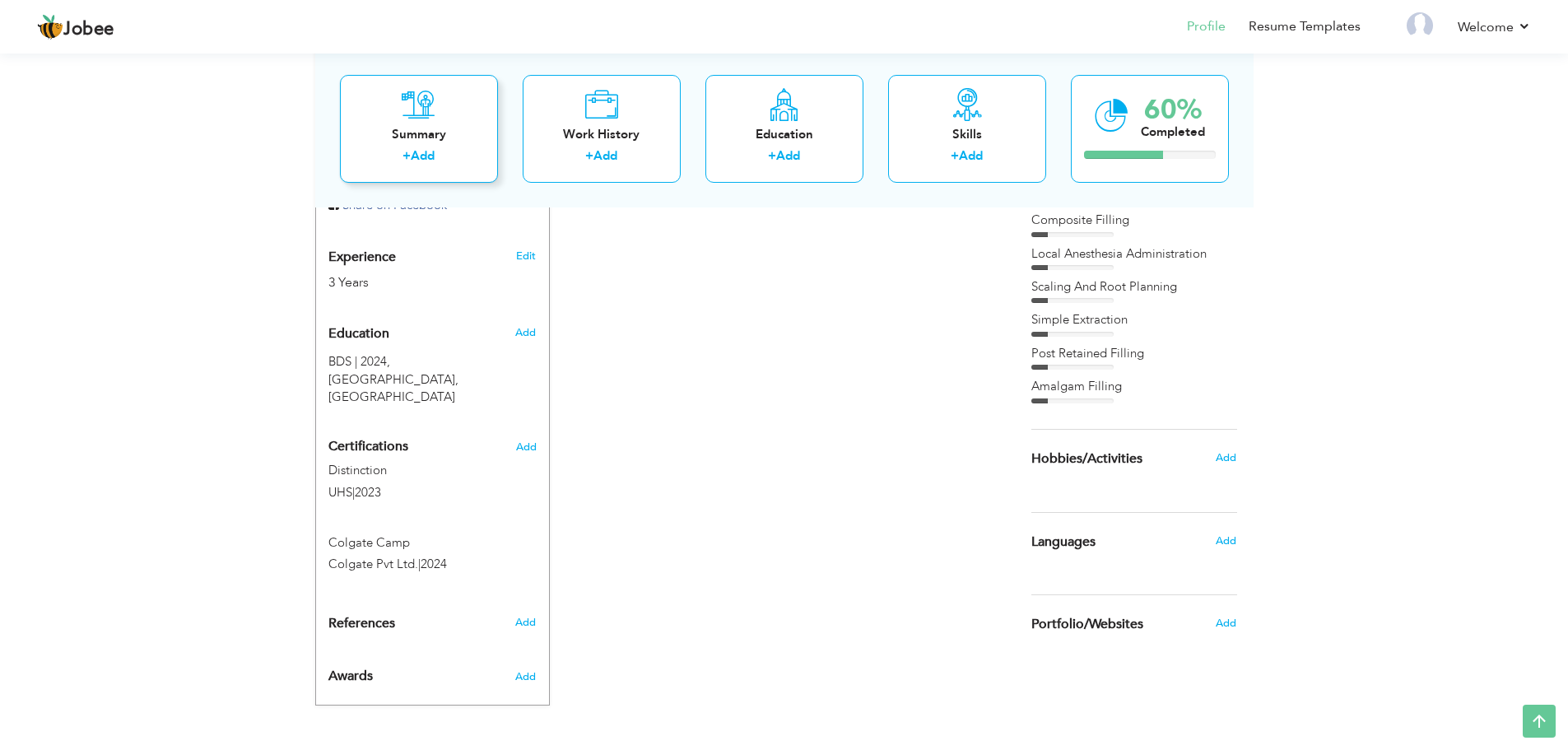
click at [452, 136] on div "Summary" at bounding box center [418, 134] width 131 height 18
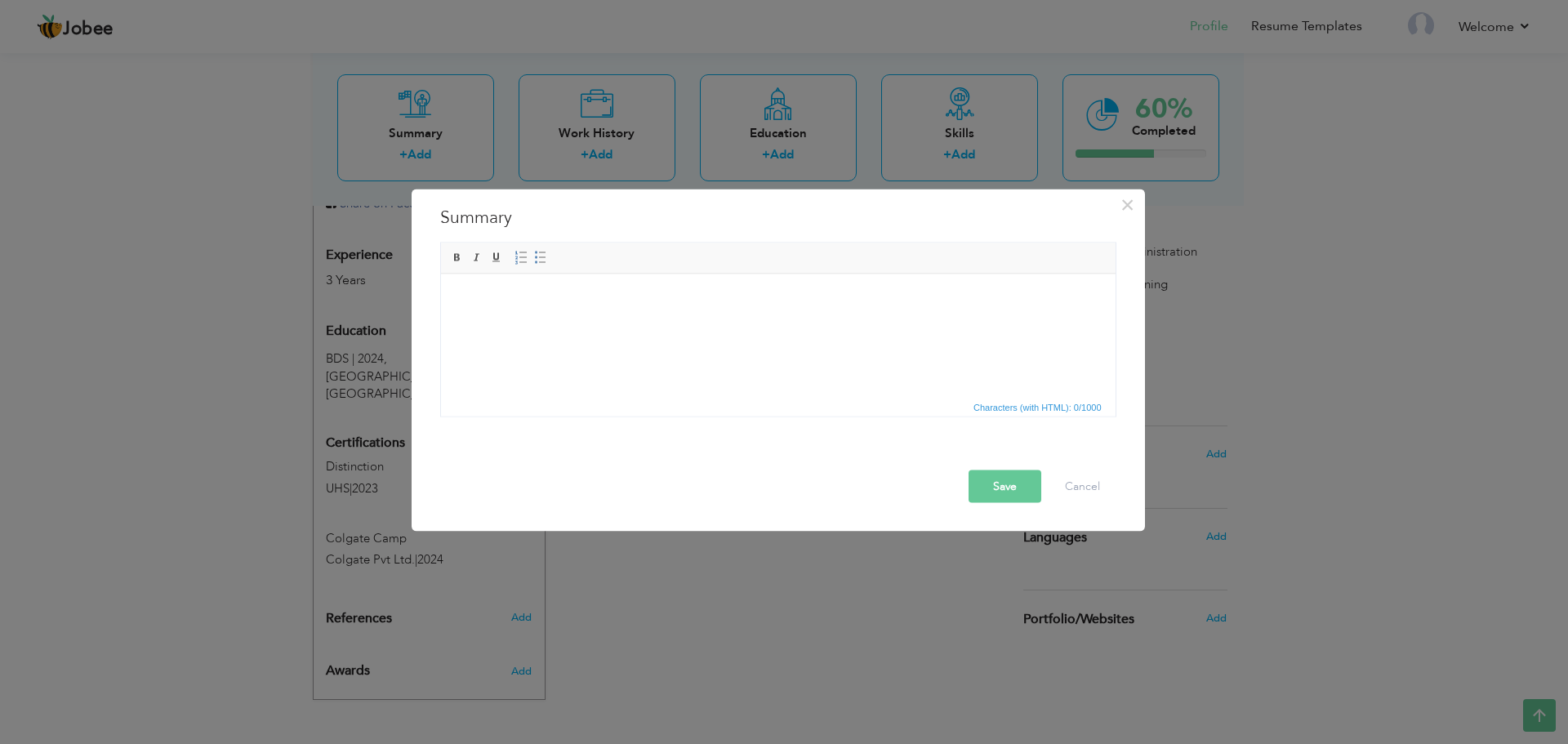
click at [1027, 485] on button "Save" at bounding box center [1004, 486] width 73 height 32
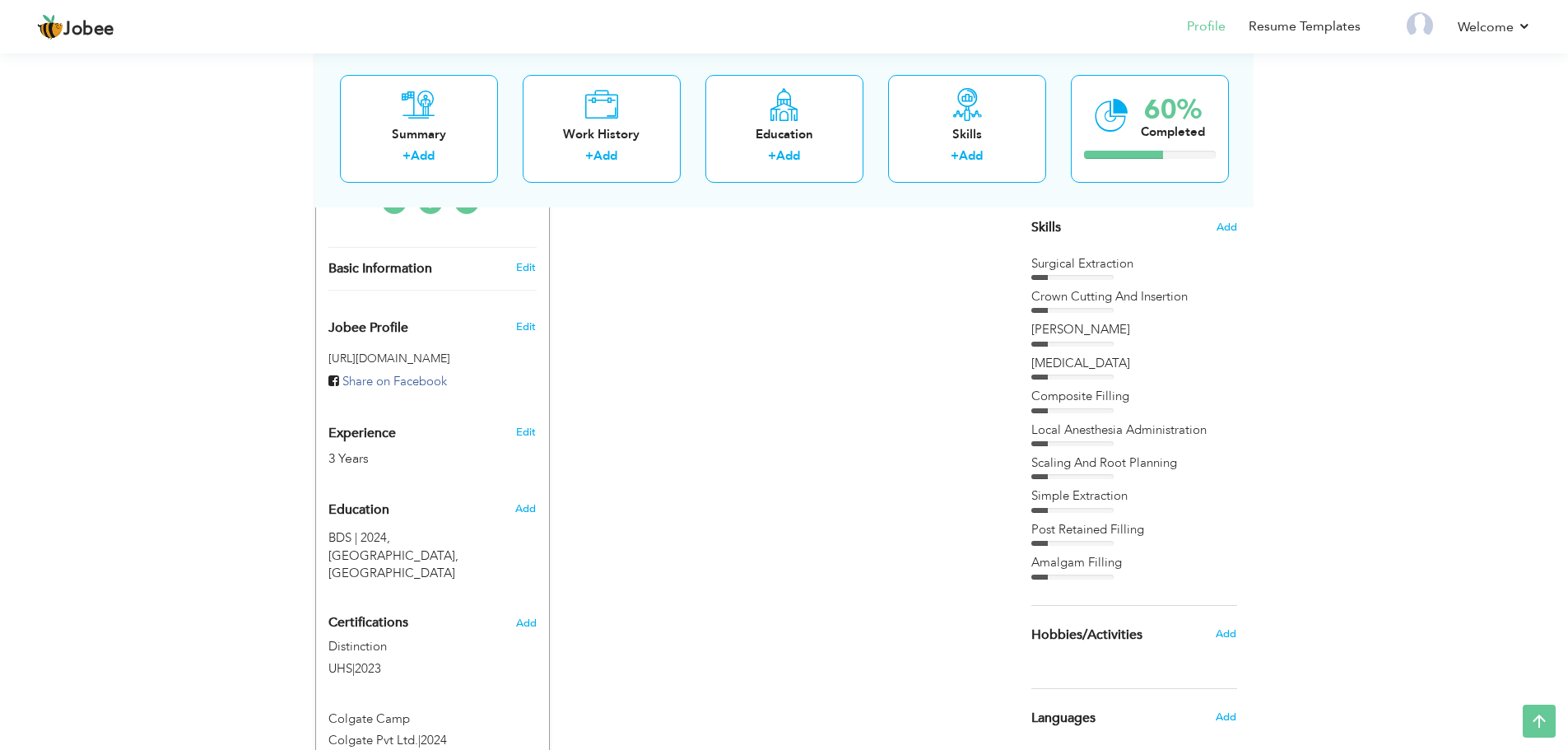
scroll to position [179, 0]
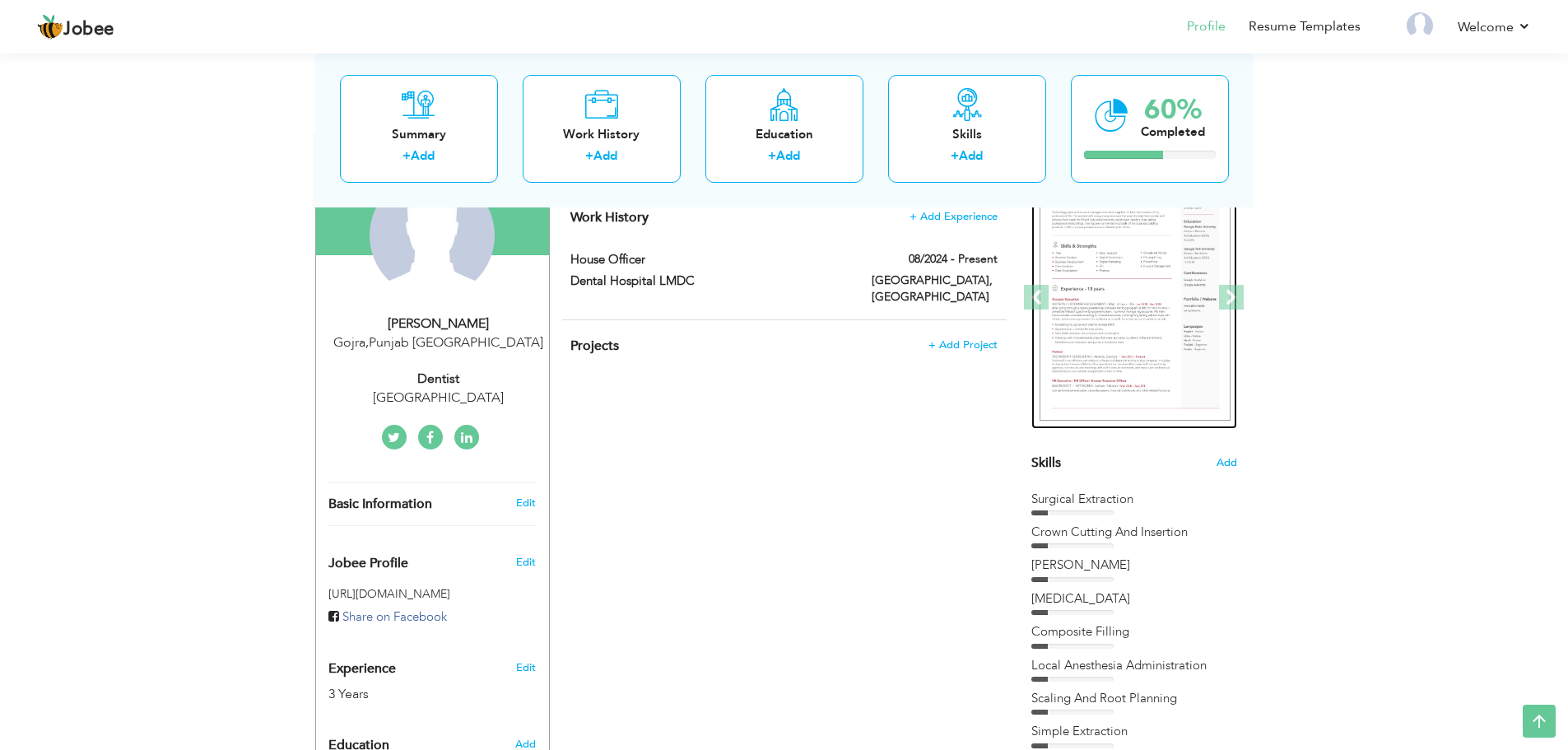
click at [1146, 396] on img at bounding box center [1135, 298] width 191 height 247
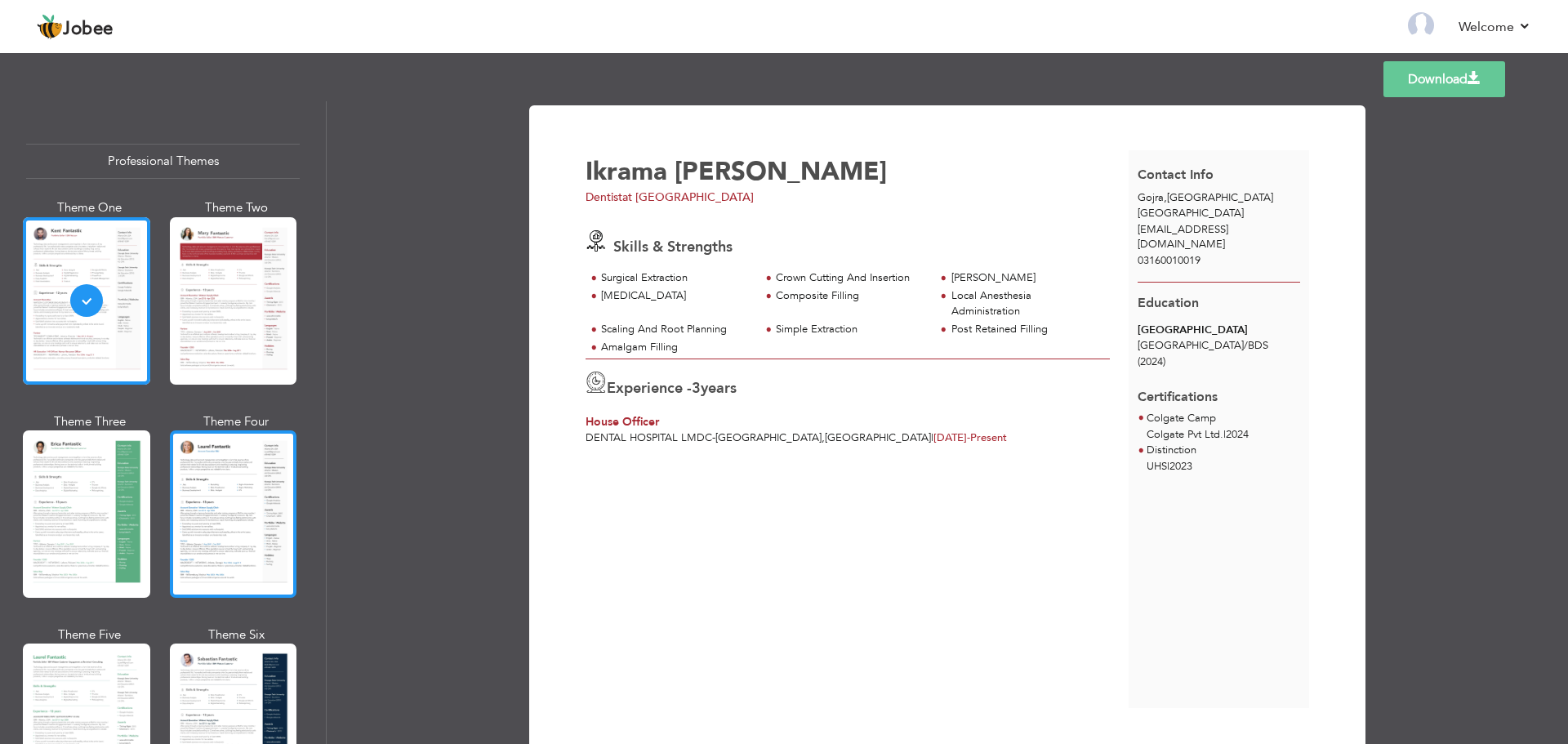
click at [214, 520] on div at bounding box center [234, 514] width 128 height 167
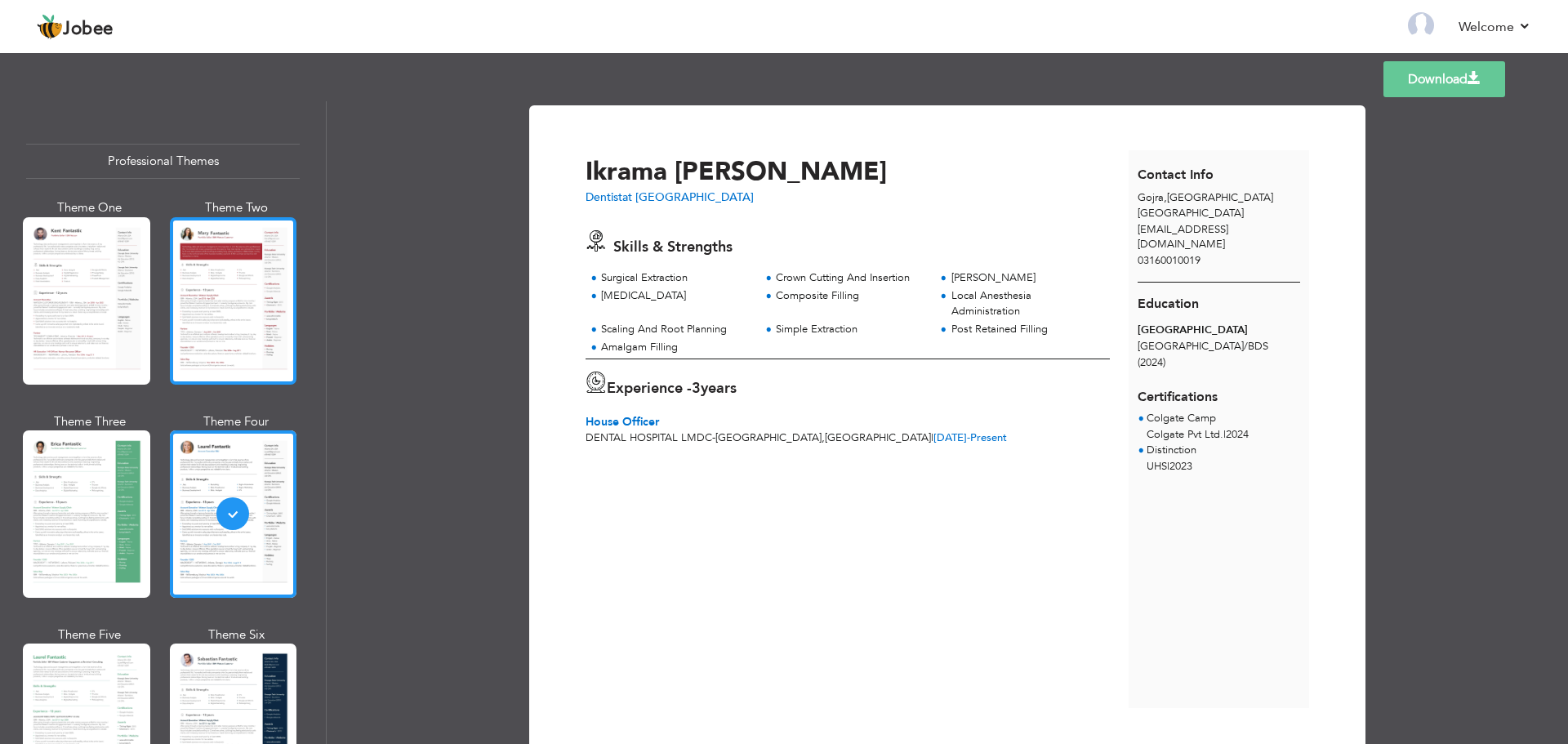
click at [192, 347] on div at bounding box center [234, 300] width 128 height 167
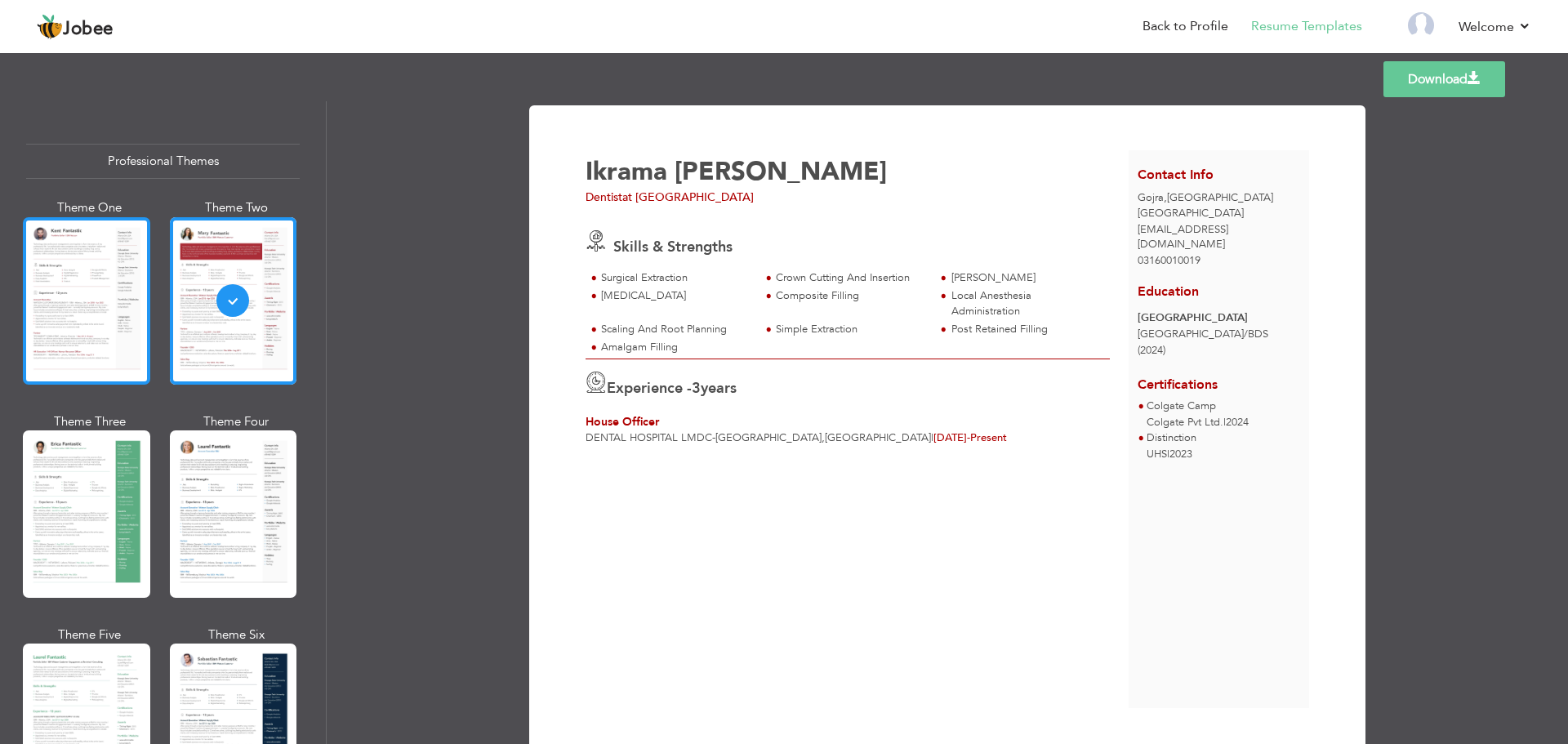
click at [105, 291] on div at bounding box center [87, 300] width 128 height 167
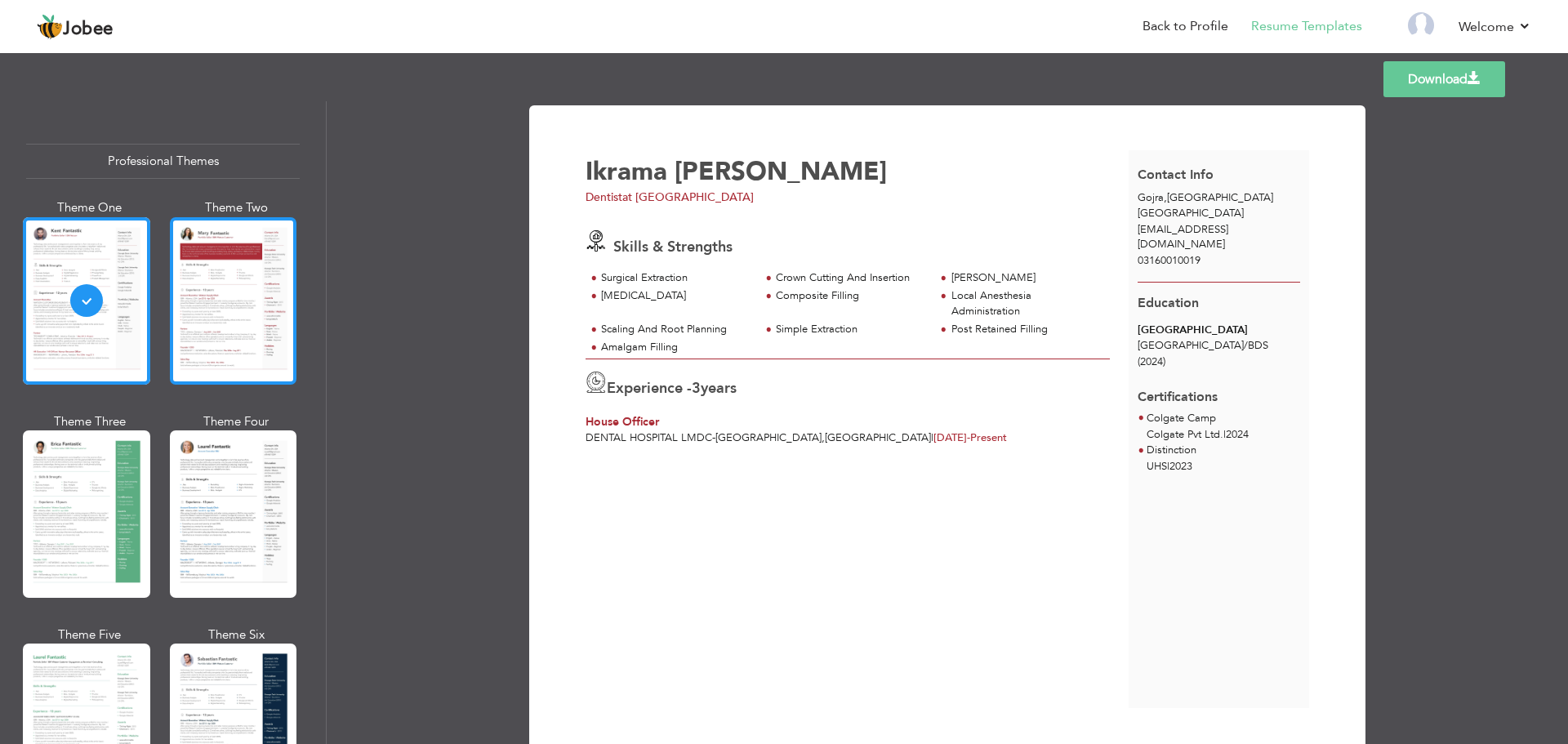
click at [238, 307] on div at bounding box center [234, 300] width 128 height 167
